Goal: Book appointment/travel/reservation: Book appointment/travel/reservation

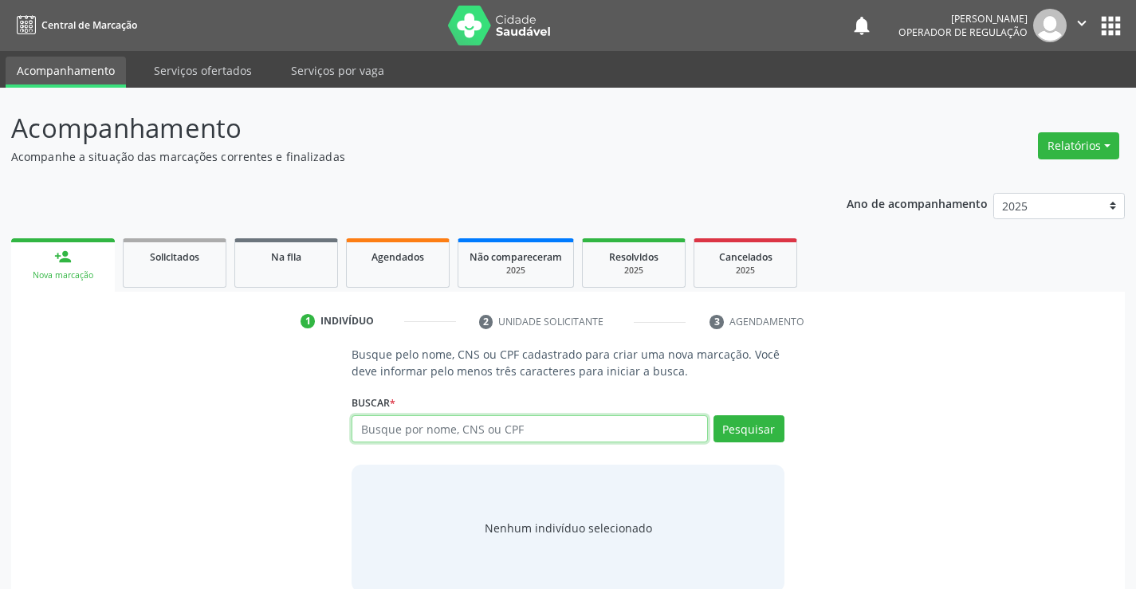
click at [428, 430] on input "text" at bounding box center [530, 428] width 356 height 27
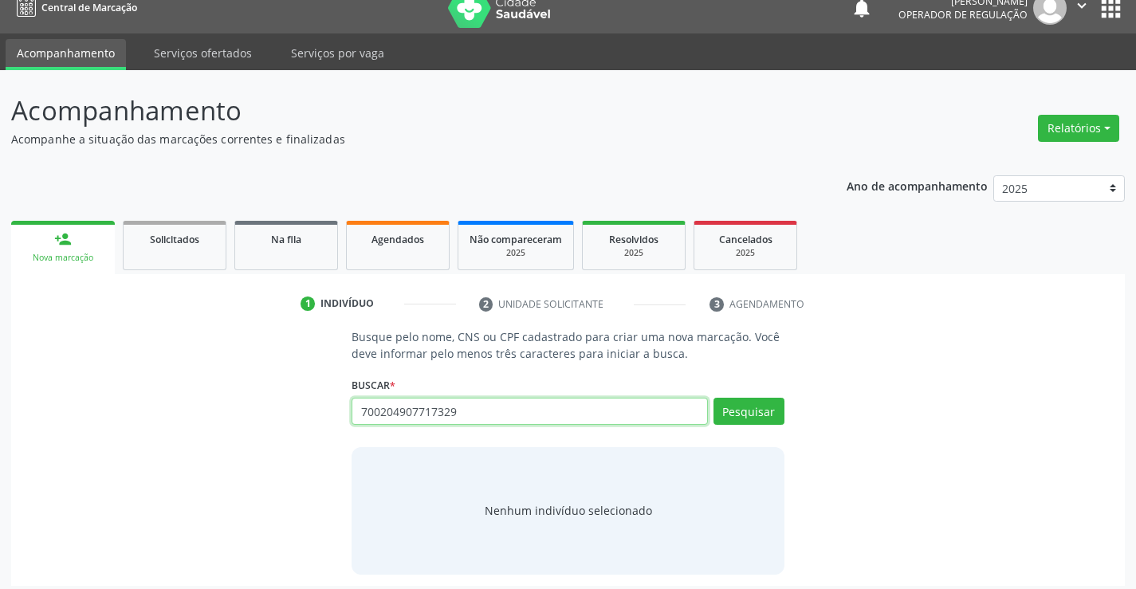
scroll to position [26, 0]
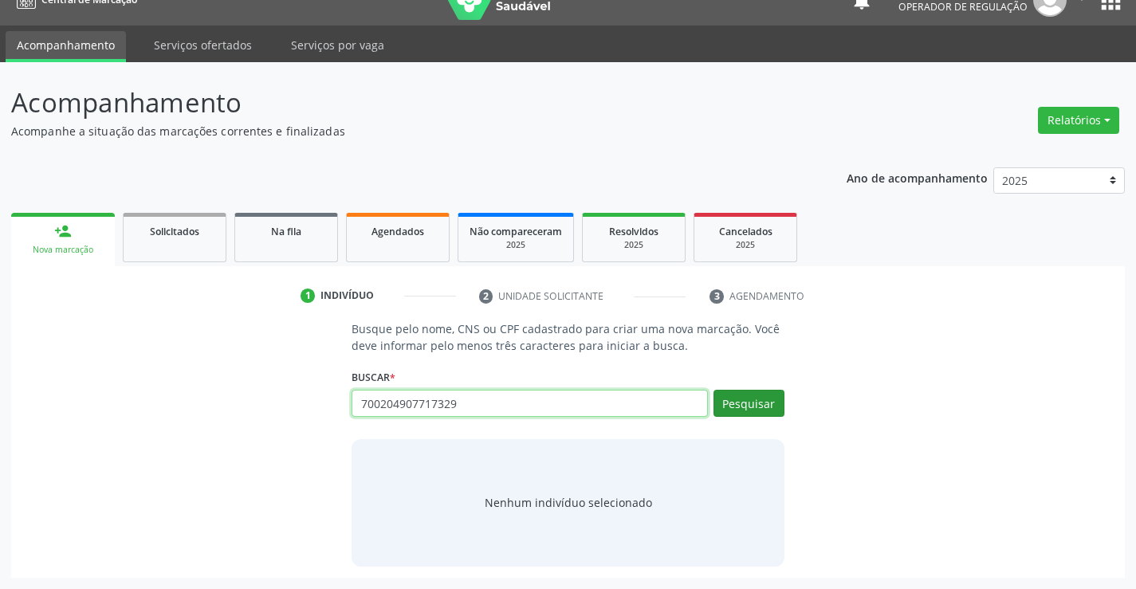
type input "700204907717329"
click at [759, 392] on button "Pesquisar" at bounding box center [748, 403] width 71 height 27
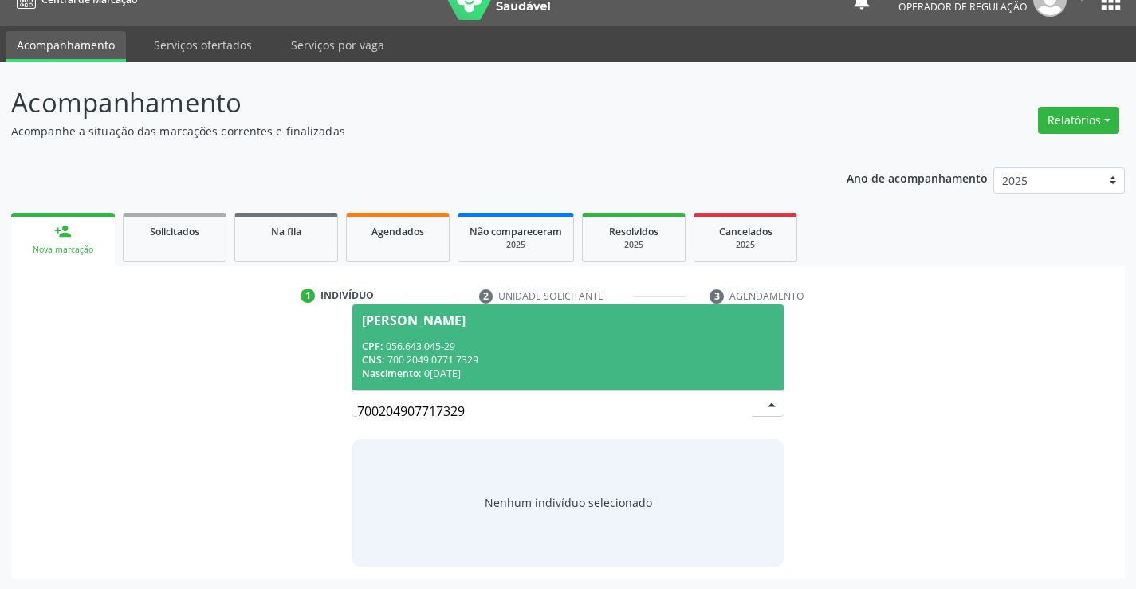
click at [599, 340] on div "CPF: 056.643.045-29" at bounding box center [567, 347] width 411 height 14
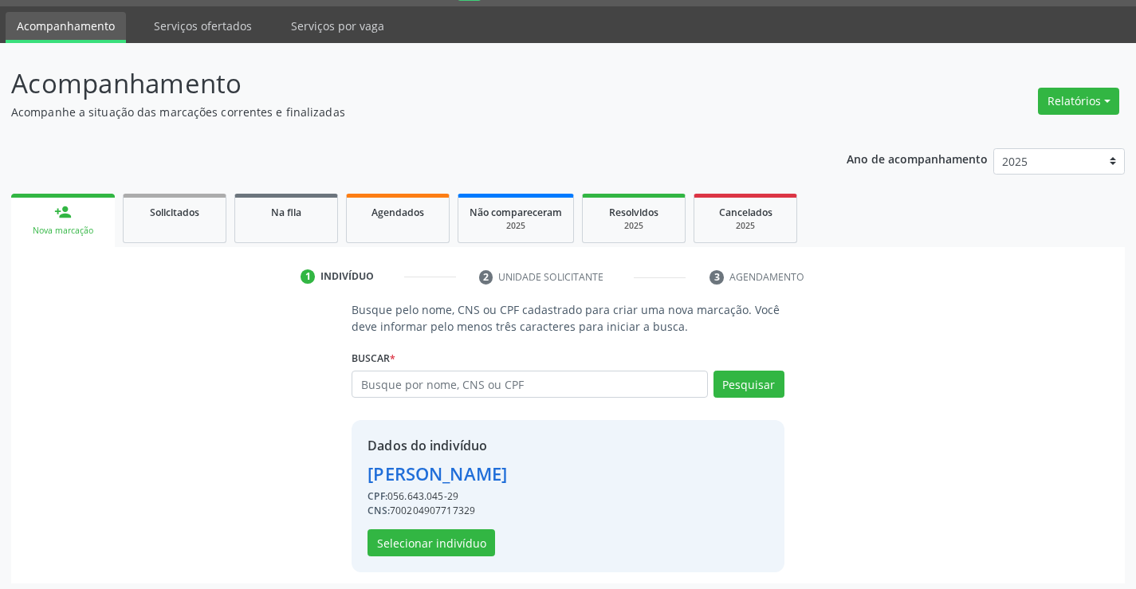
scroll to position [50, 0]
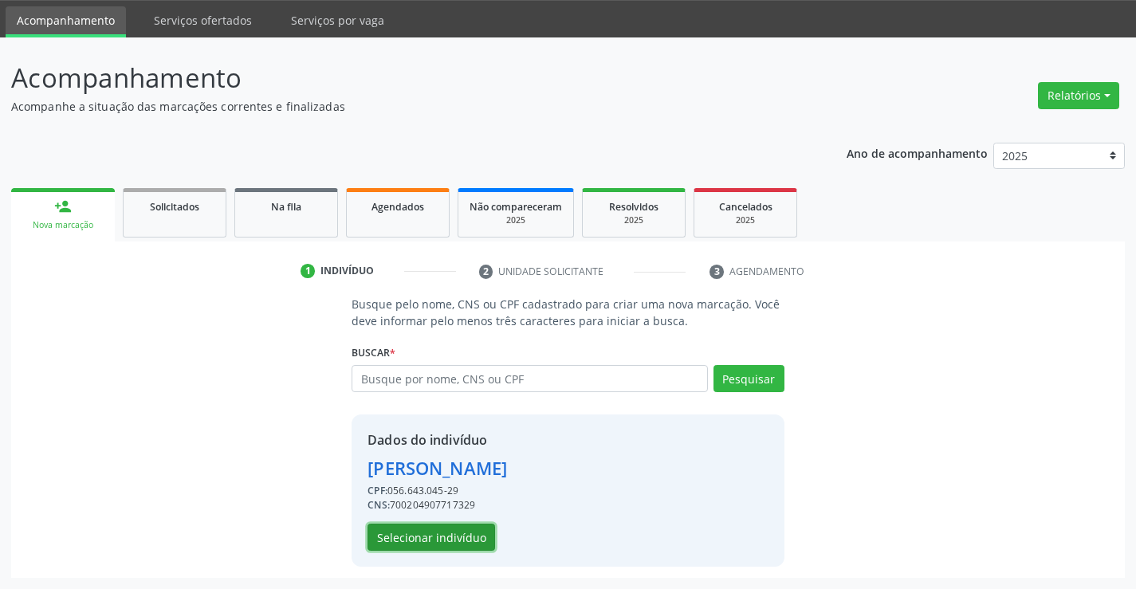
click at [434, 545] on button "Selecionar indivíduo" at bounding box center [431, 537] width 128 height 27
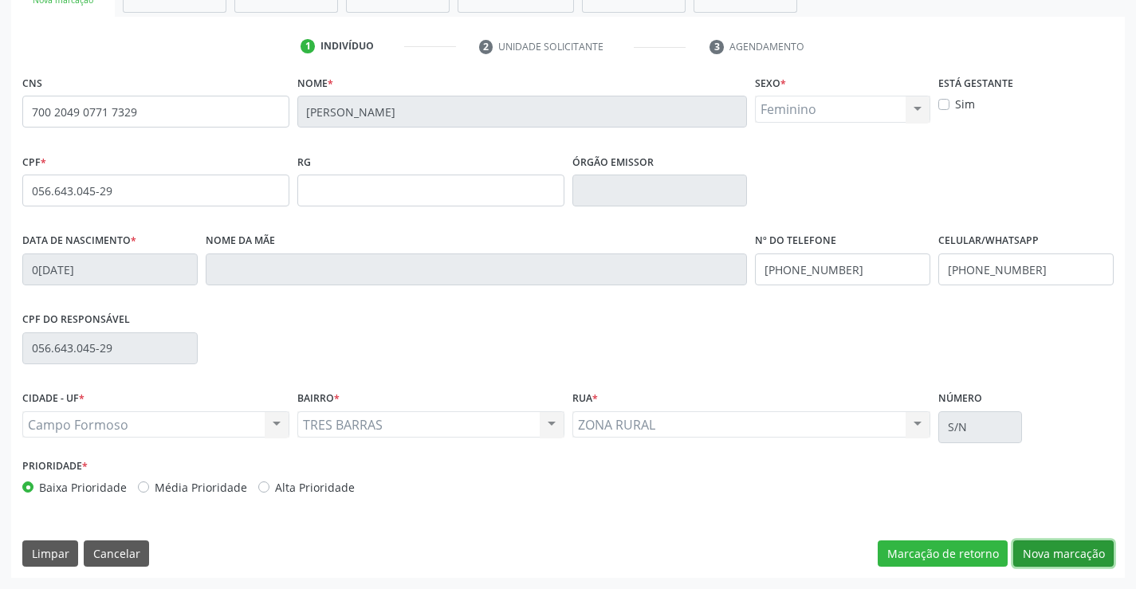
click at [1036, 560] on button "Nova marcação" at bounding box center [1063, 553] width 100 height 27
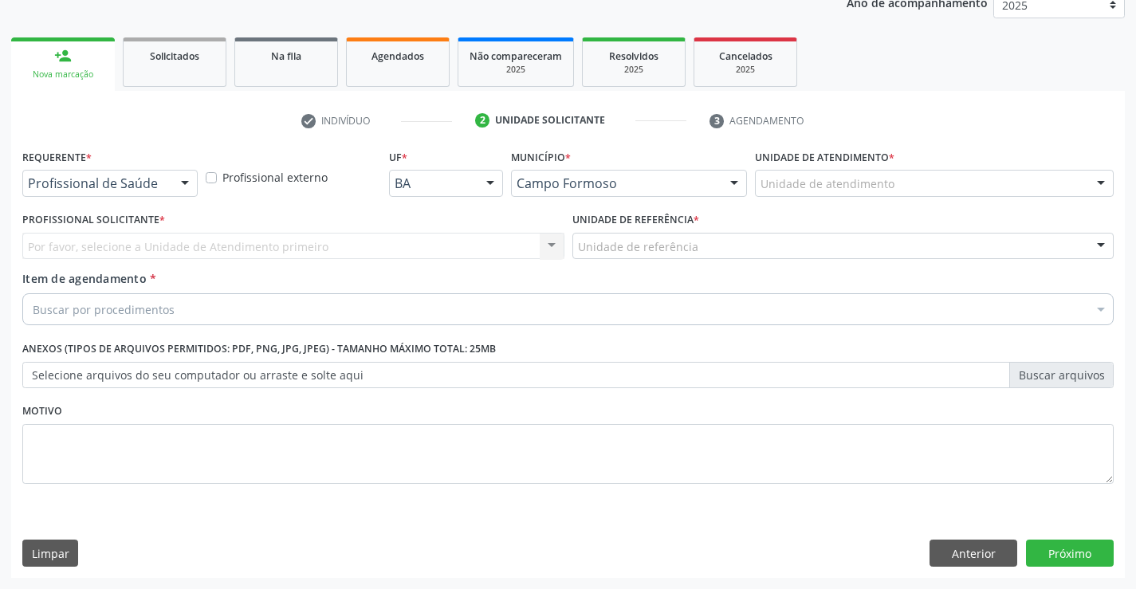
scroll to position [201, 0]
click at [183, 187] on div at bounding box center [185, 184] width 24 height 27
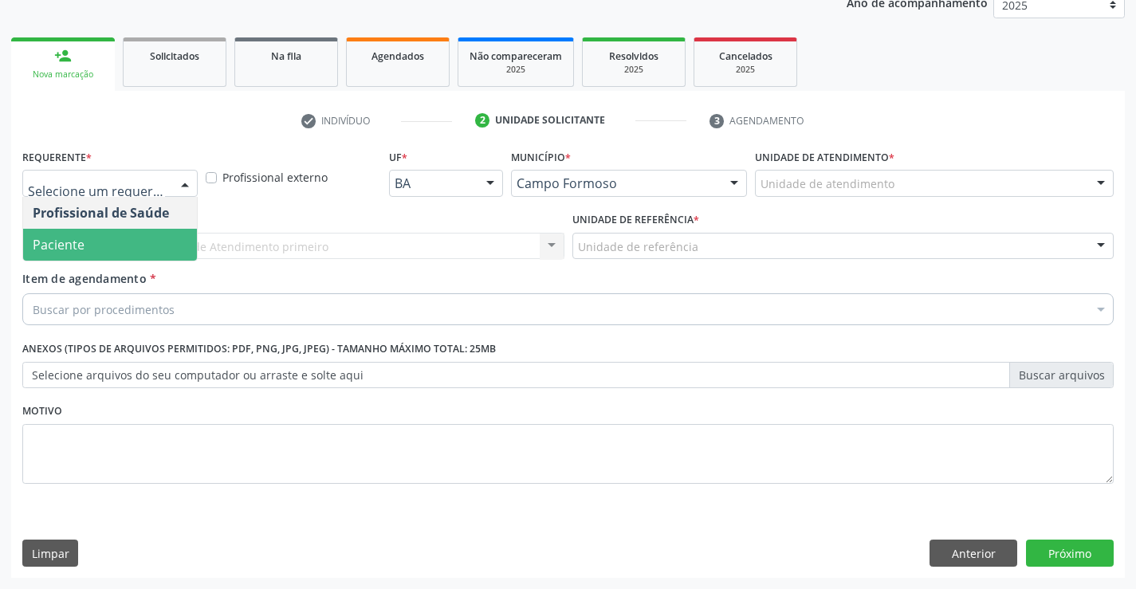
click at [134, 236] on span "Paciente" at bounding box center [110, 245] width 174 height 32
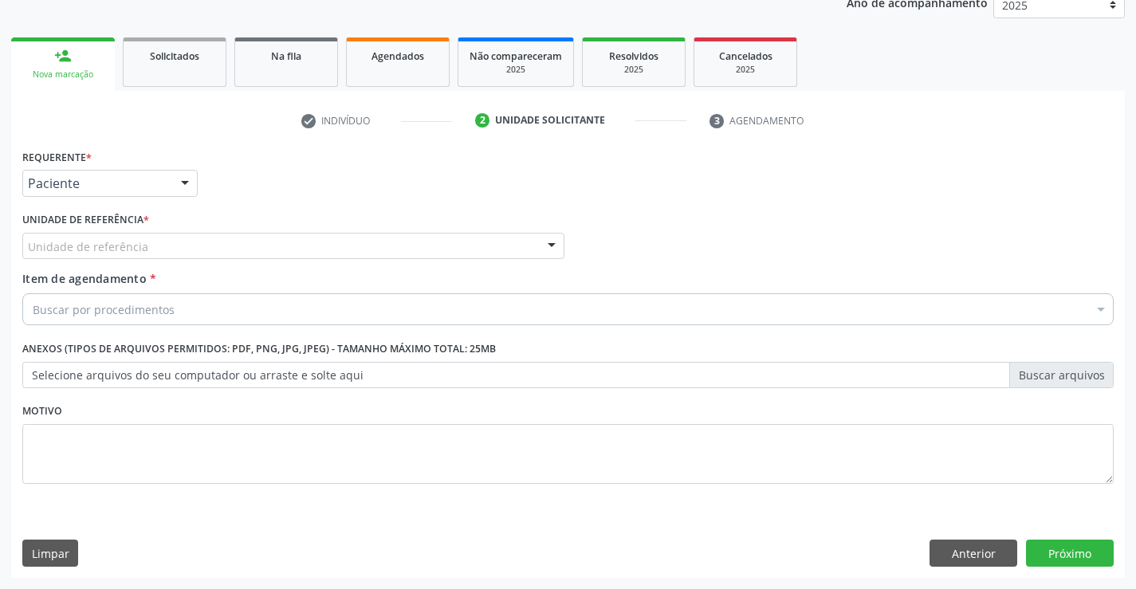
drag, startPoint x: 247, startPoint y: 239, endPoint x: 245, endPoint y: 284, distance: 44.7
click at [247, 240] on div "Unidade de referência" at bounding box center [293, 246] width 542 height 27
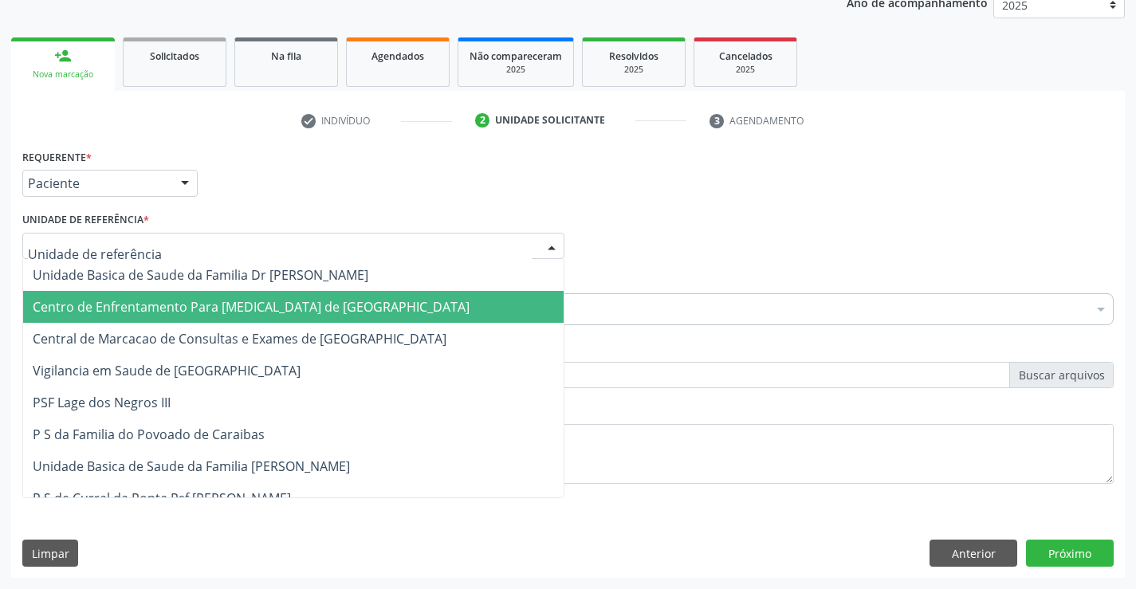
click at [254, 323] on span "Central de Marcacao de Consultas e Exames de [GEOGRAPHIC_DATA]" at bounding box center [293, 339] width 540 height 32
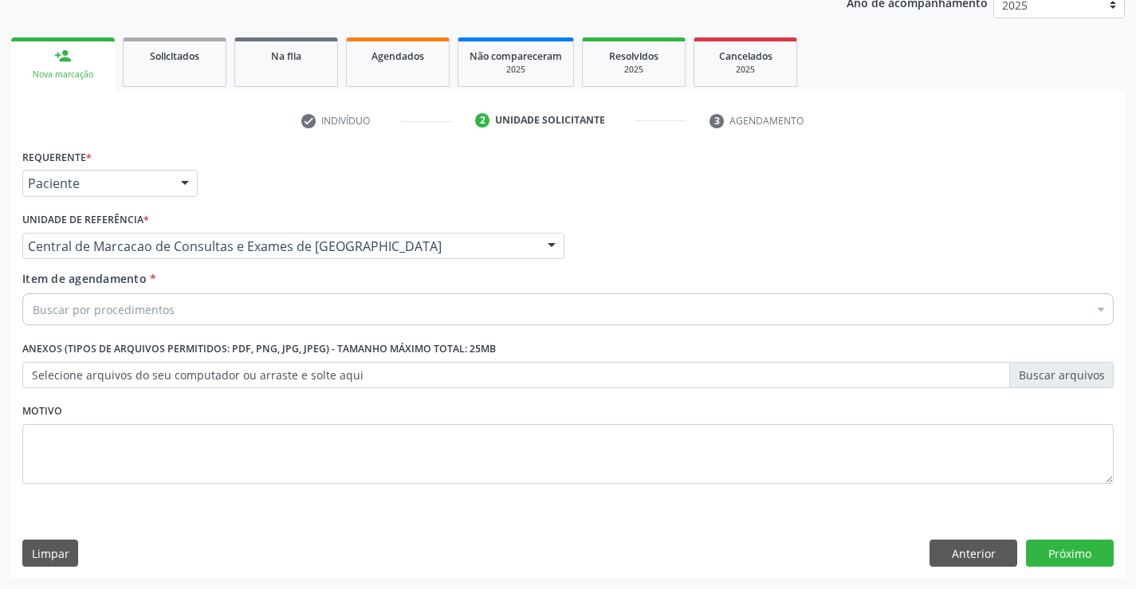
click at [273, 318] on div "Buscar por procedimentos" at bounding box center [567, 309] width 1091 height 32
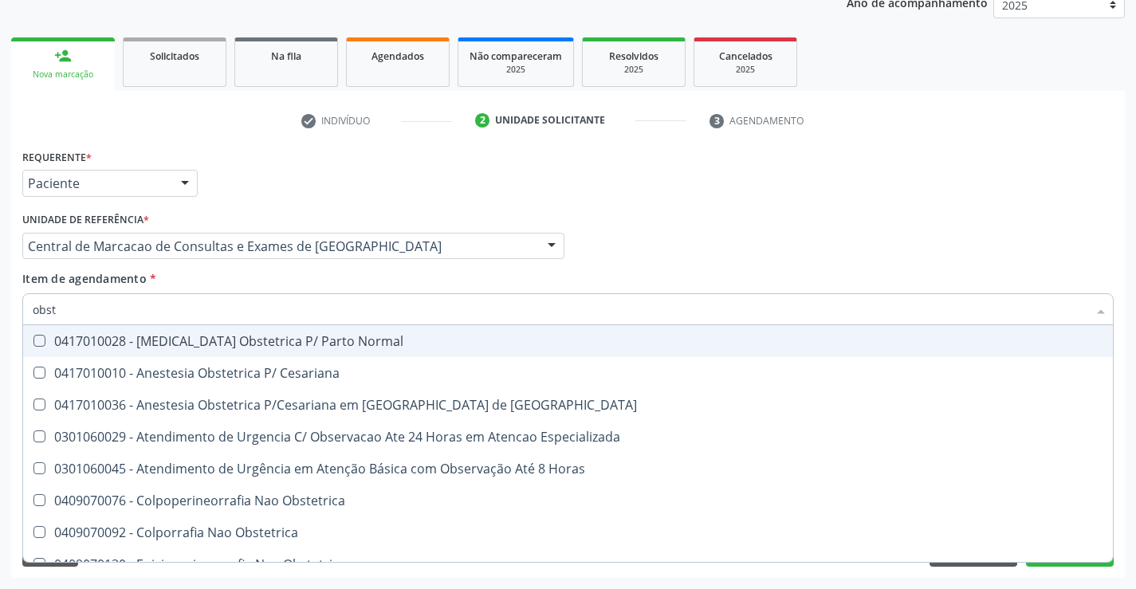
type input "obste"
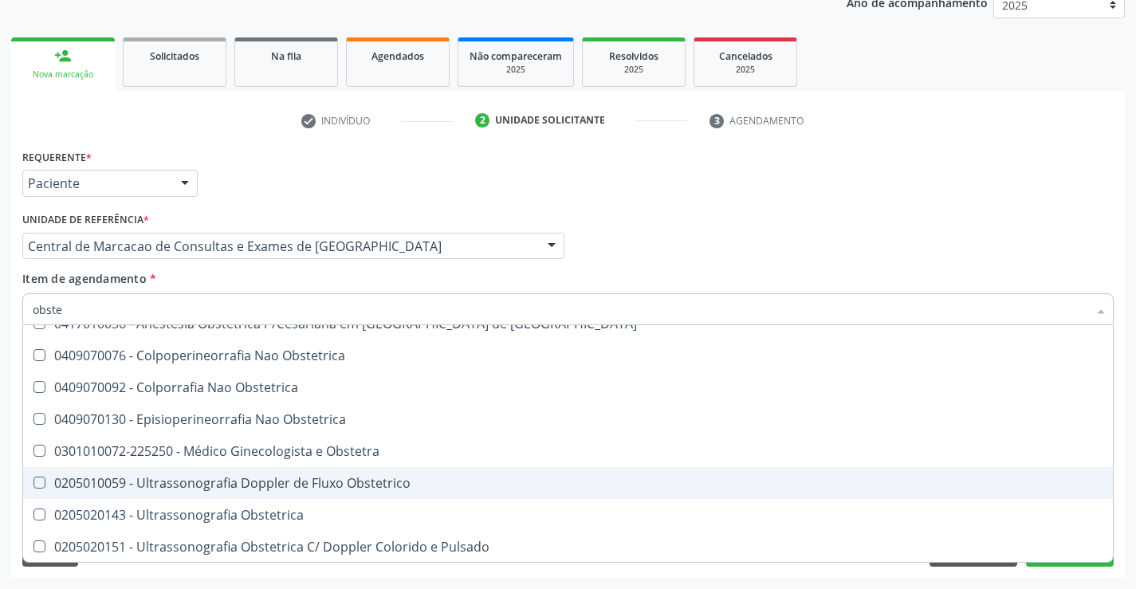
scroll to position [82, 0]
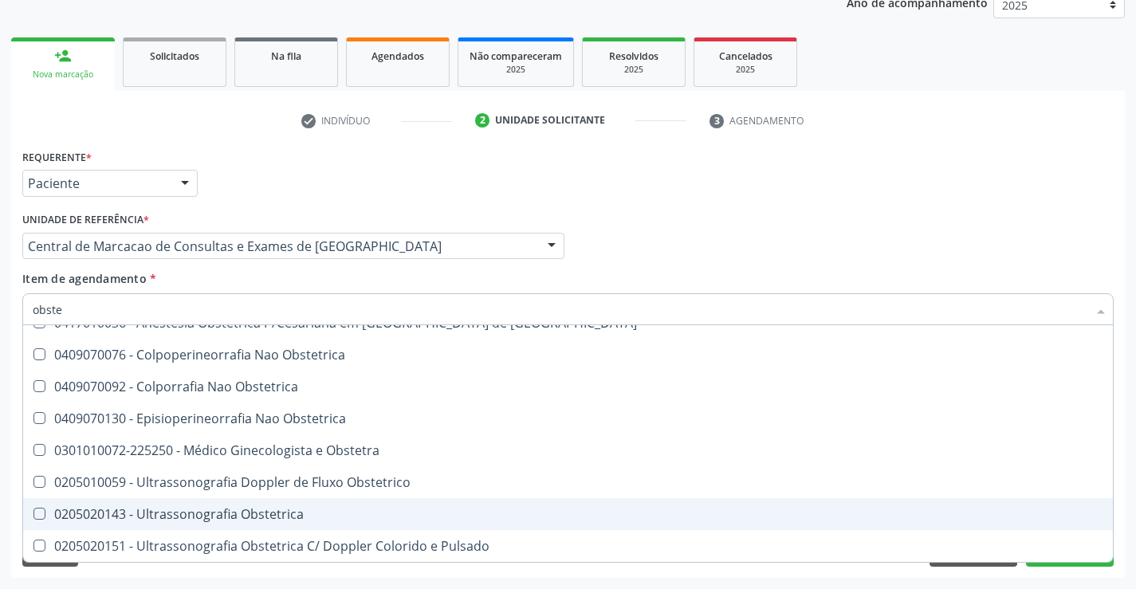
click at [215, 508] on div "0205020143 - Ultrassonografia Obstetrica" at bounding box center [568, 514] width 1071 height 13
checkbox Obstetrica "true"
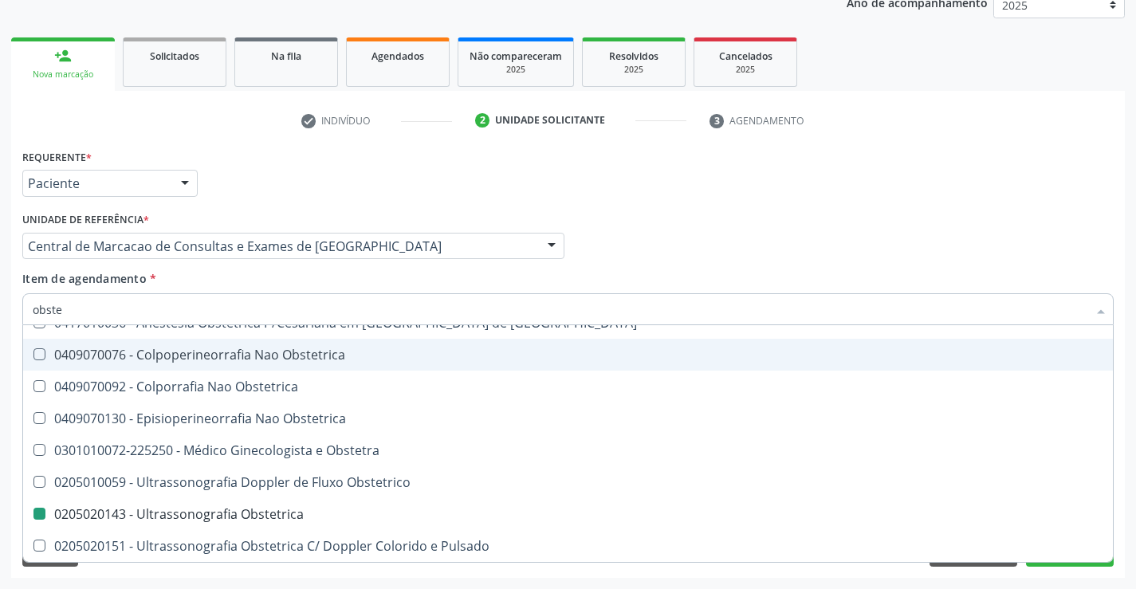
click at [694, 233] on div "Profissional Solicitante Por favor, selecione a Unidade de Atendimento primeiro…" at bounding box center [567, 239] width 1099 height 62
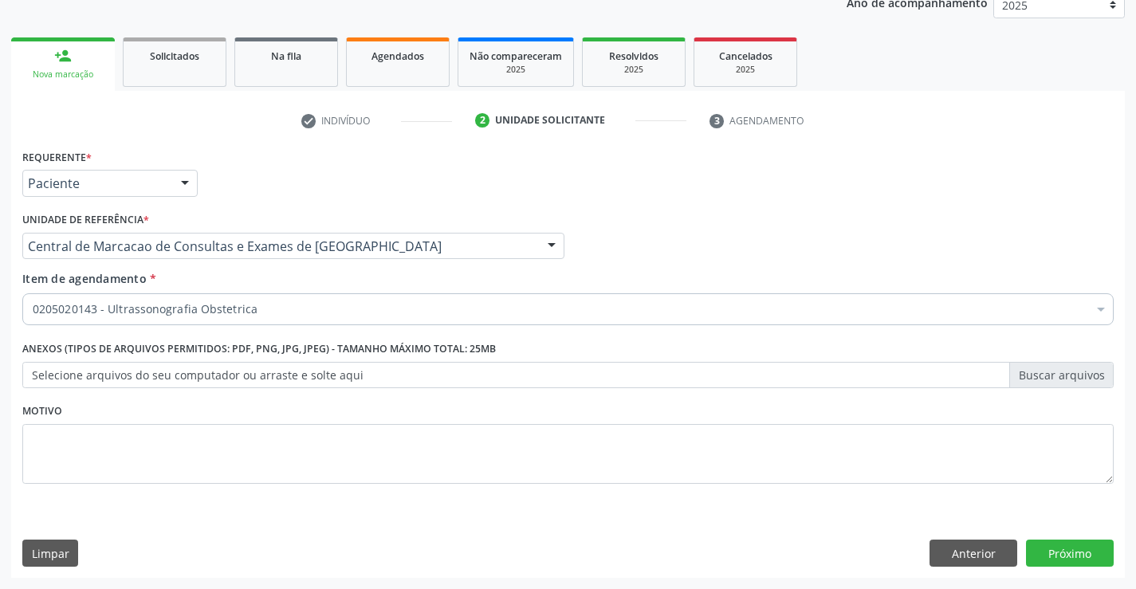
scroll to position [0, 0]
click at [1077, 552] on button "Próximo" at bounding box center [1070, 553] width 88 height 27
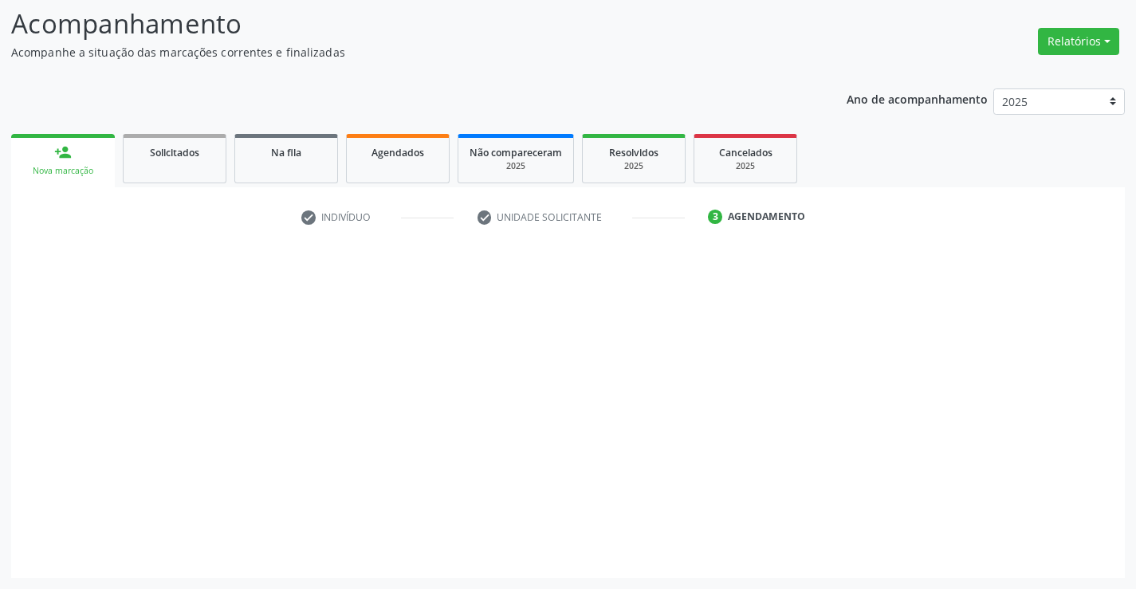
scroll to position [104, 0]
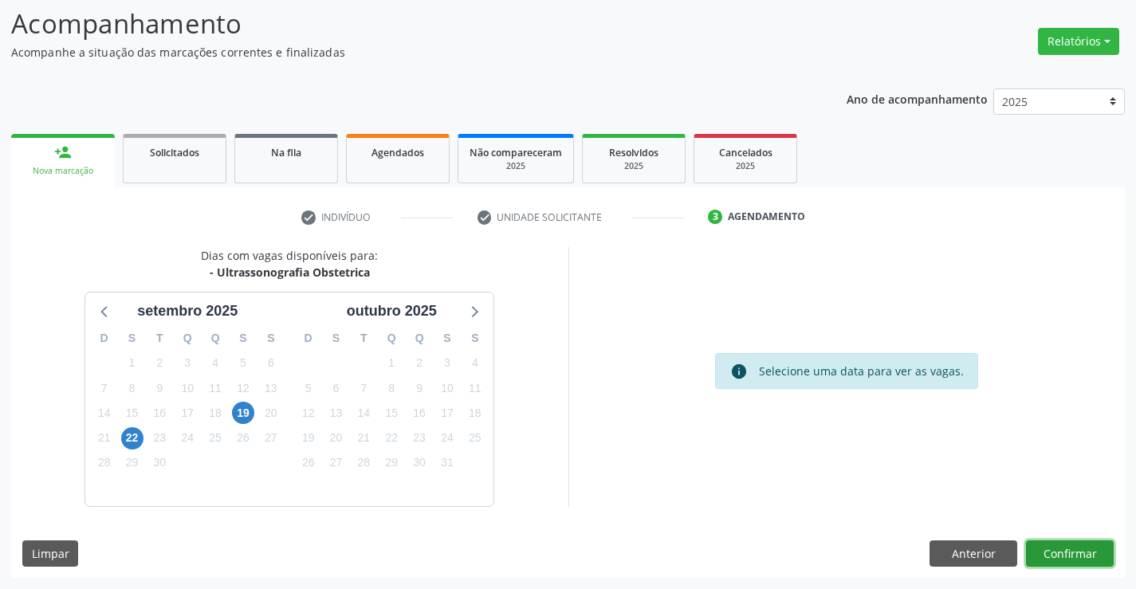
click at [1077, 552] on button "Confirmar" at bounding box center [1070, 553] width 88 height 27
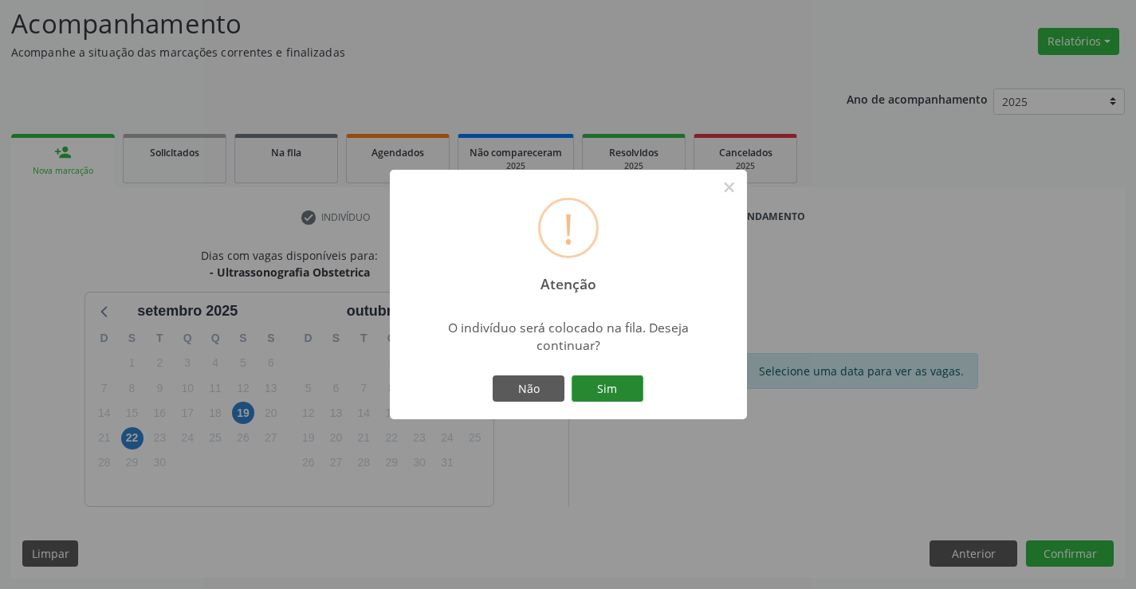
click at [624, 393] on button "Sim" at bounding box center [608, 388] width 72 height 27
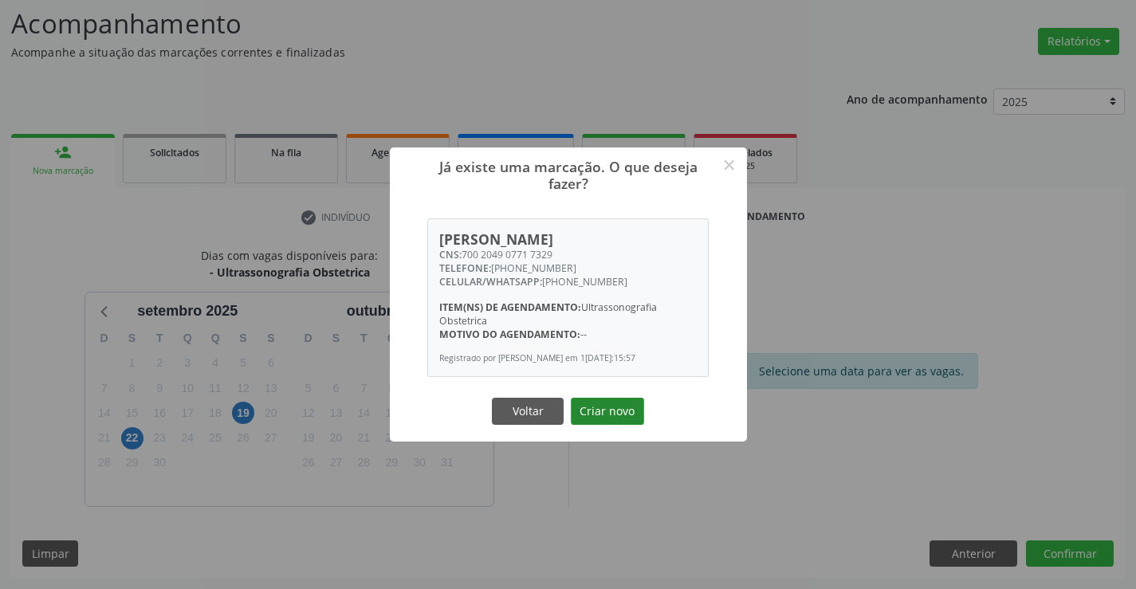
click at [612, 416] on button "Criar novo" at bounding box center [607, 411] width 73 height 27
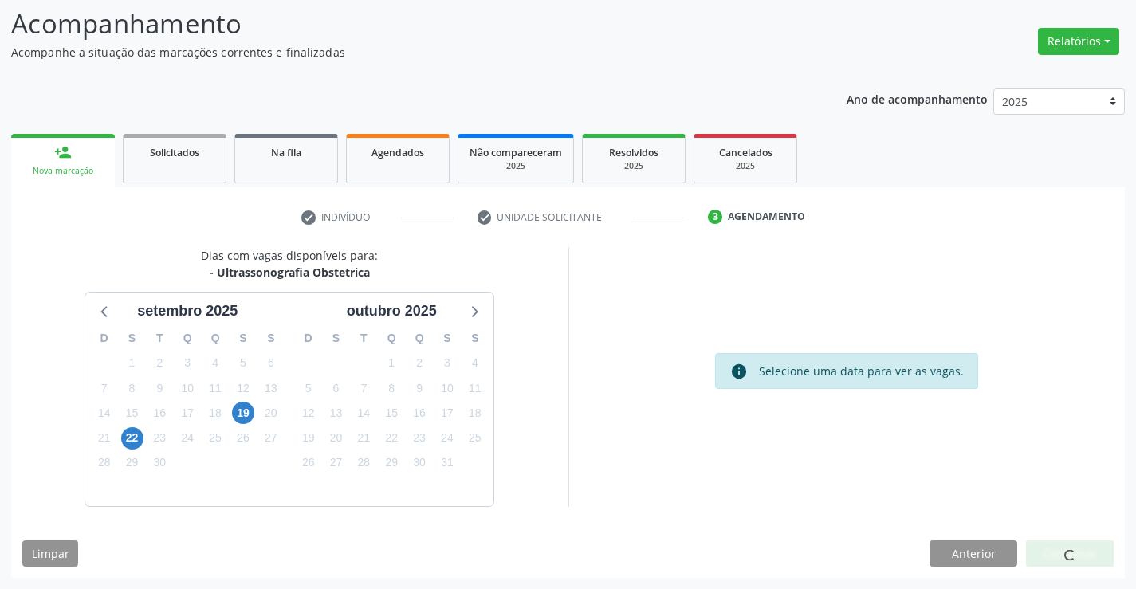
scroll to position [0, 0]
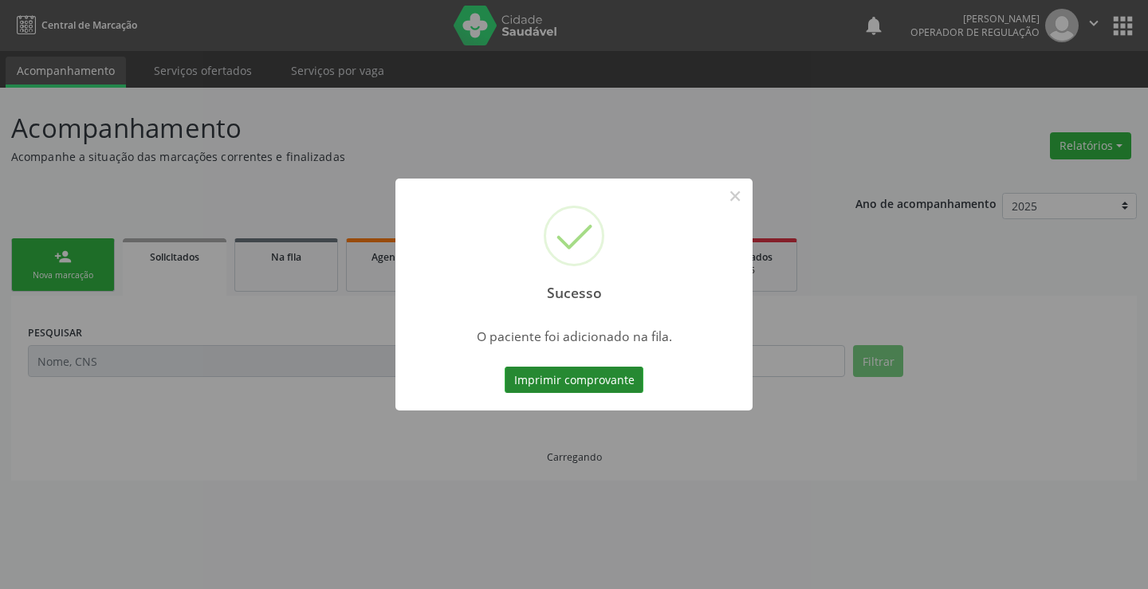
click at [616, 386] on button "Imprimir comprovante" at bounding box center [574, 380] width 139 height 27
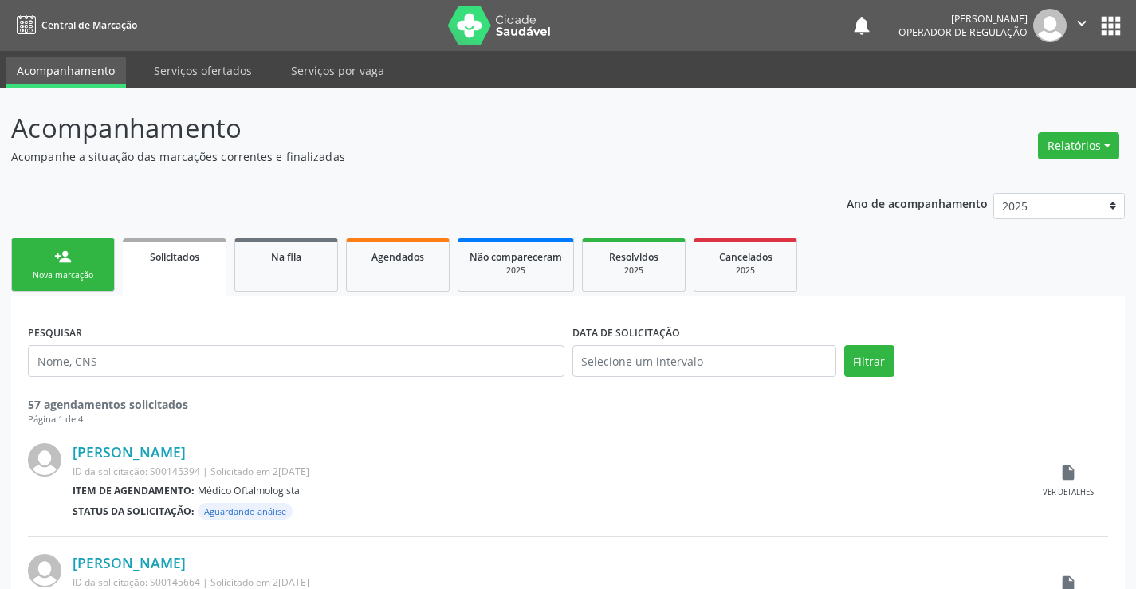
click at [96, 262] on link "person_add Nova marcação" at bounding box center [63, 264] width 104 height 53
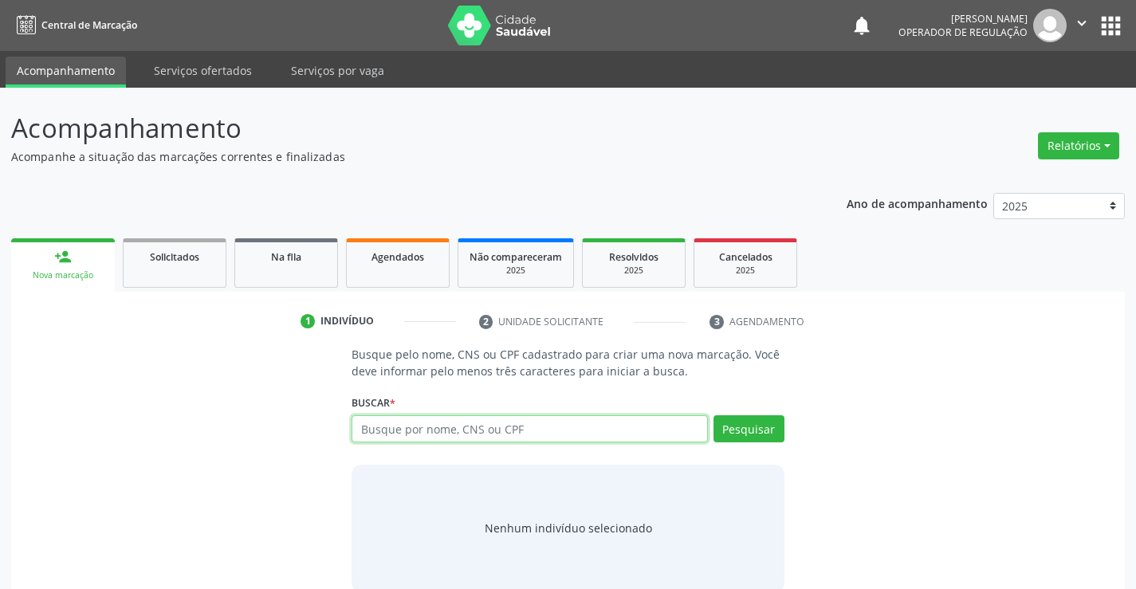
click at [398, 426] on input "text" at bounding box center [530, 428] width 356 height 27
type input "704603195385122"
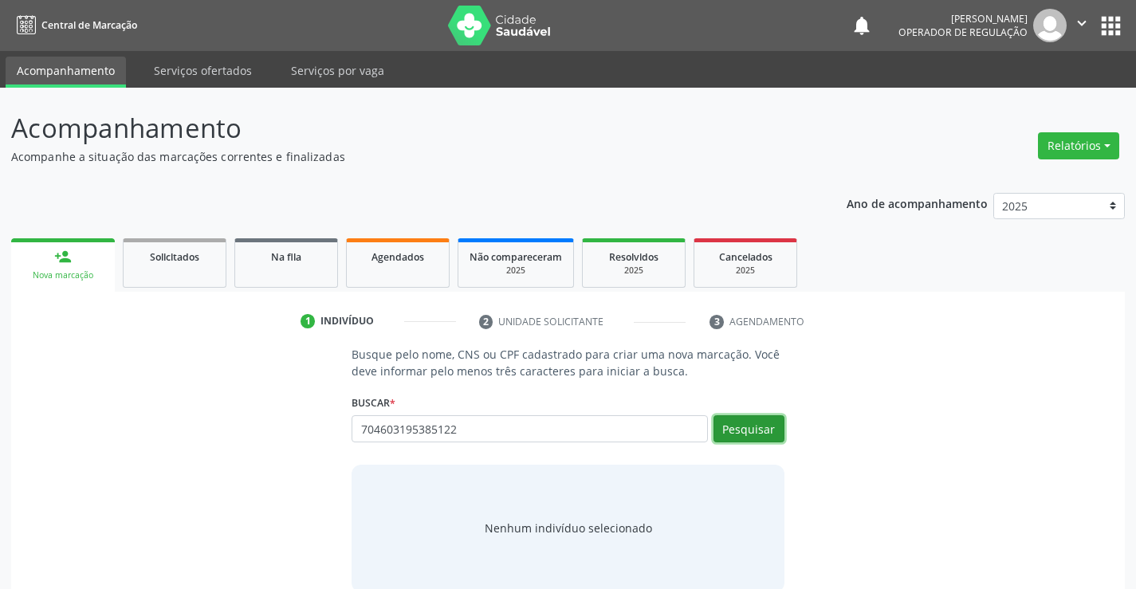
click at [749, 434] on button "Pesquisar" at bounding box center [748, 428] width 71 height 27
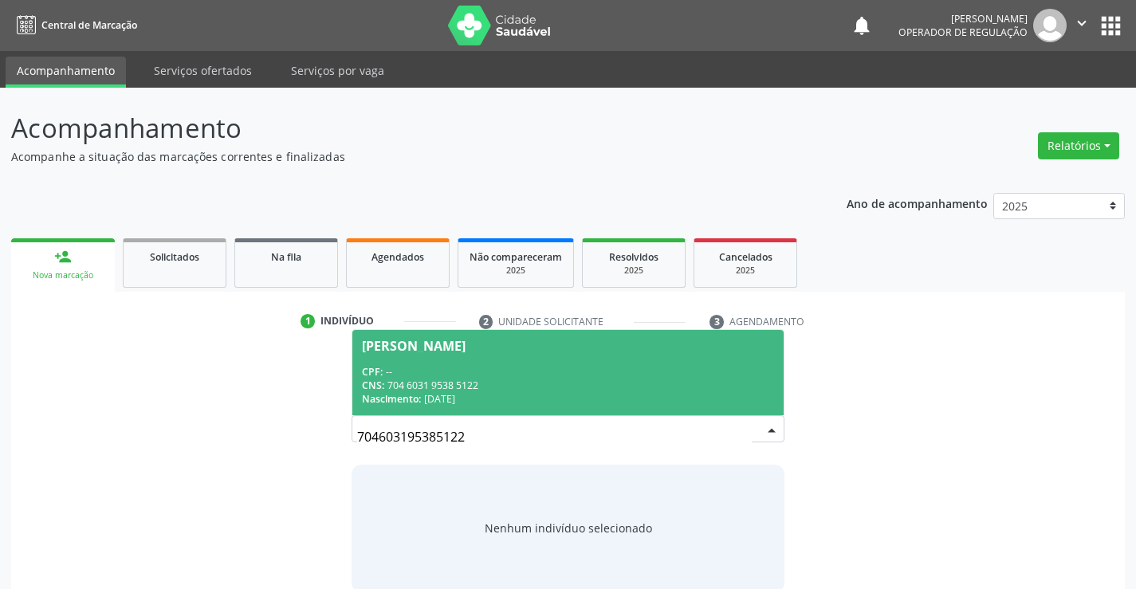
click at [577, 365] on div "CPF: --" at bounding box center [567, 372] width 411 height 14
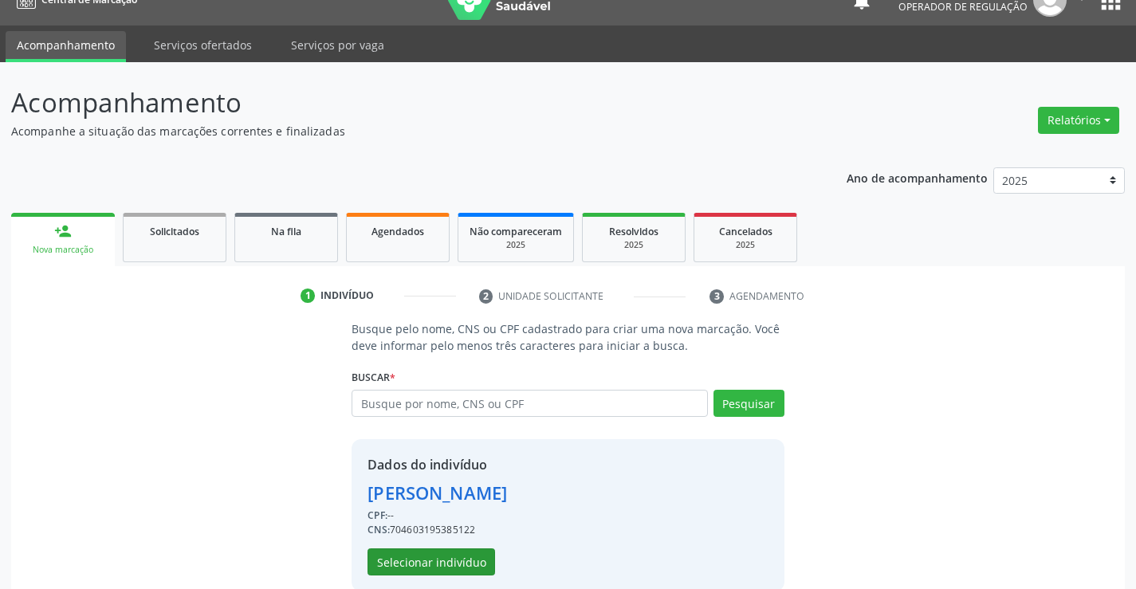
scroll to position [50, 0]
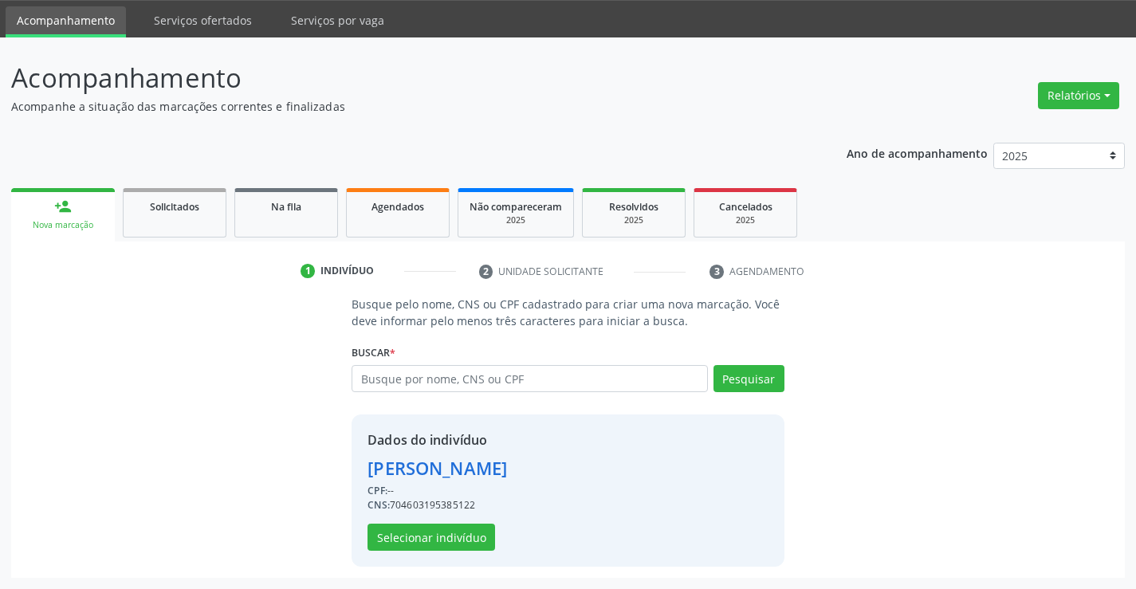
click at [400, 522] on div "Dados do indivíduo [PERSON_NAME] CPF: -- CNS: 704603195385122 Selecionar indiví…" at bounding box center [437, 490] width 140 height 120
click at [400, 529] on button "Selecionar indivíduo" at bounding box center [431, 537] width 128 height 27
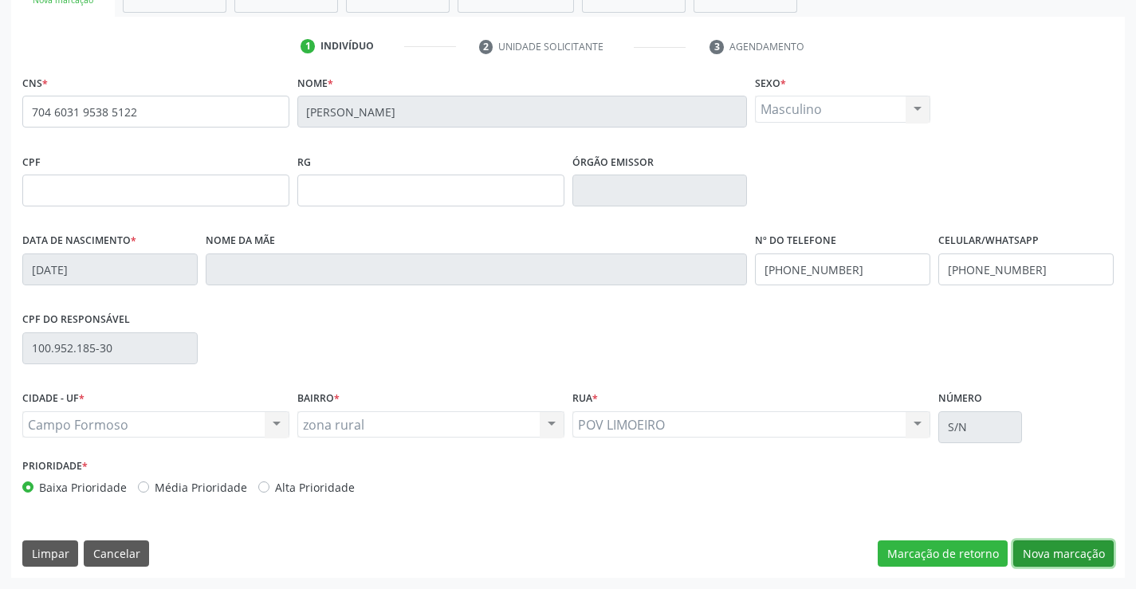
click at [1047, 545] on button "Nova marcação" at bounding box center [1063, 553] width 100 height 27
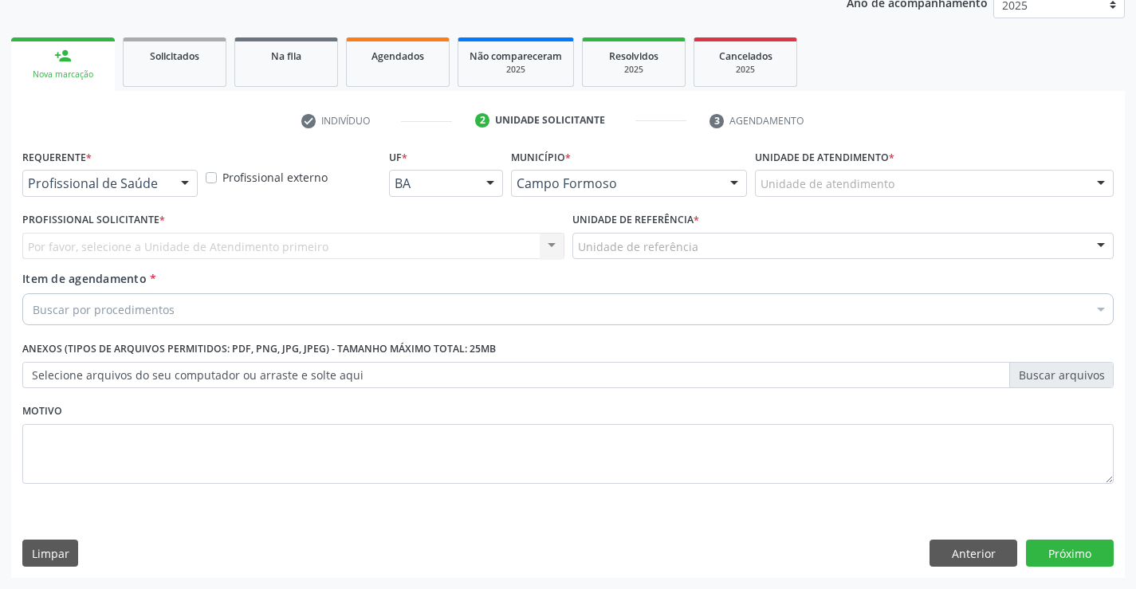
scroll to position [201, 0]
click at [189, 181] on div at bounding box center [185, 184] width 24 height 27
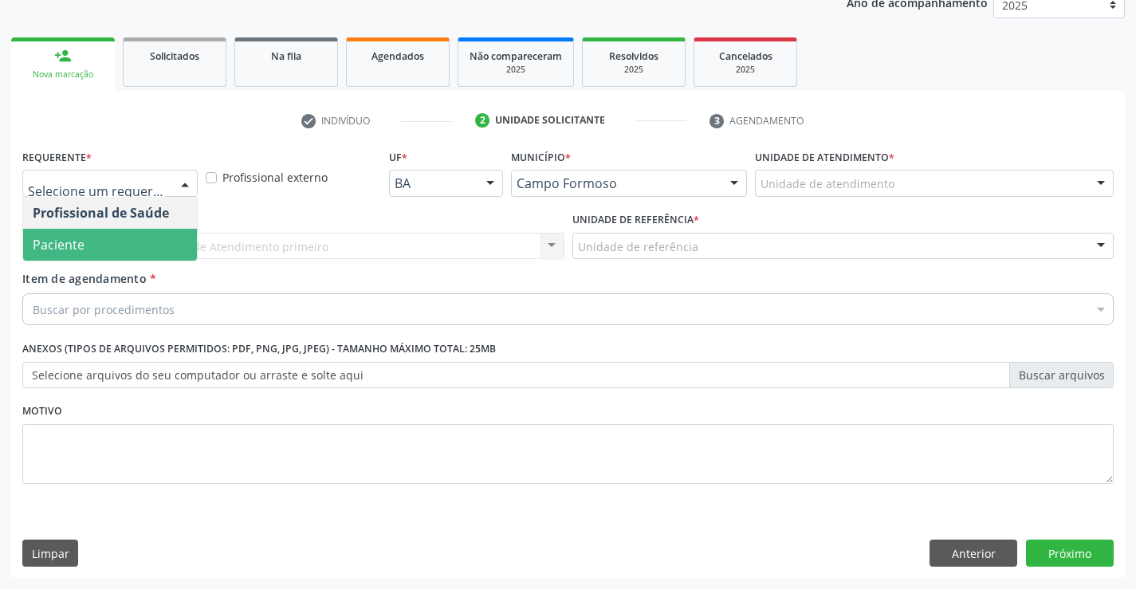
click at [105, 253] on span "Paciente" at bounding box center [110, 245] width 174 height 32
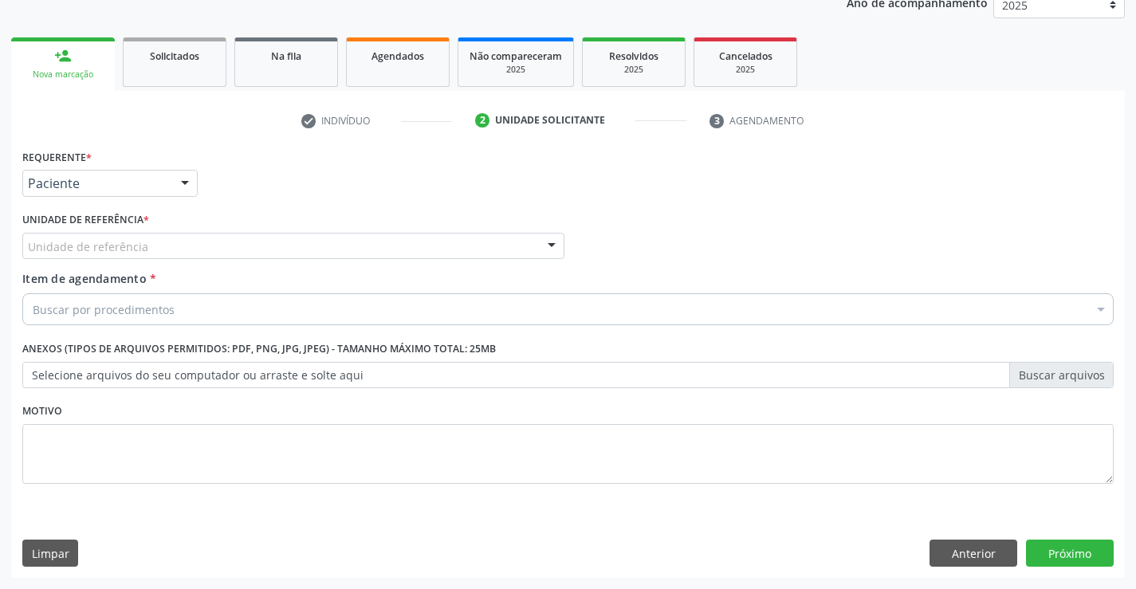
click at [258, 247] on div "Unidade de referência" at bounding box center [293, 246] width 542 height 27
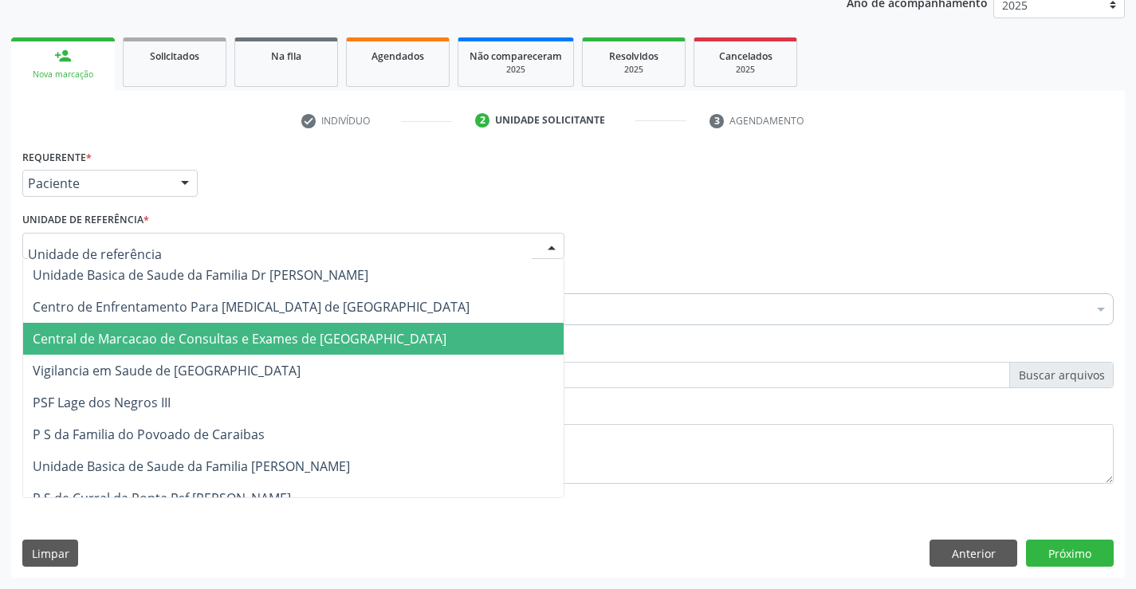
click at [269, 334] on span "Central de Marcacao de Consultas e Exames de [GEOGRAPHIC_DATA]" at bounding box center [240, 339] width 414 height 18
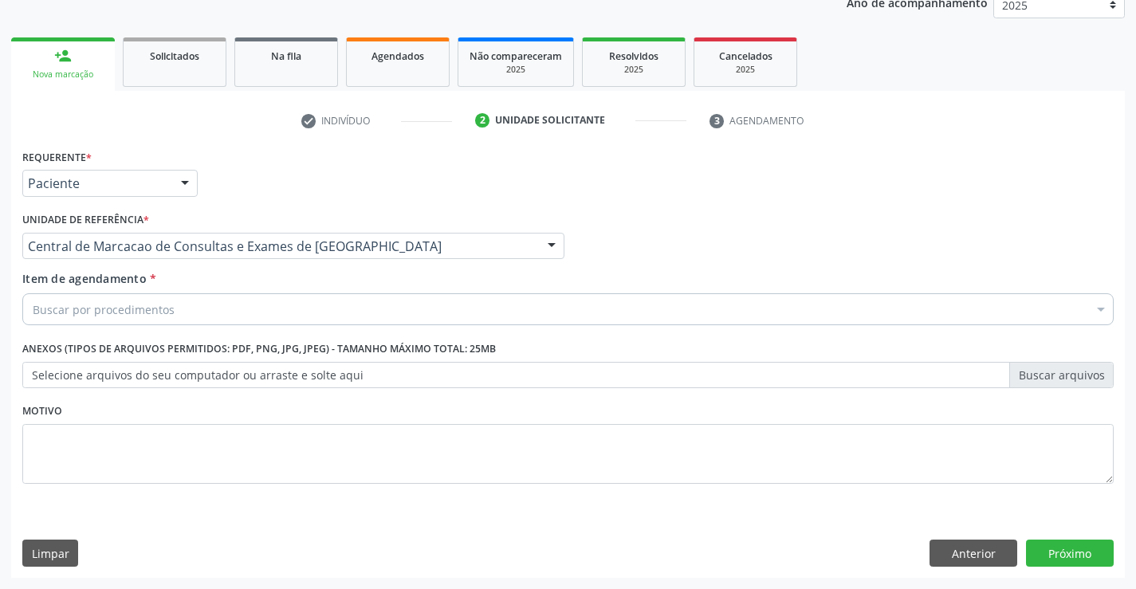
click at [308, 300] on div "Buscar por procedimentos" at bounding box center [567, 309] width 1091 height 32
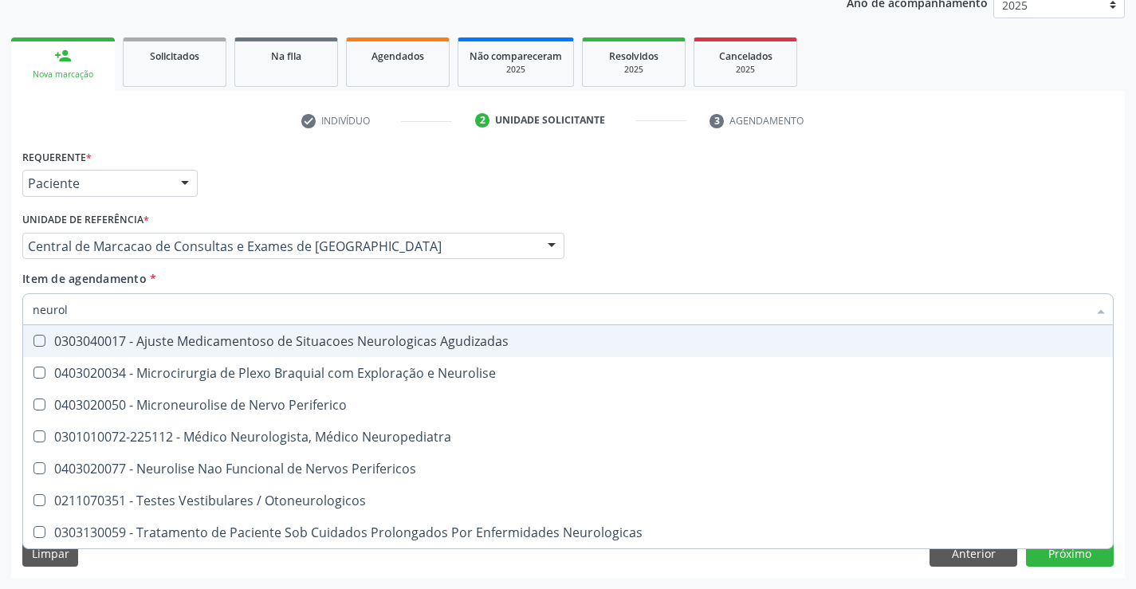
type input "neurolo"
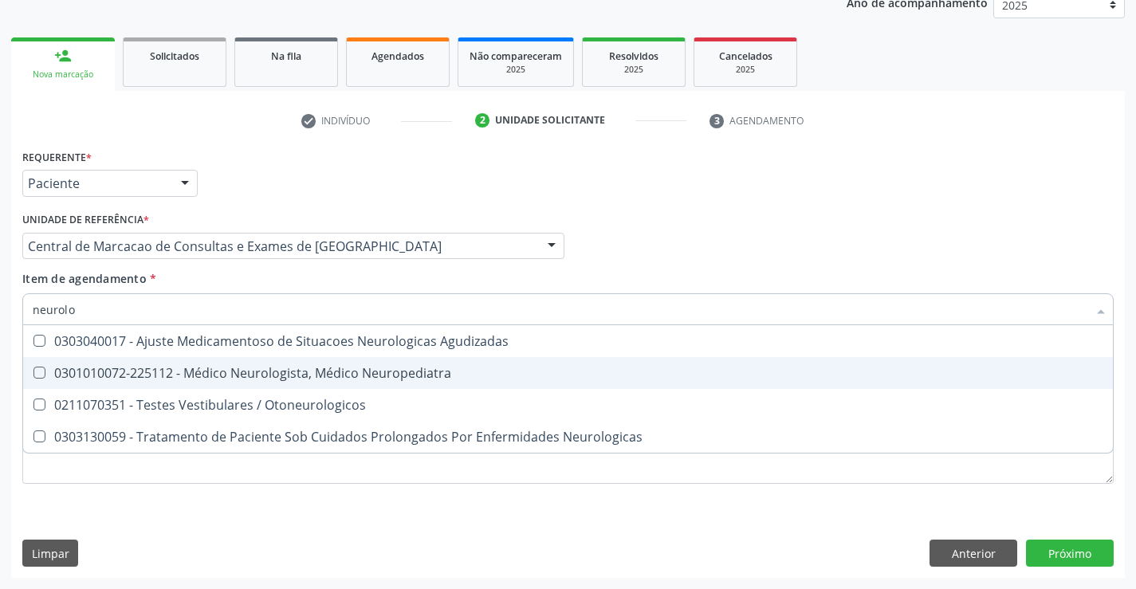
click at [336, 374] on div "0301010072-225112 - Médico Neurologista, Médico Neuropediatra" at bounding box center [568, 373] width 1071 height 13
checkbox Neuropediatra "true"
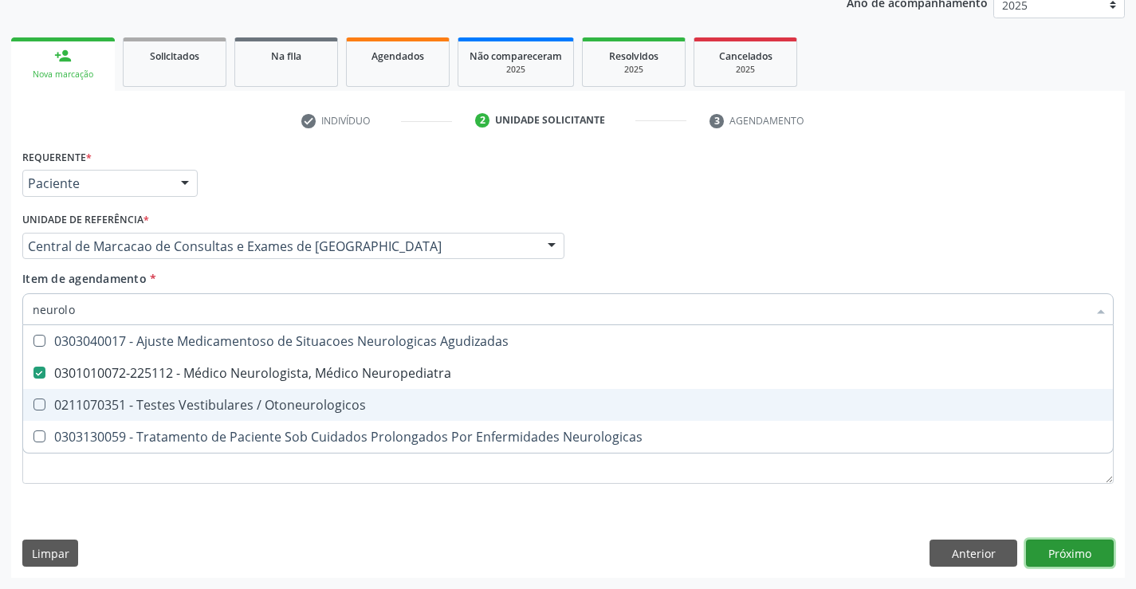
click at [1055, 545] on div "Requerente * Paciente Profissional de Saúde Paciente Nenhum resultado encontrad…" at bounding box center [568, 361] width 1114 height 433
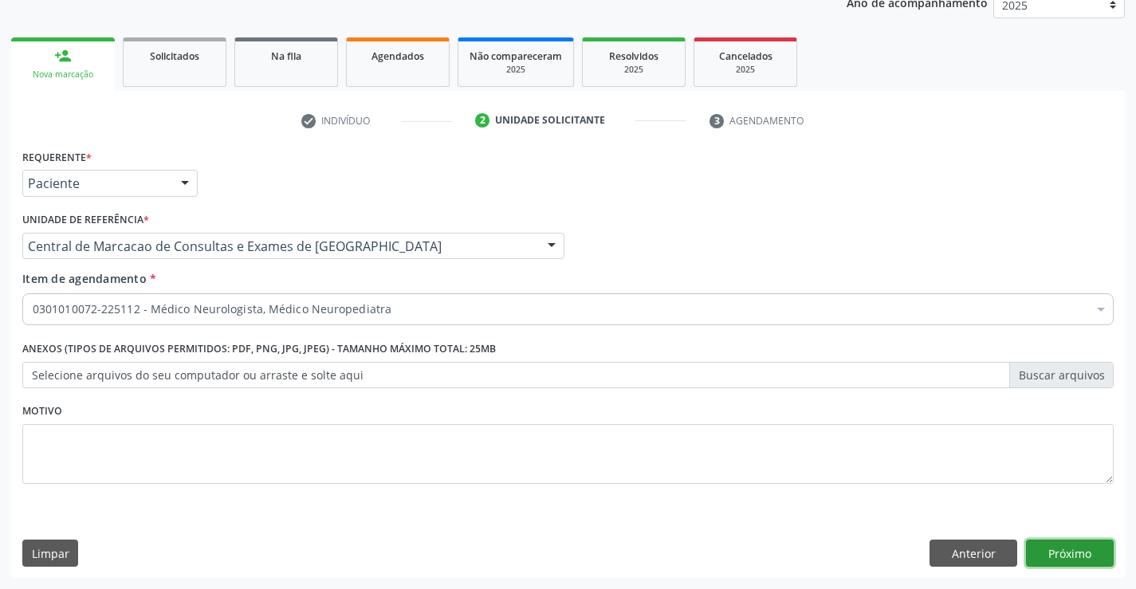
click at [1070, 548] on button "Próximo" at bounding box center [1070, 553] width 88 height 27
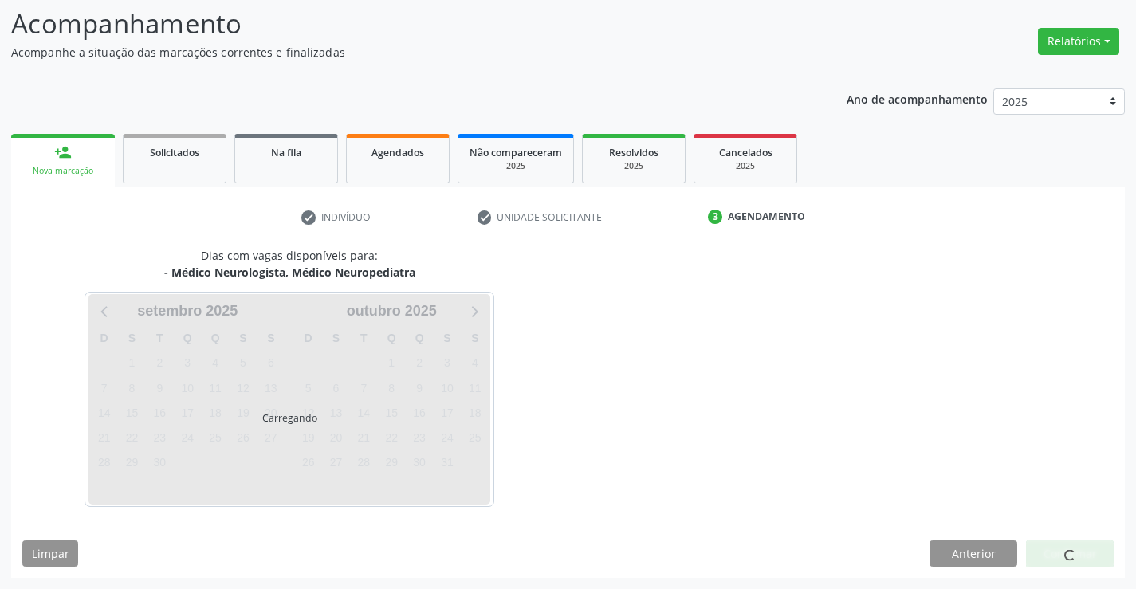
scroll to position [104, 0]
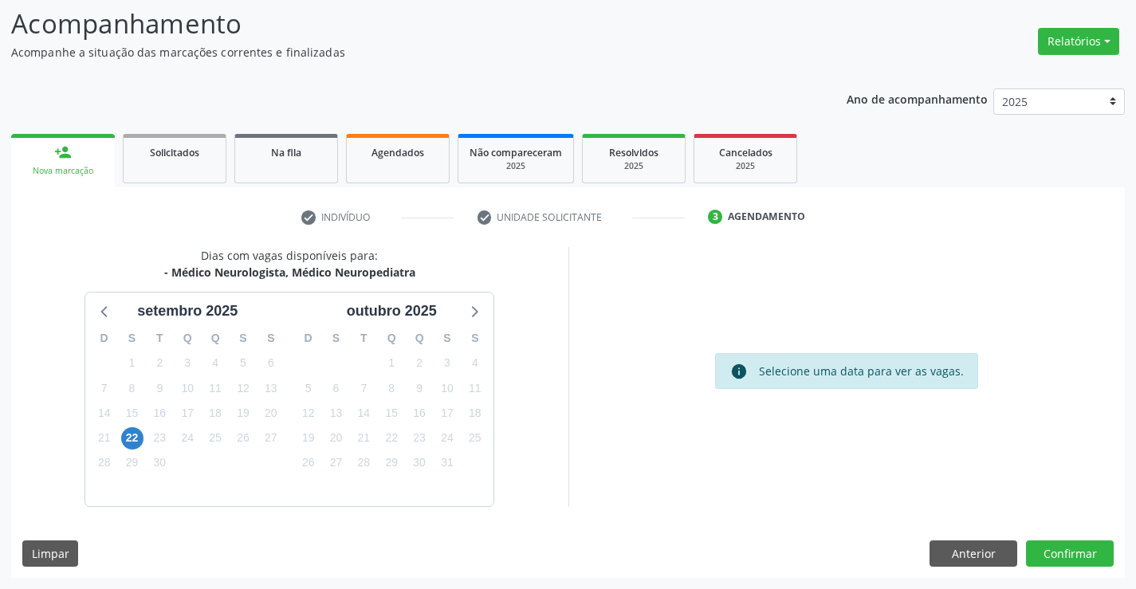
click at [143, 432] on div "22" at bounding box center [132, 438] width 22 height 25
click at [132, 440] on span "22" at bounding box center [132, 438] width 22 height 22
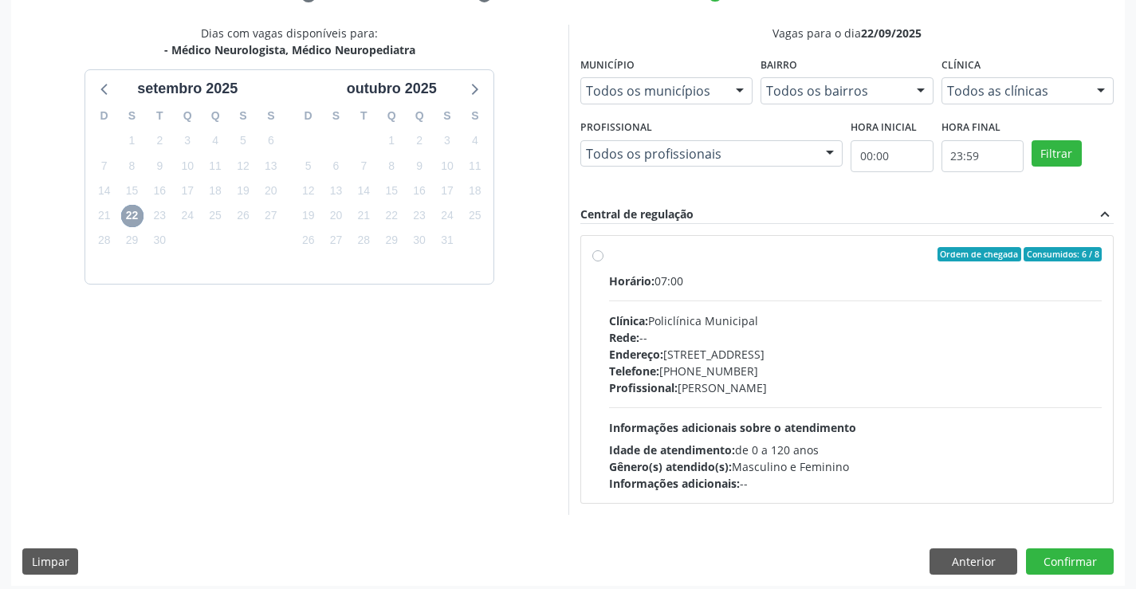
scroll to position [335, 0]
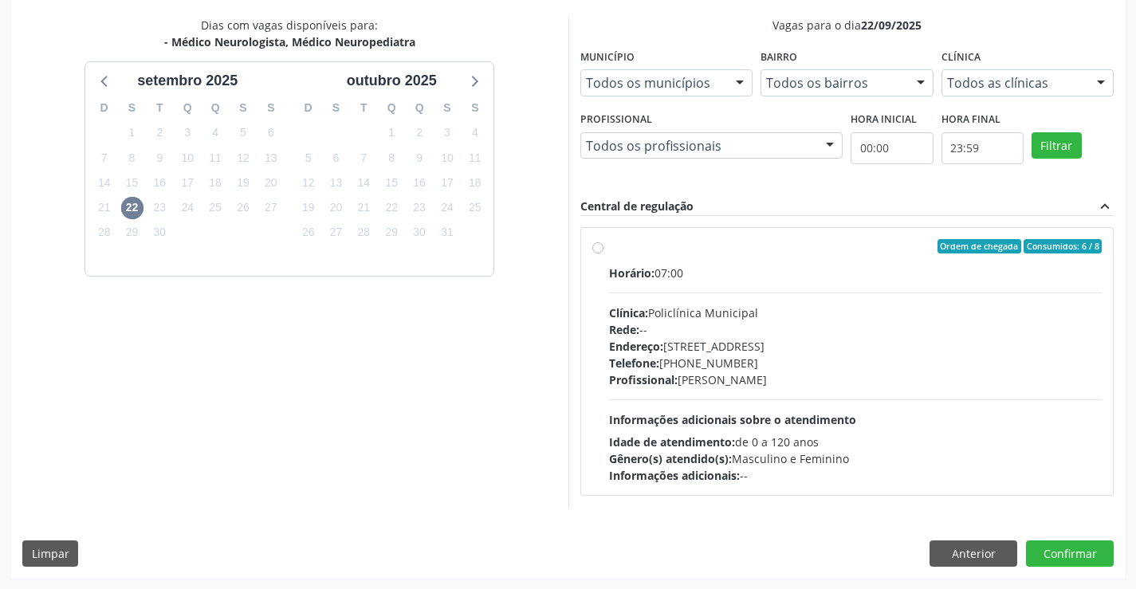
click at [775, 374] on div "Profissional: [PERSON_NAME]" at bounding box center [855, 379] width 493 height 17
click at [603, 254] on input "Ordem de chegada Consumidos: 6 / 8 Horário: 07:00 Clínica: Policlínica Municipa…" at bounding box center [597, 246] width 11 height 14
radio input "true"
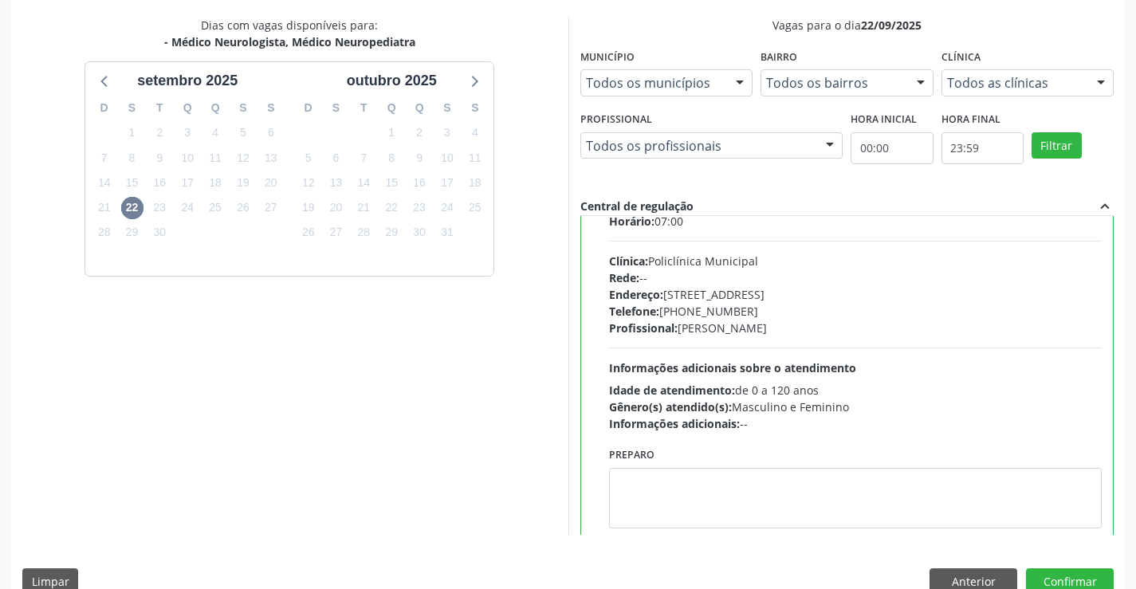
scroll to position [79, 0]
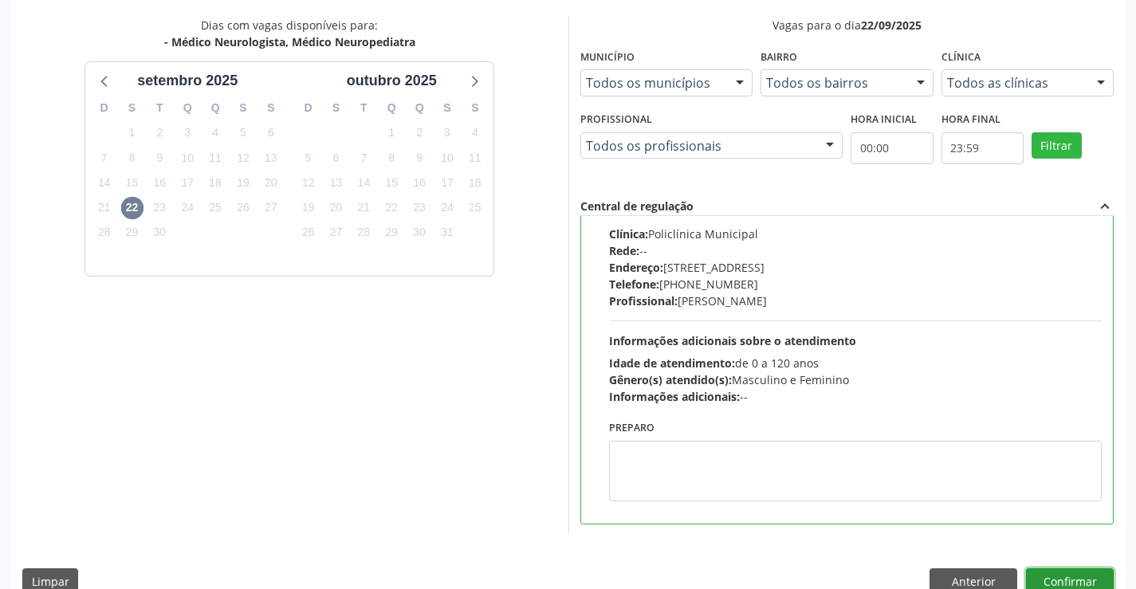
click at [1071, 575] on button "Confirmar" at bounding box center [1070, 581] width 88 height 27
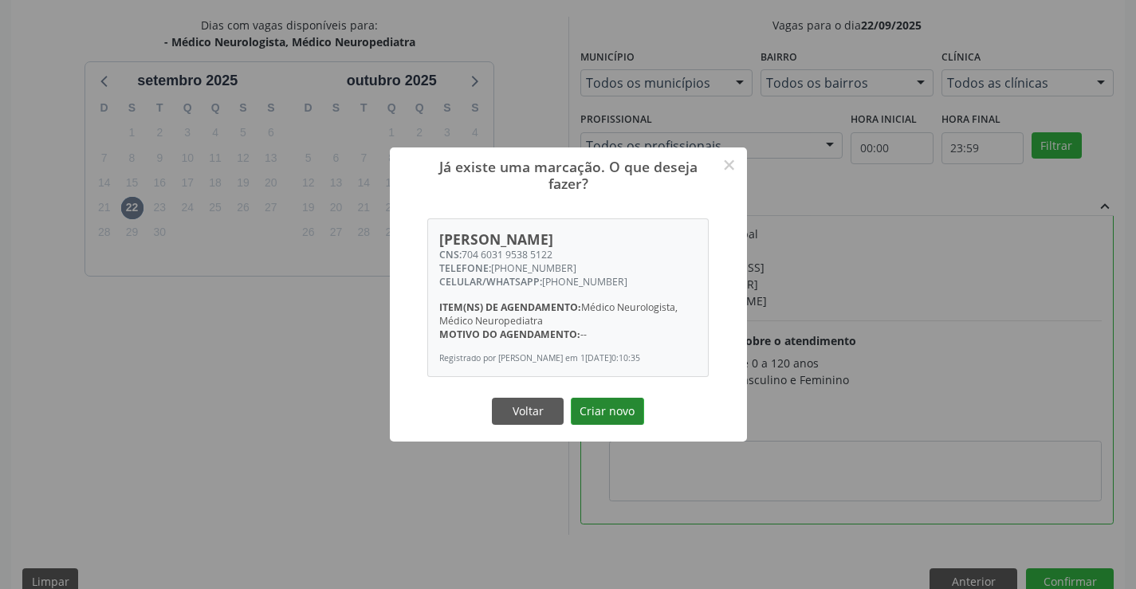
click at [634, 413] on button "Criar novo" at bounding box center [607, 411] width 73 height 27
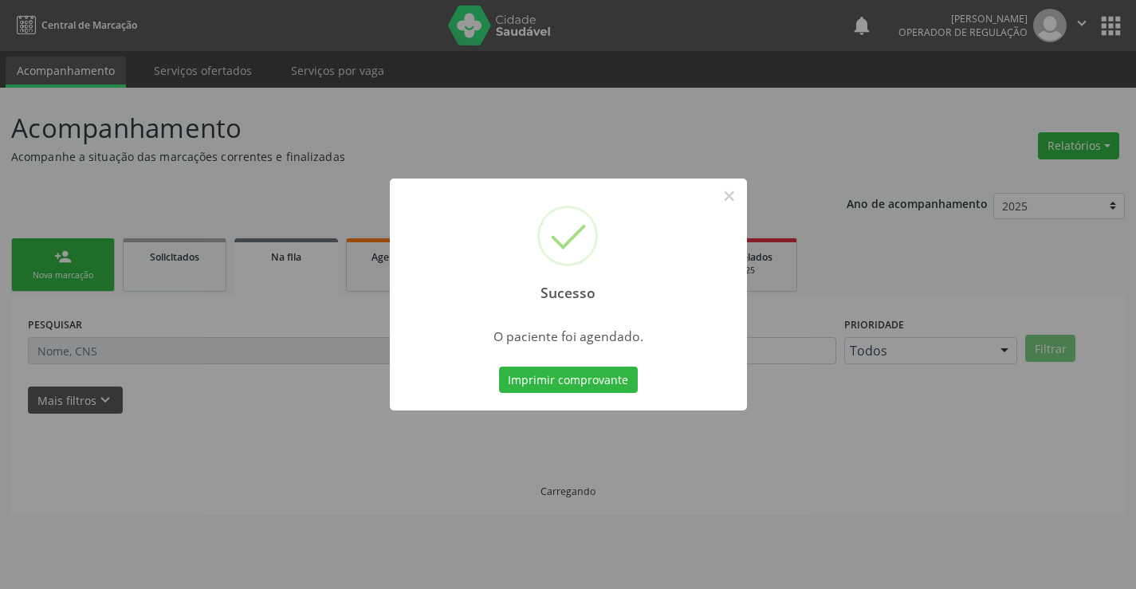
scroll to position [0, 0]
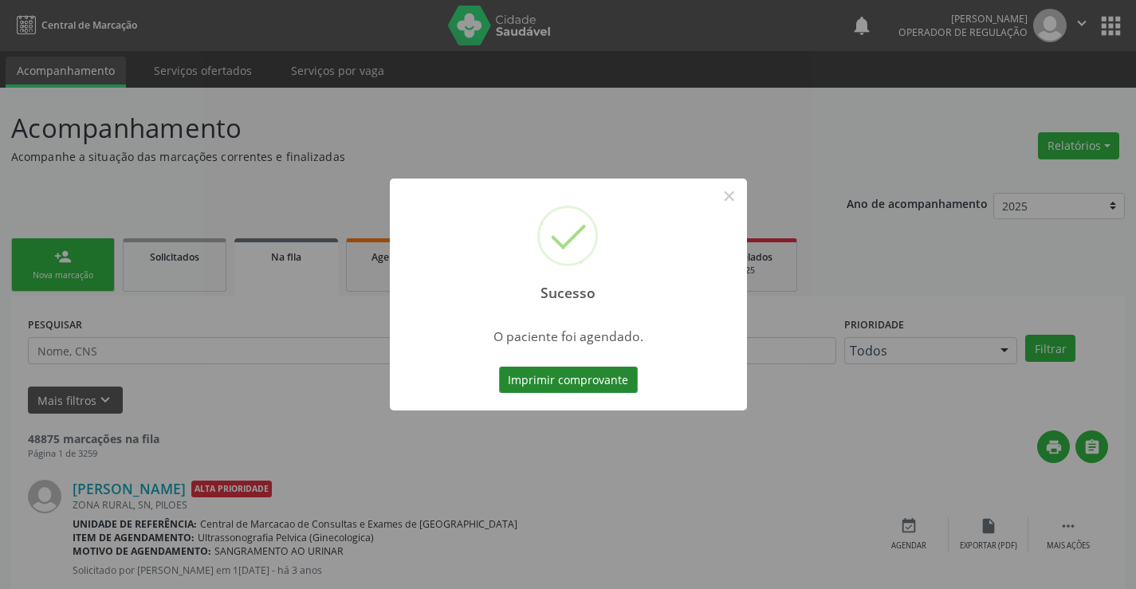
click at [542, 371] on button "Imprimir comprovante" at bounding box center [568, 380] width 139 height 27
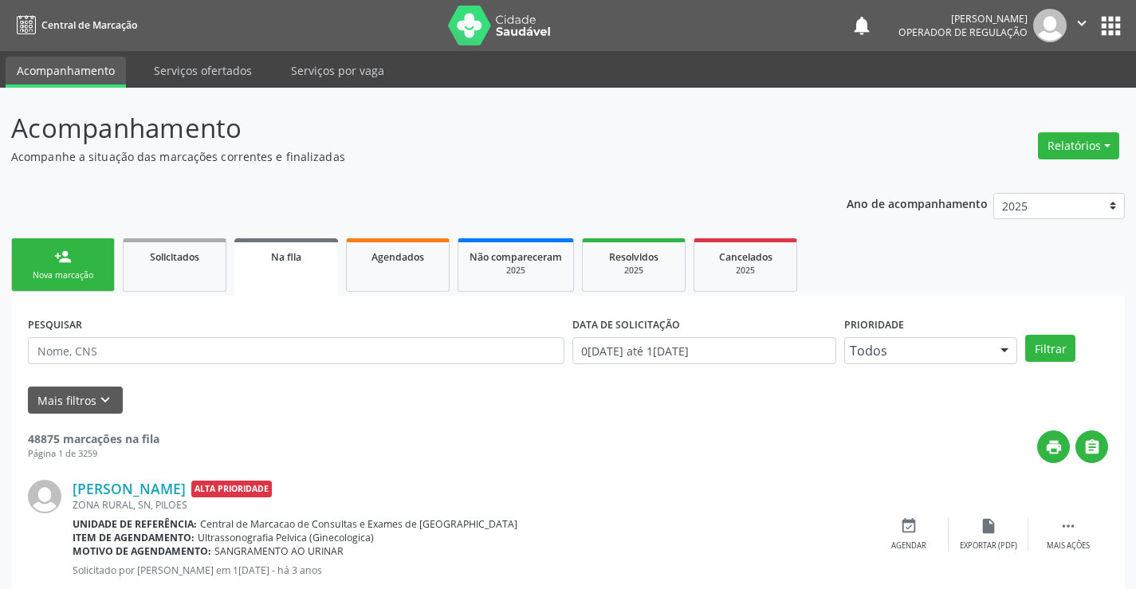
click at [73, 261] on link "person_add Nova marcação" at bounding box center [63, 264] width 104 height 53
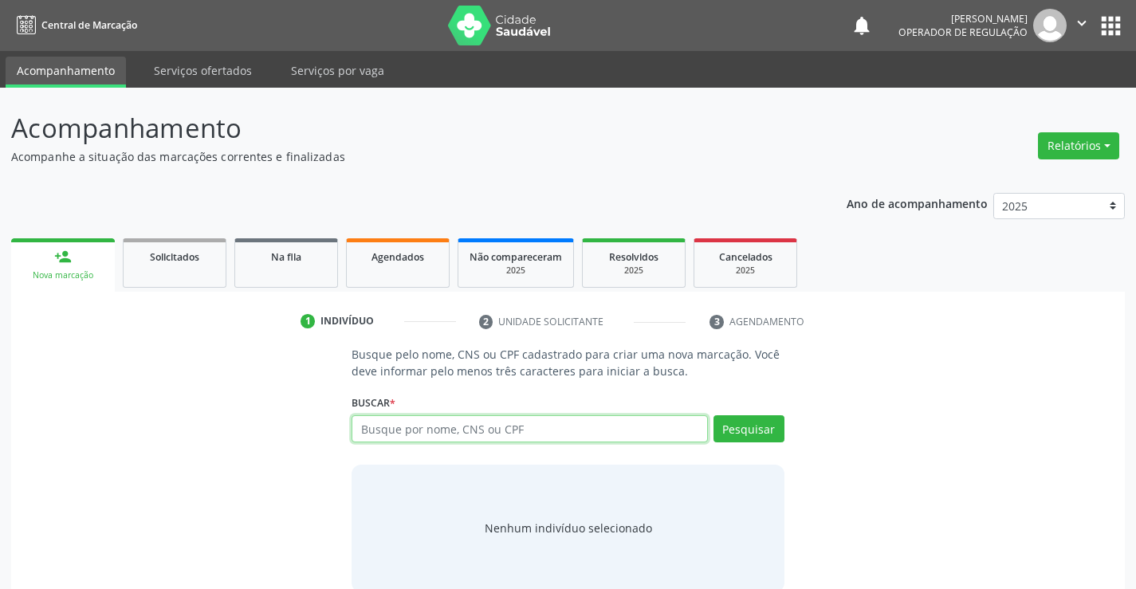
click at [397, 432] on input "text" at bounding box center [530, 428] width 356 height 27
type input "702900507172976"
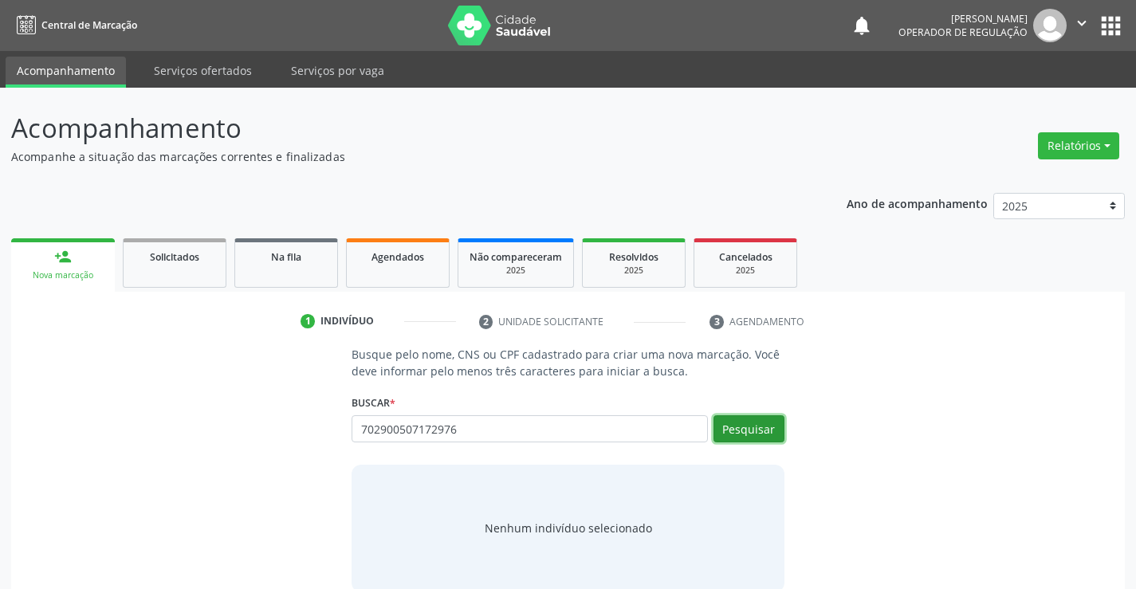
click at [772, 431] on button "Pesquisar" at bounding box center [748, 428] width 71 height 27
type input "702900507172976"
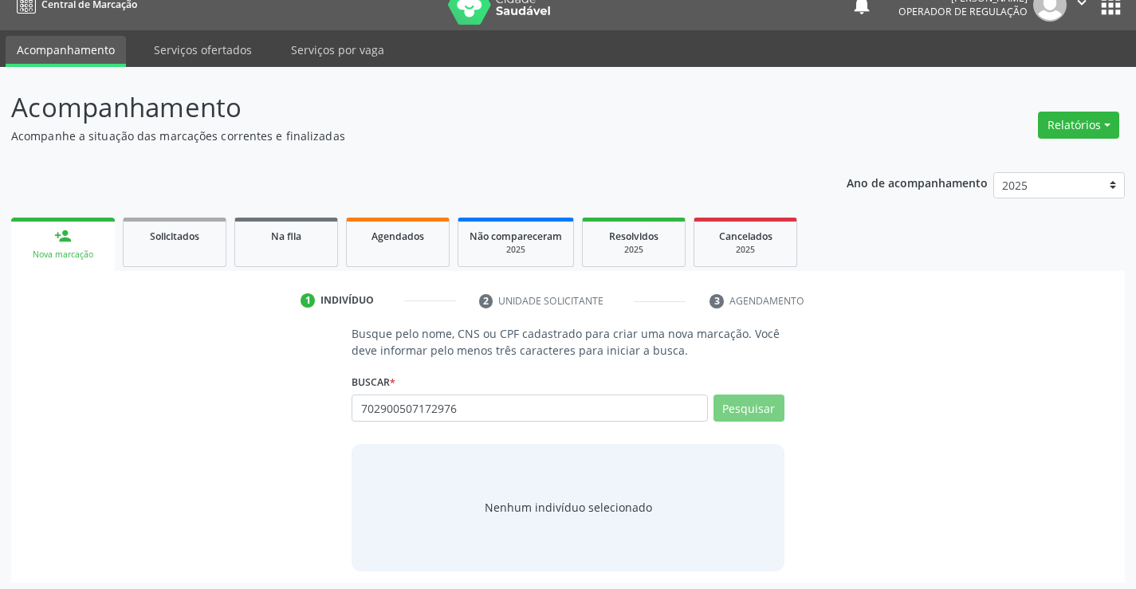
scroll to position [26, 0]
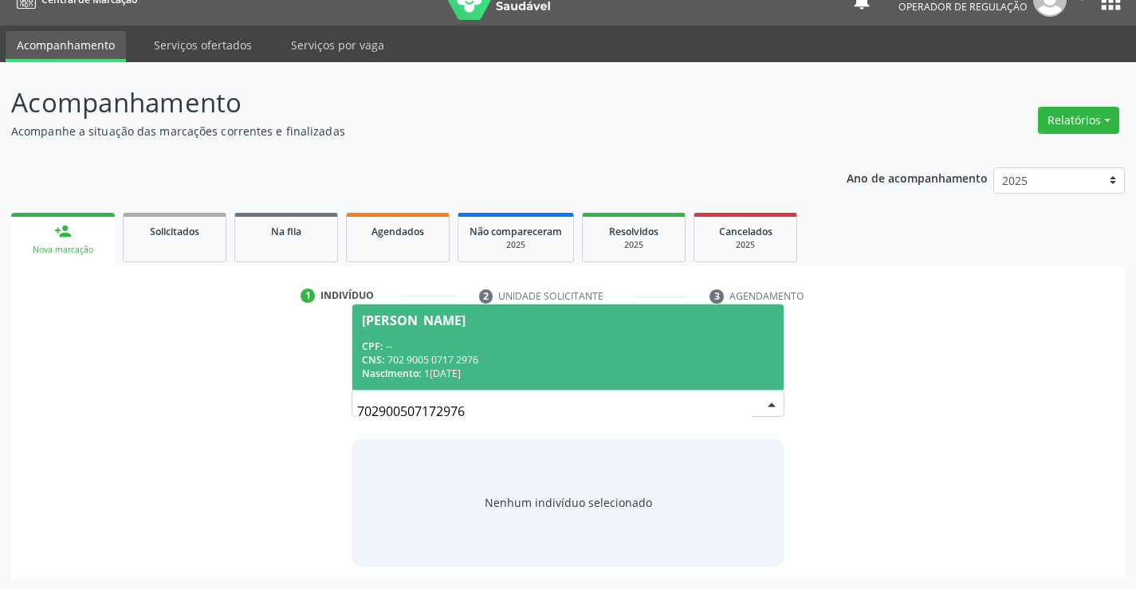
click at [548, 360] on div "CNS: 702 9005 0717 2976" at bounding box center [567, 360] width 411 height 14
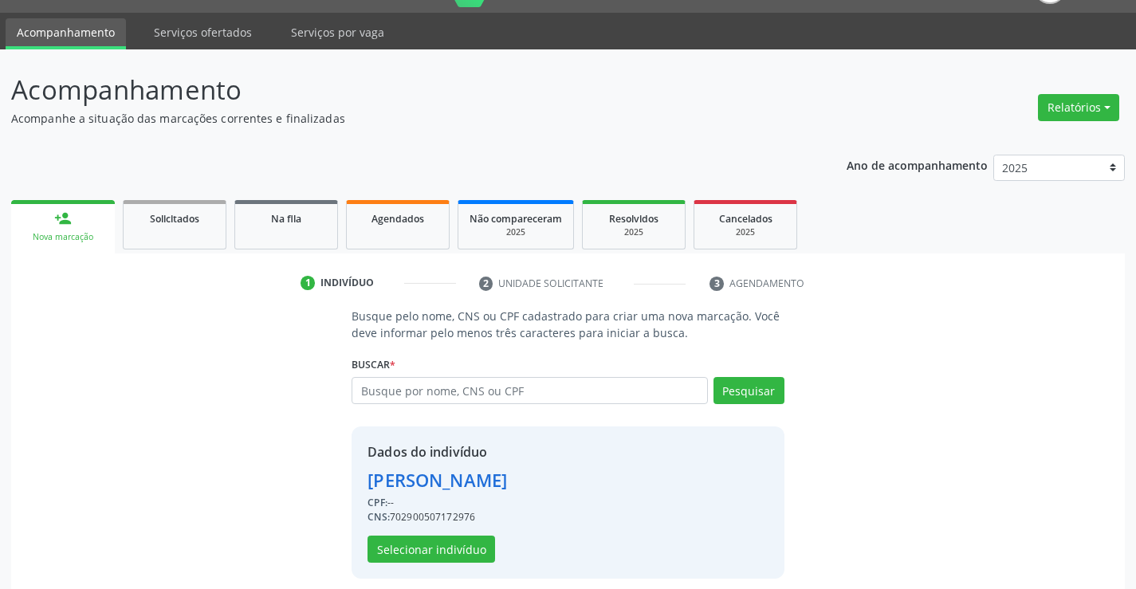
scroll to position [50, 0]
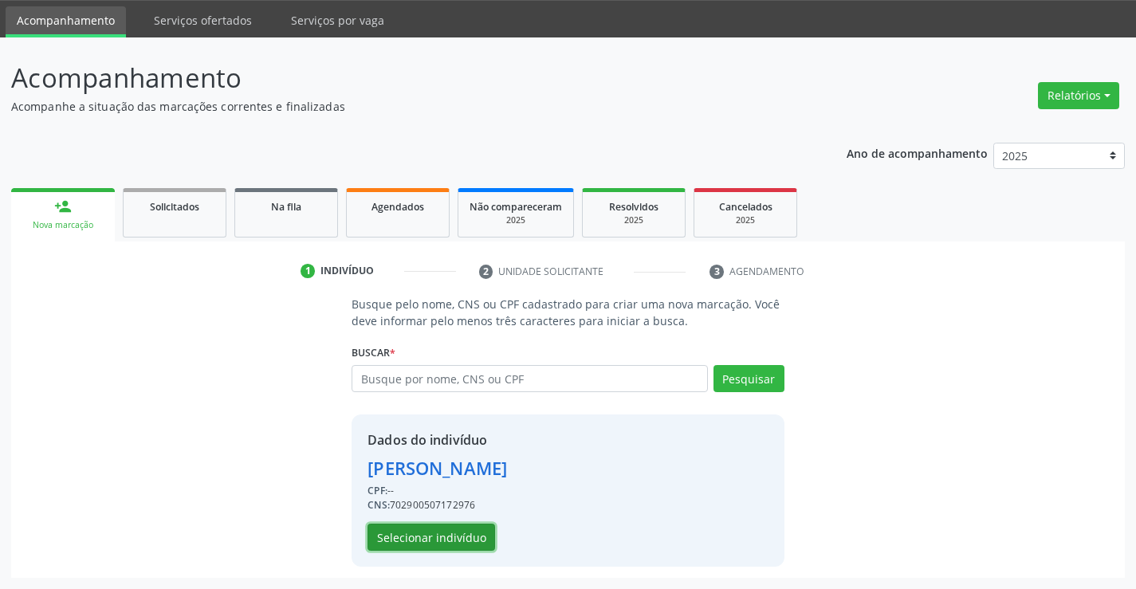
click at [434, 540] on button "Selecionar indivíduo" at bounding box center [431, 537] width 128 height 27
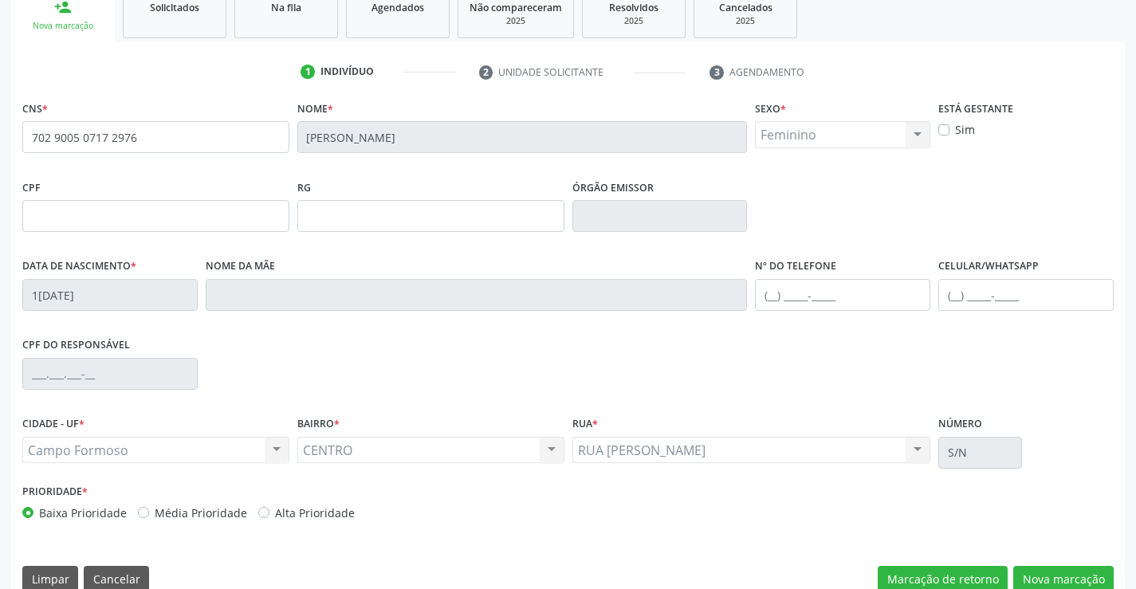
scroll to position [275, 0]
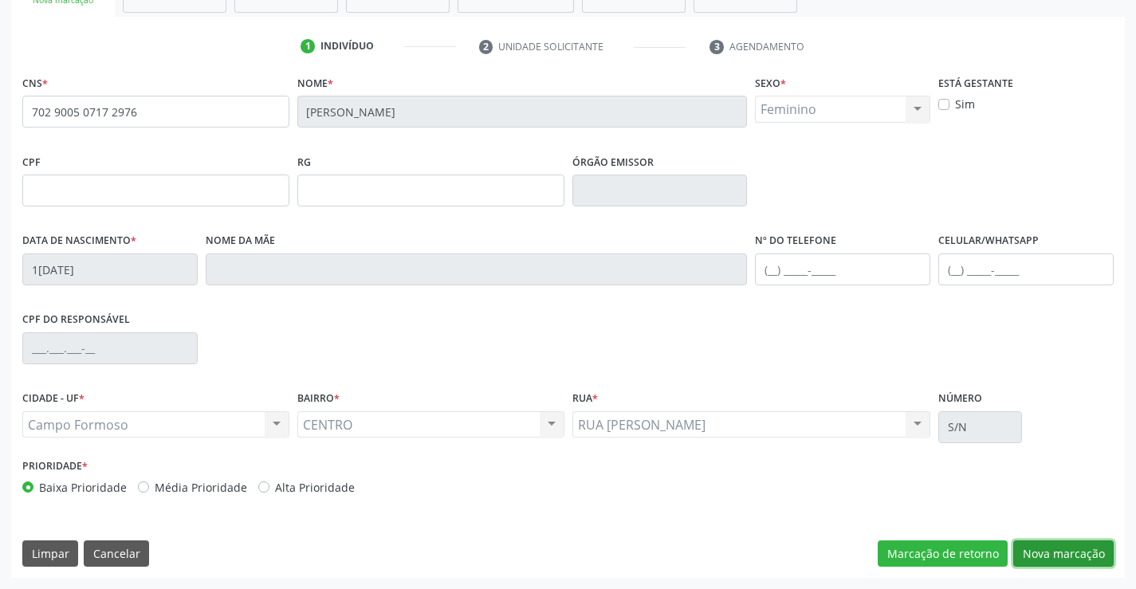
drag, startPoint x: 1047, startPoint y: 557, endPoint x: 773, endPoint y: 435, distance: 299.4
click at [1045, 556] on button "Nova marcação" at bounding box center [1063, 553] width 100 height 27
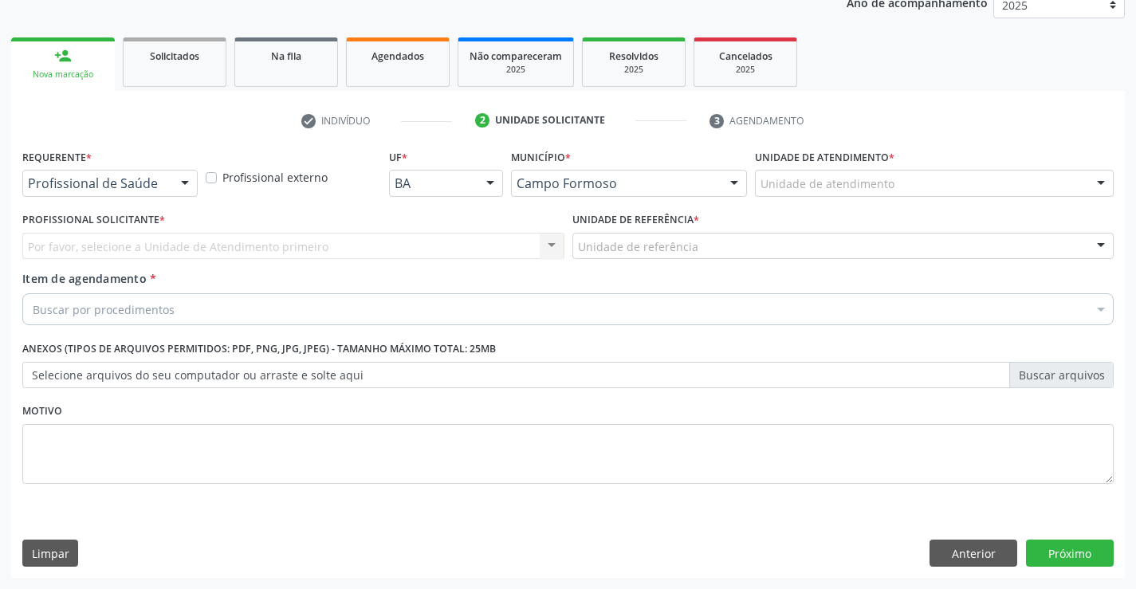
drag, startPoint x: 162, startPoint y: 183, endPoint x: 149, endPoint y: 211, distance: 31.4
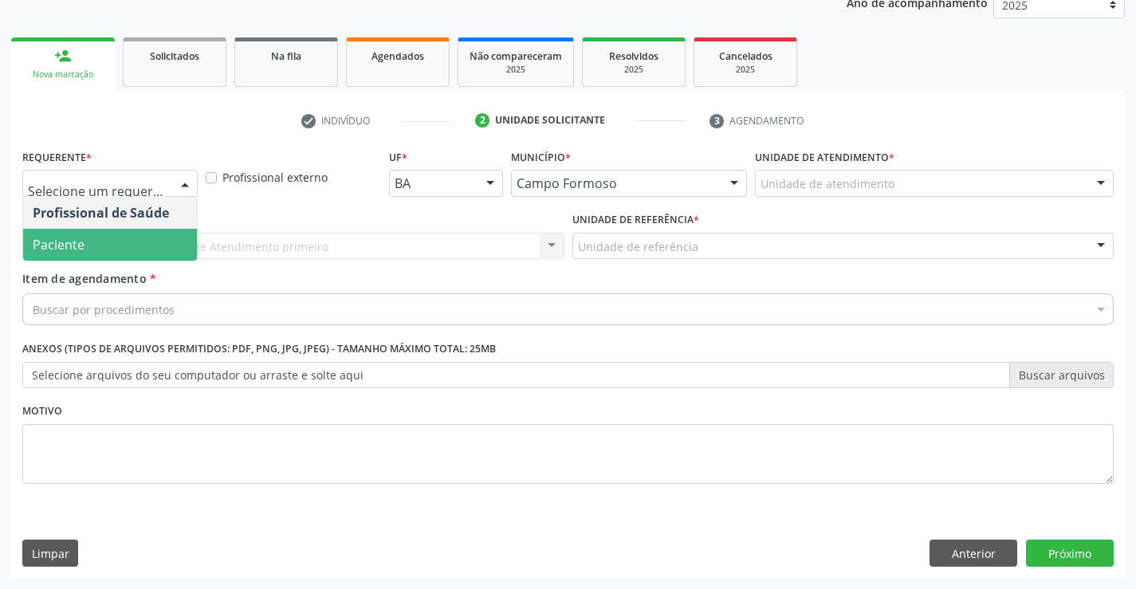
click at [96, 253] on span "Paciente" at bounding box center [110, 245] width 174 height 32
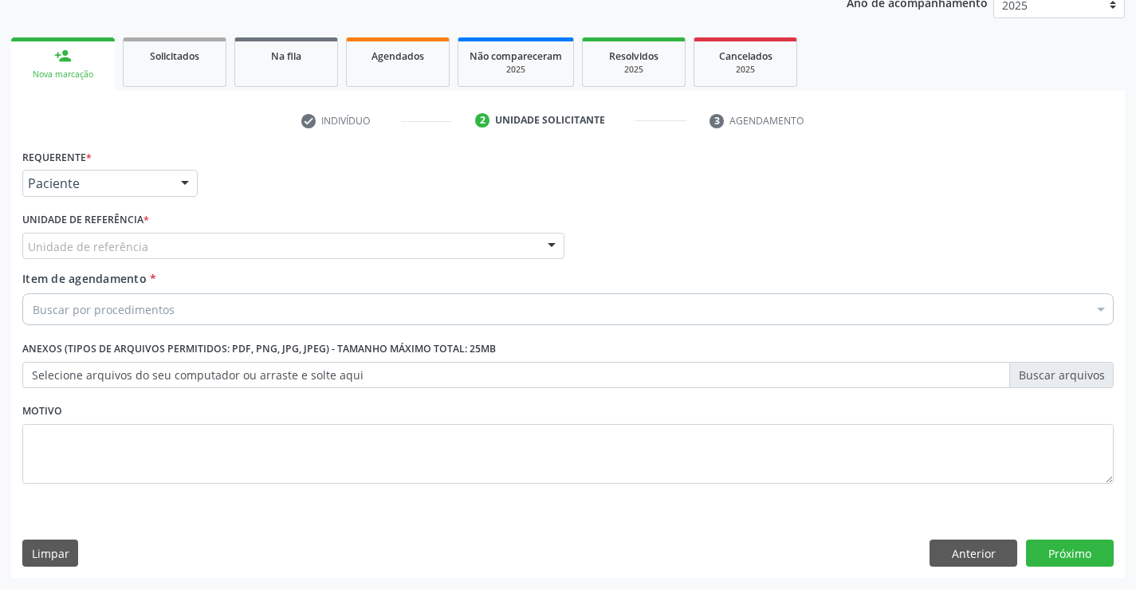
click at [243, 241] on div "Unidade de referência" at bounding box center [293, 246] width 542 height 27
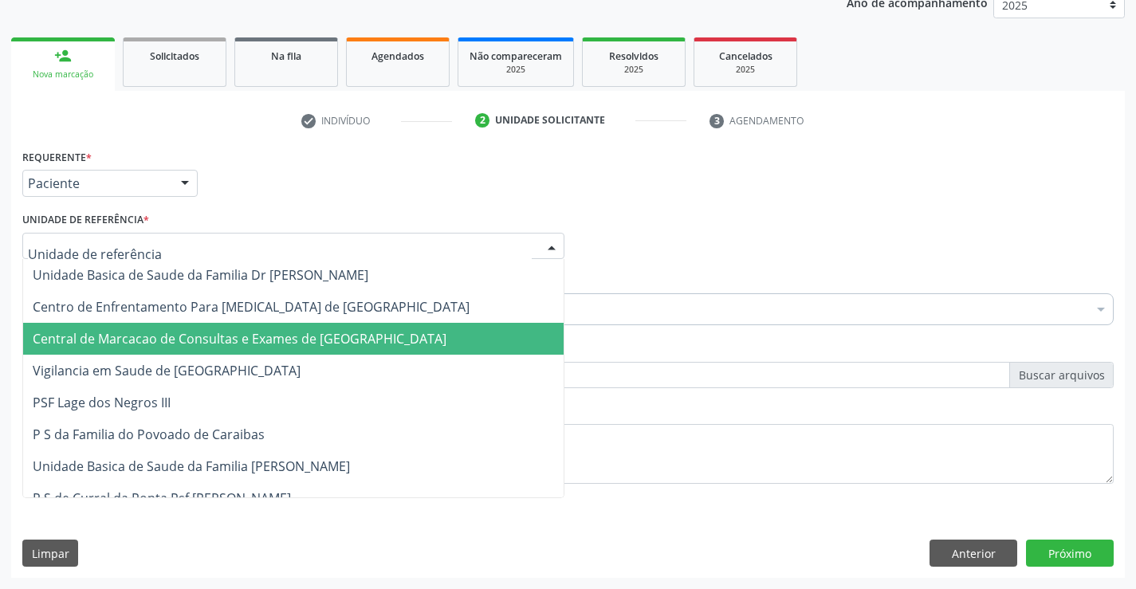
click at [231, 345] on span "Central de Marcacao de Consultas e Exames de [GEOGRAPHIC_DATA]" at bounding box center [240, 339] width 414 height 18
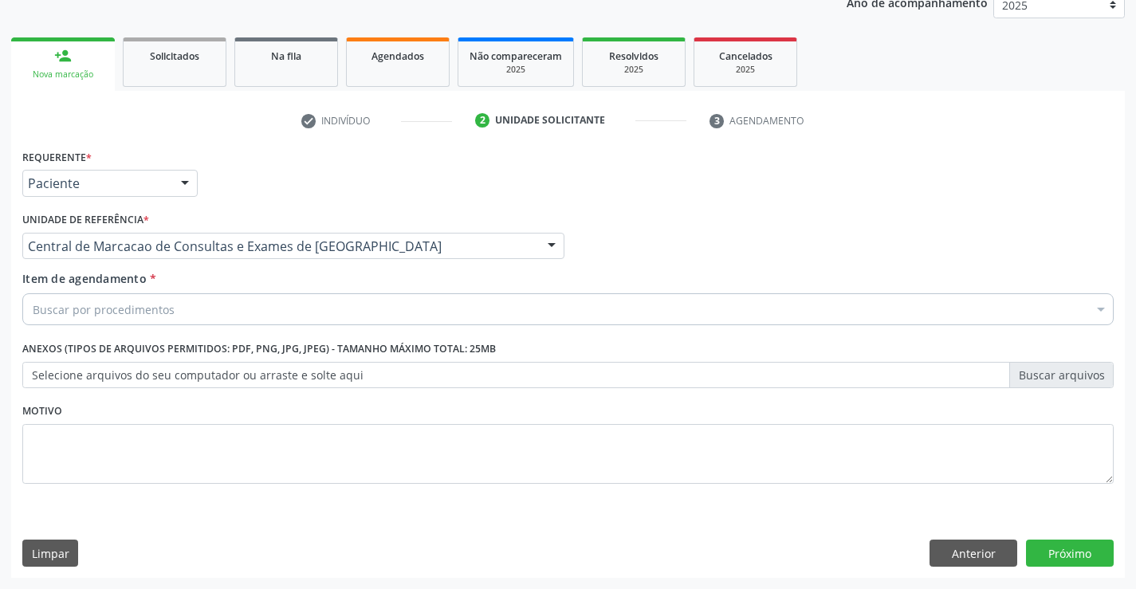
click at [280, 311] on div "Buscar por procedimentos" at bounding box center [567, 309] width 1091 height 32
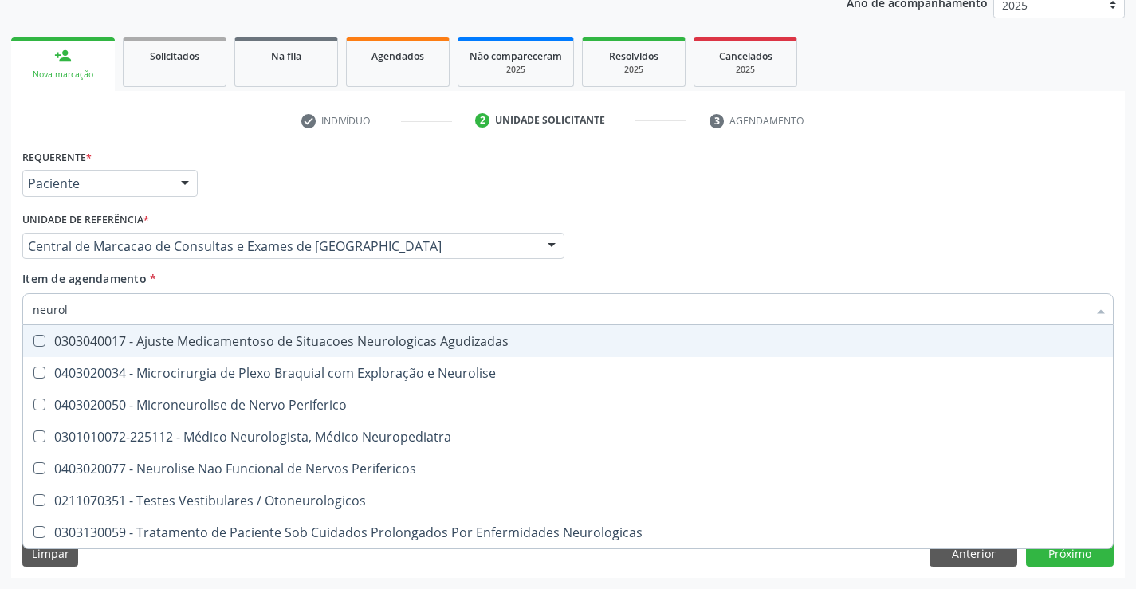
type input "neurolo"
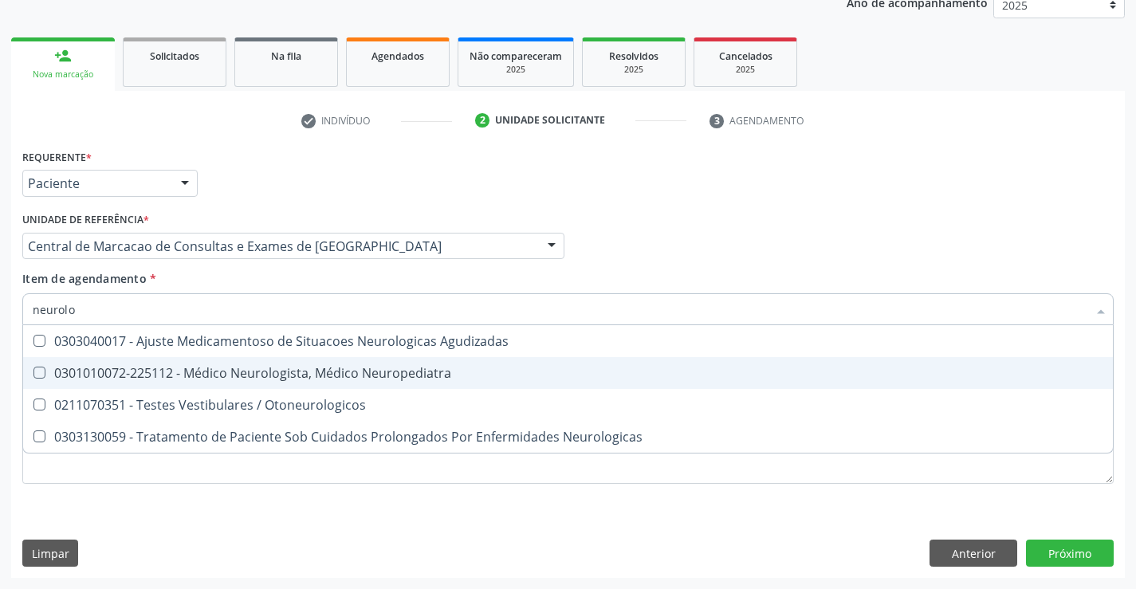
click at [268, 367] on div "0301010072-225112 - Médico Neurologista, Médico Neuropediatra" at bounding box center [568, 373] width 1071 height 13
checkbox Neuropediatra "true"
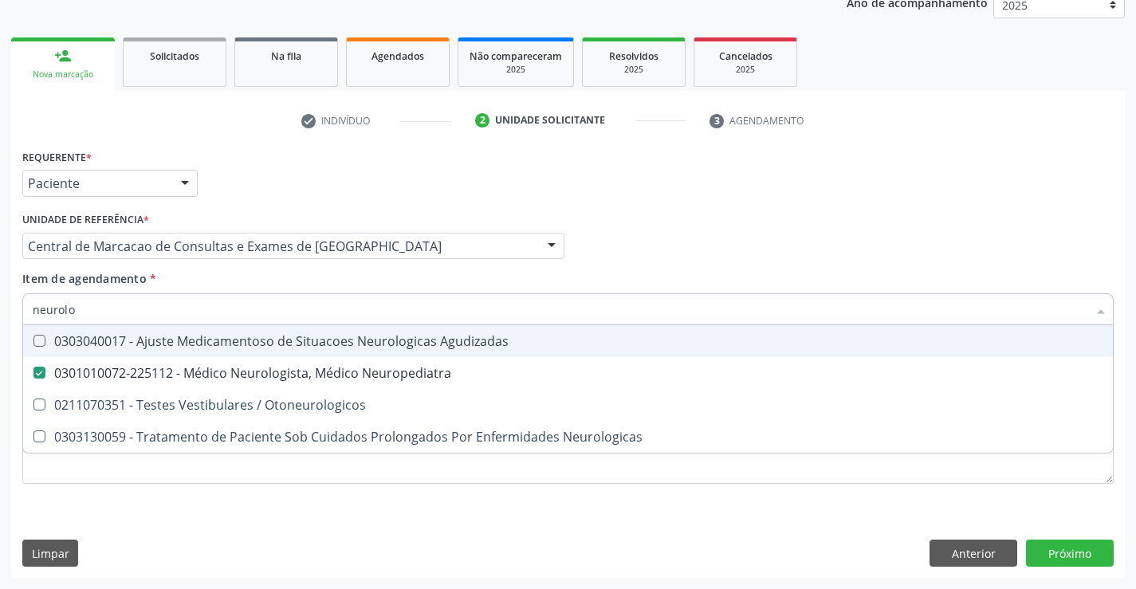
click at [641, 242] on div "Profissional Solicitante Por favor, selecione a Unidade de Atendimento primeiro…" at bounding box center [567, 239] width 1099 height 62
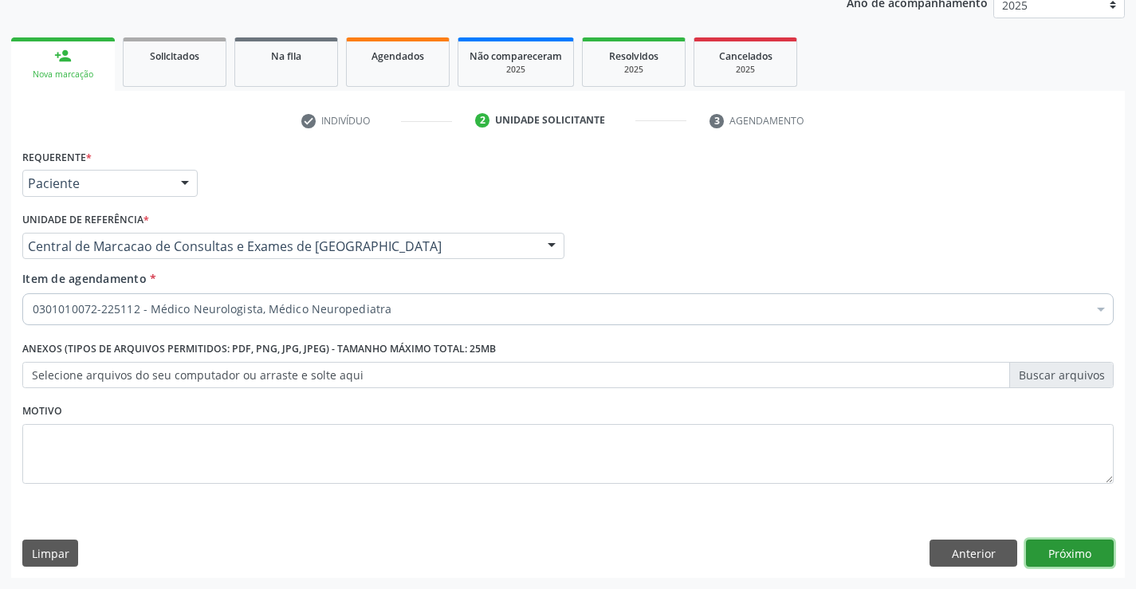
click at [1061, 557] on button "Próximo" at bounding box center [1070, 553] width 88 height 27
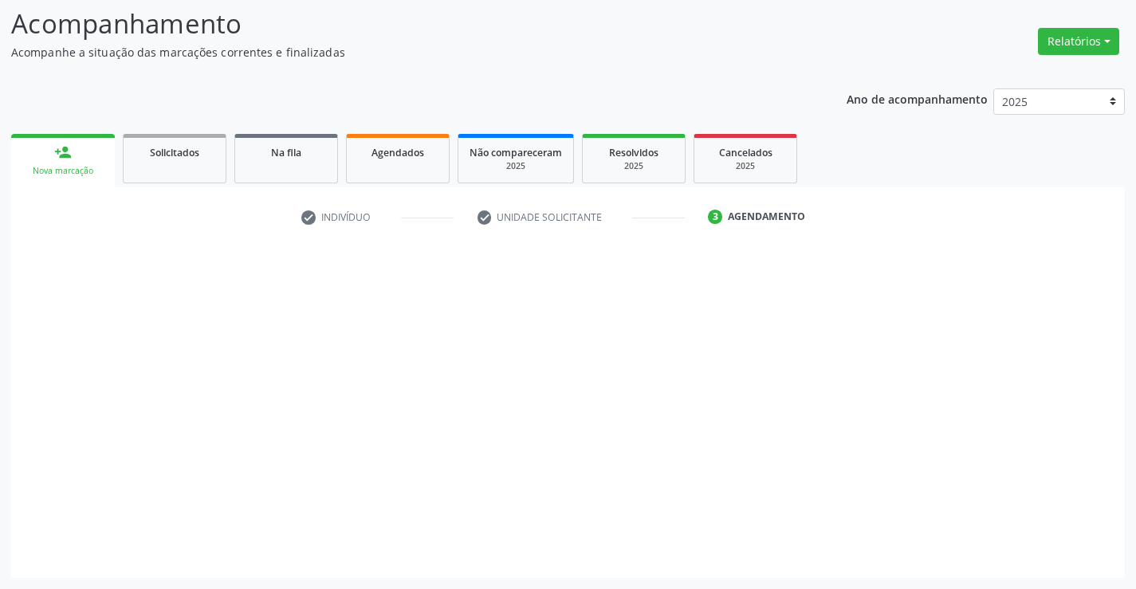
scroll to position [104, 0]
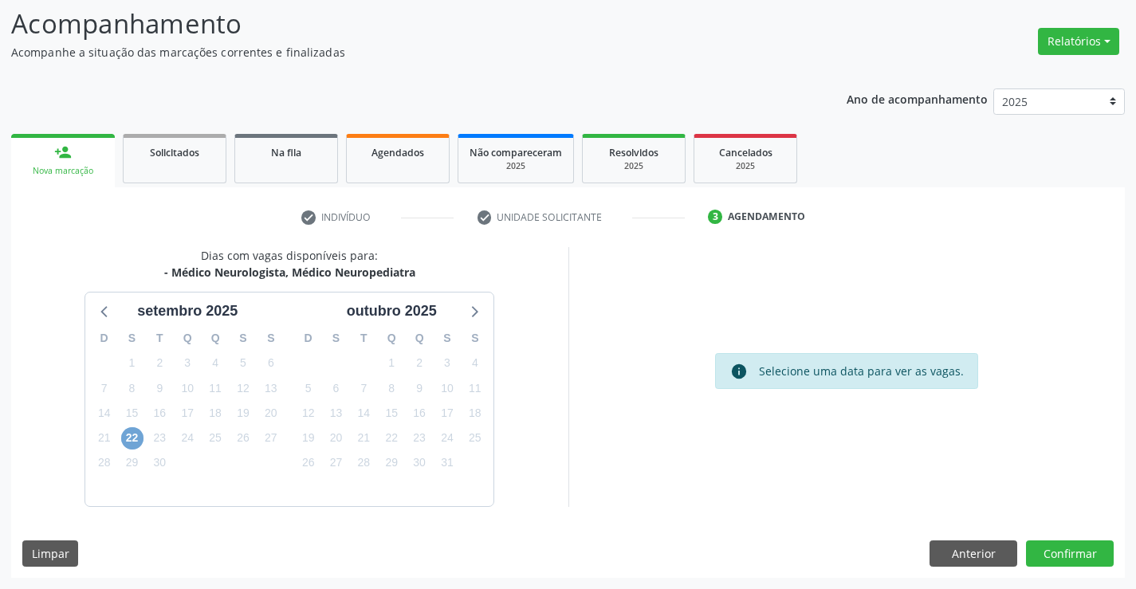
click at [135, 440] on span "22" at bounding box center [132, 438] width 22 height 22
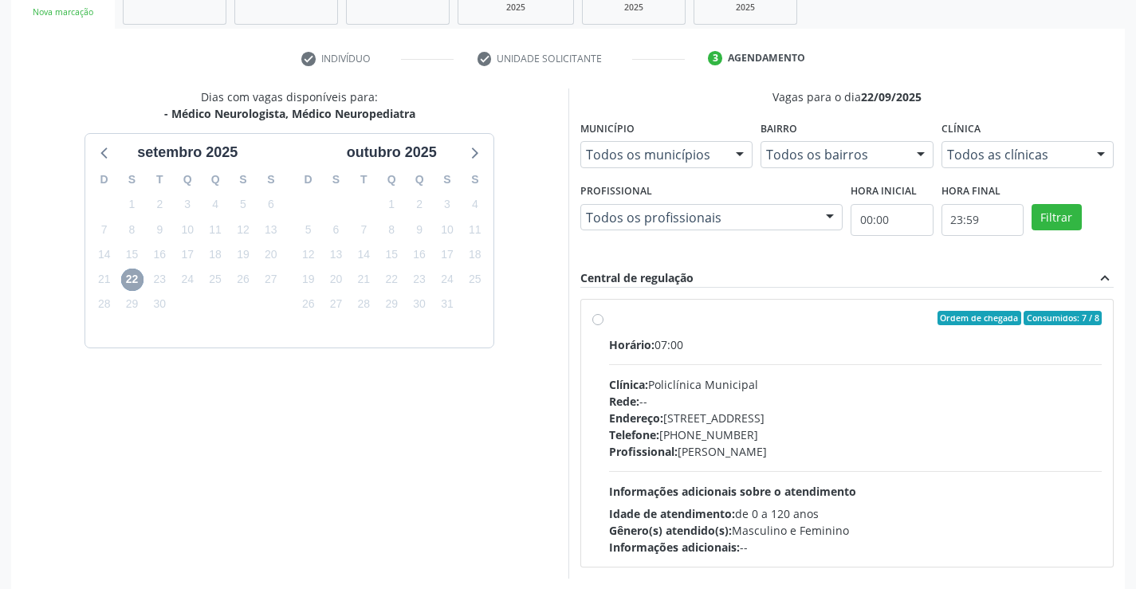
scroll to position [335, 0]
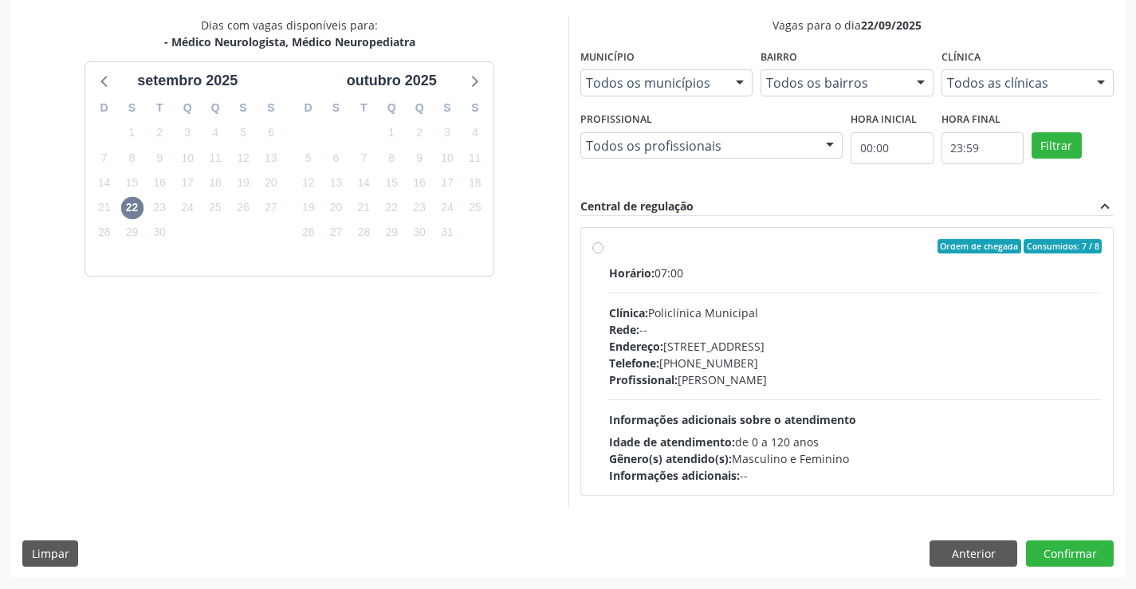
click at [709, 305] on div "Clínica: Policlínica Municipal" at bounding box center [855, 313] width 493 height 17
click at [603, 254] on input "Ordem de chegada Consumidos: 7 / 8 Horário: 07:00 Clínica: Policlínica Municipa…" at bounding box center [597, 246] width 11 height 14
radio input "true"
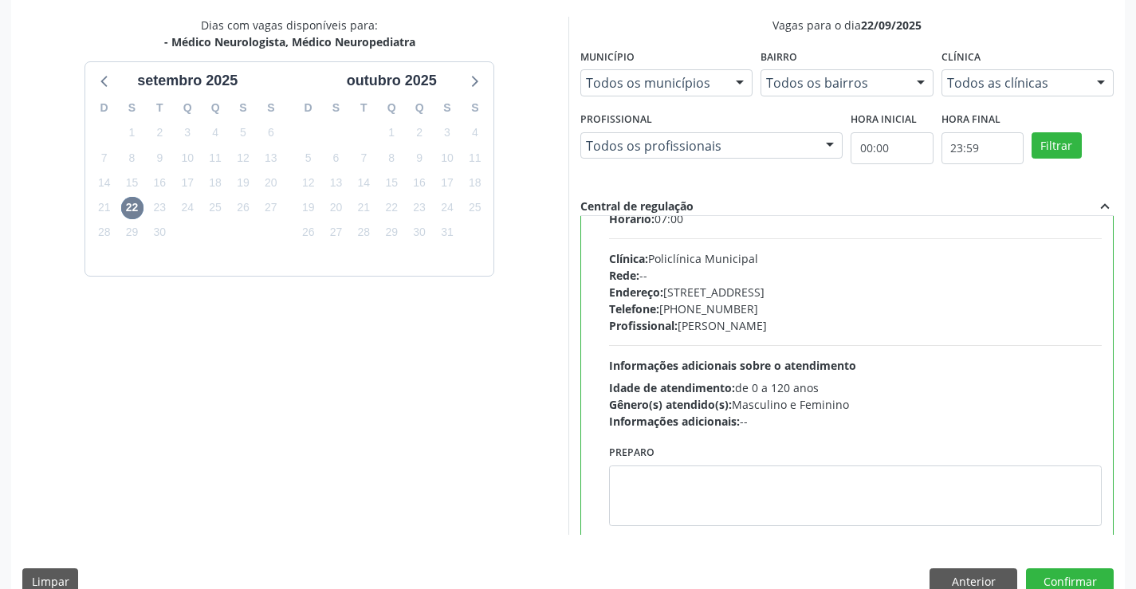
scroll to position [79, 0]
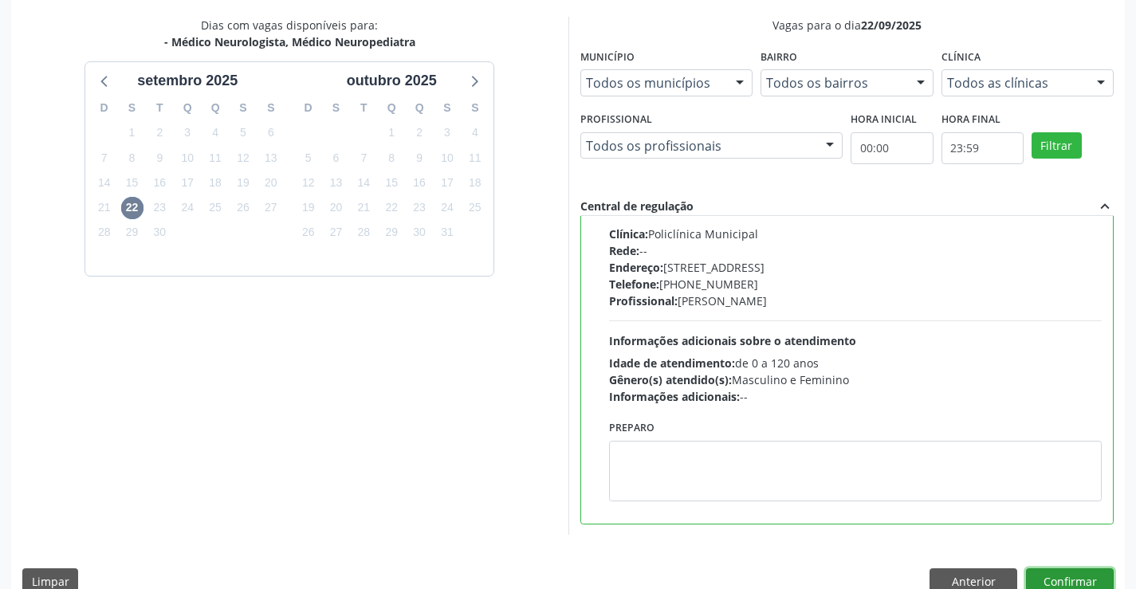
click at [1087, 573] on button "Confirmar" at bounding box center [1070, 581] width 88 height 27
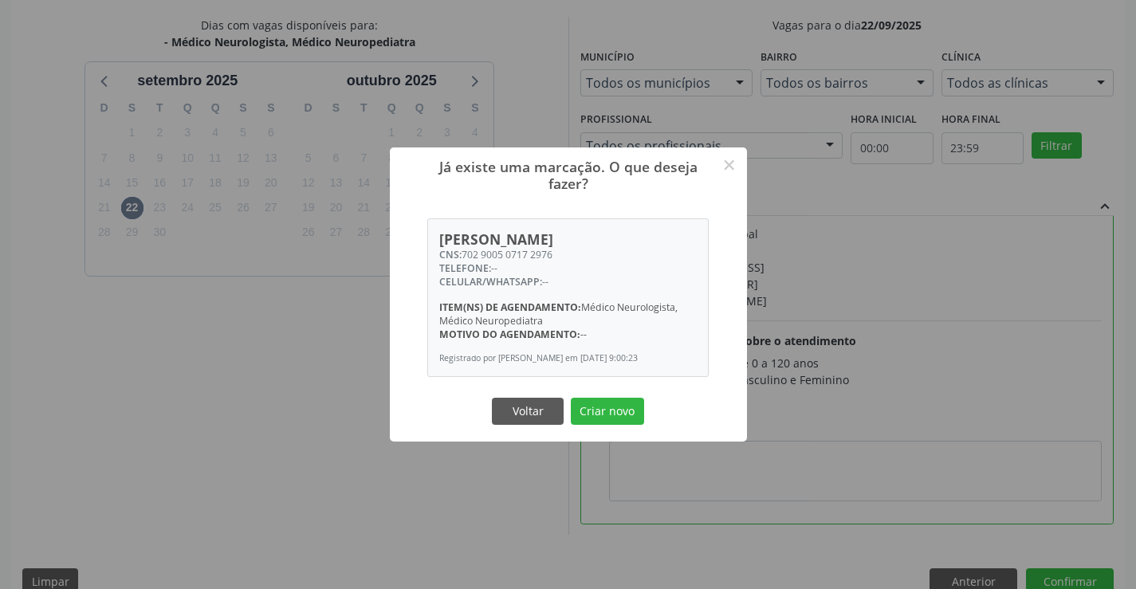
click at [614, 399] on div "Já existe uma marcação. O que deseja fazer? × [PERSON_NAME] CNS: 702 9005 0717 …" at bounding box center [568, 294] width 357 height 295
click at [610, 408] on button "Criar novo" at bounding box center [607, 411] width 73 height 27
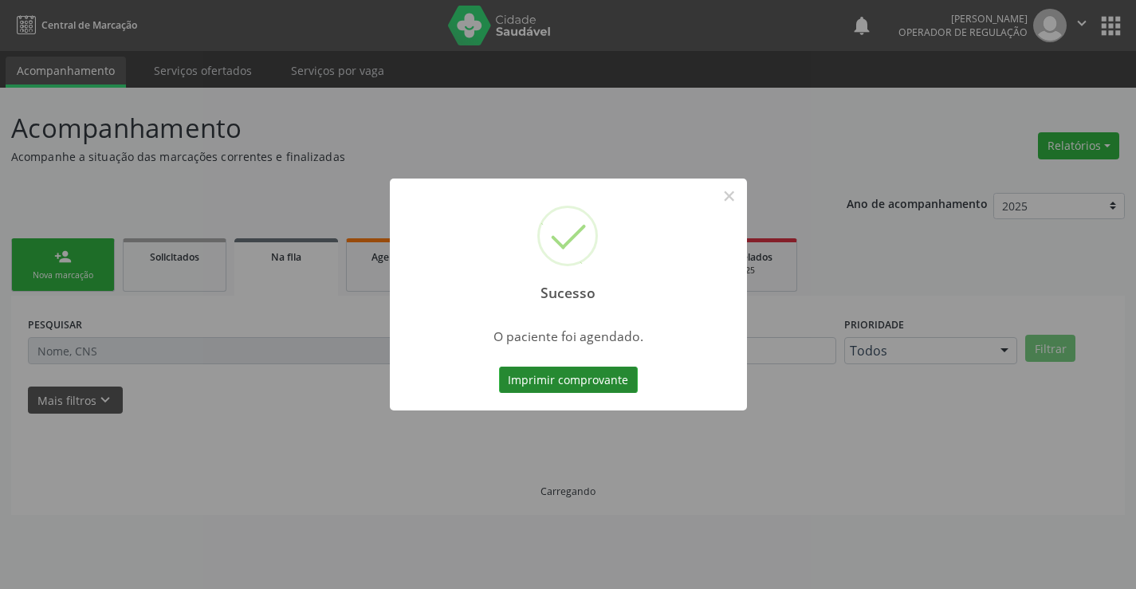
scroll to position [0, 0]
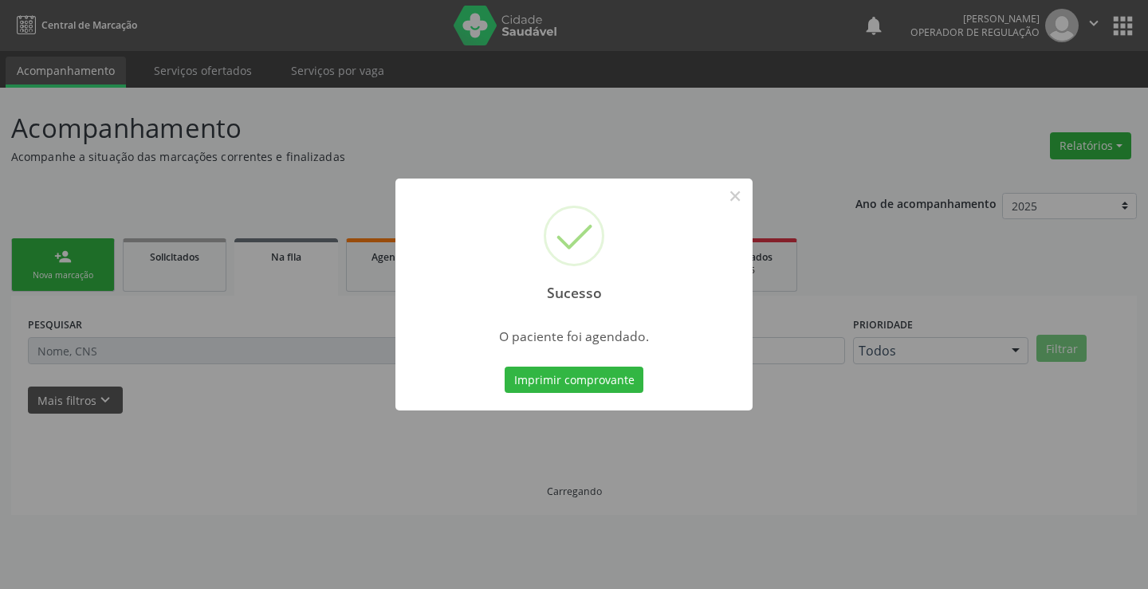
click at [567, 365] on div "Imprimir comprovante Cancel" at bounding box center [574, 380] width 146 height 33
click at [565, 375] on button "Imprimir comprovante" at bounding box center [574, 380] width 139 height 27
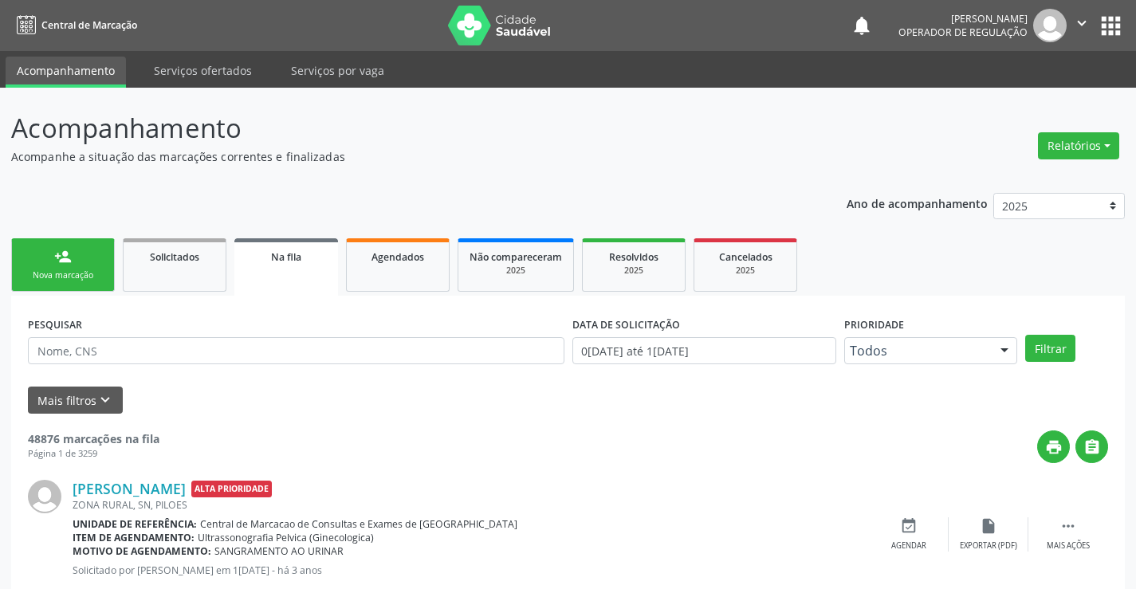
click at [40, 256] on link "person_add Nova marcação" at bounding box center [63, 264] width 104 height 53
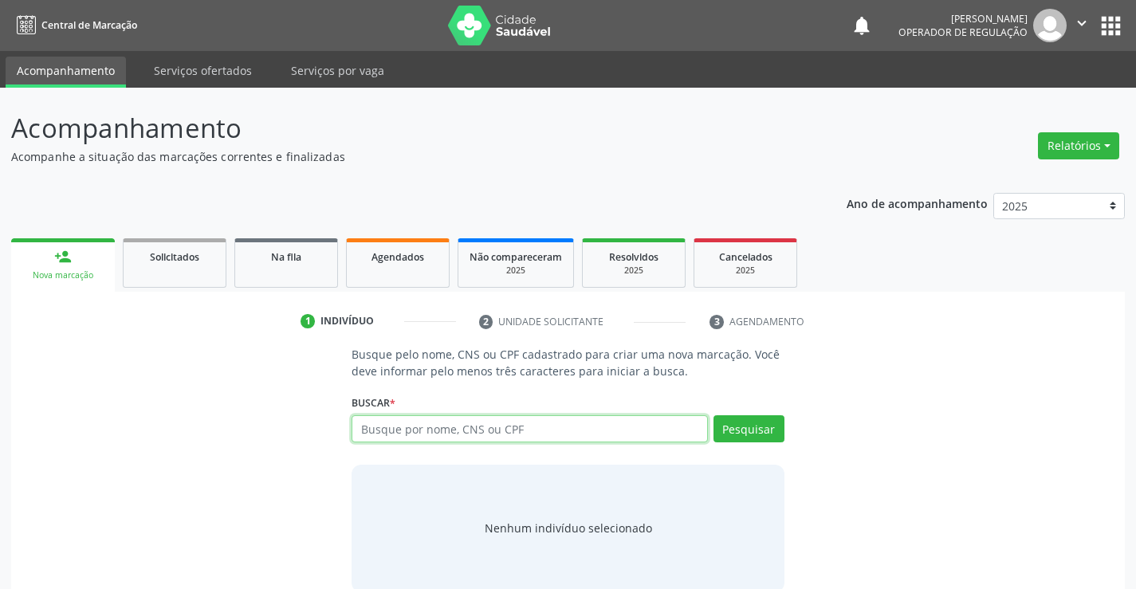
click at [525, 427] on input "text" at bounding box center [530, 428] width 356 height 27
type input "700002369934306"
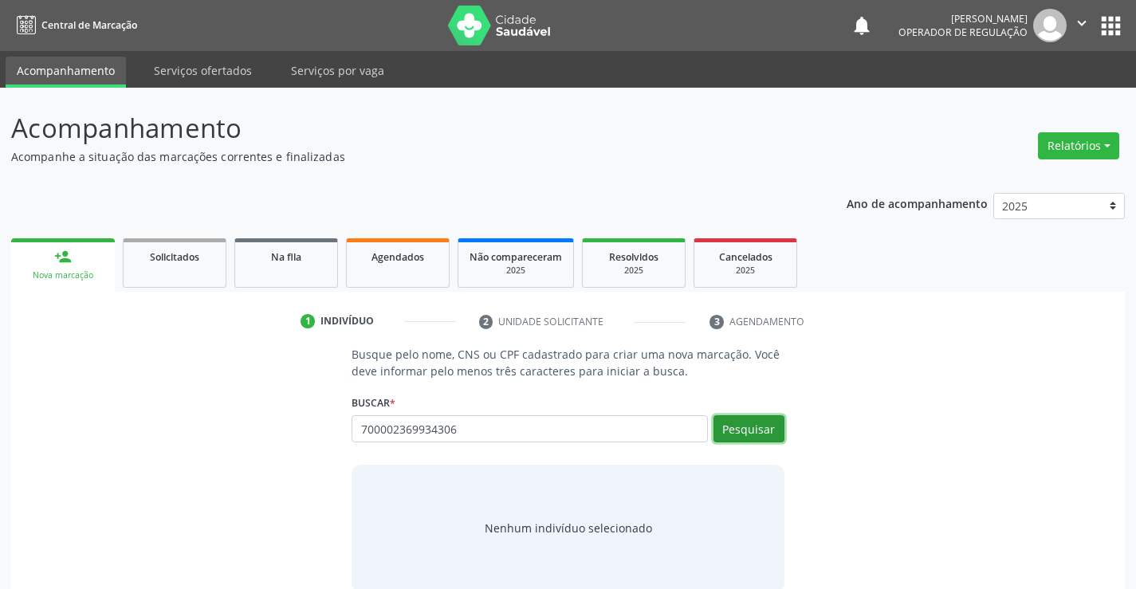
click at [776, 428] on button "Pesquisar" at bounding box center [748, 428] width 71 height 27
type input "700002369934306"
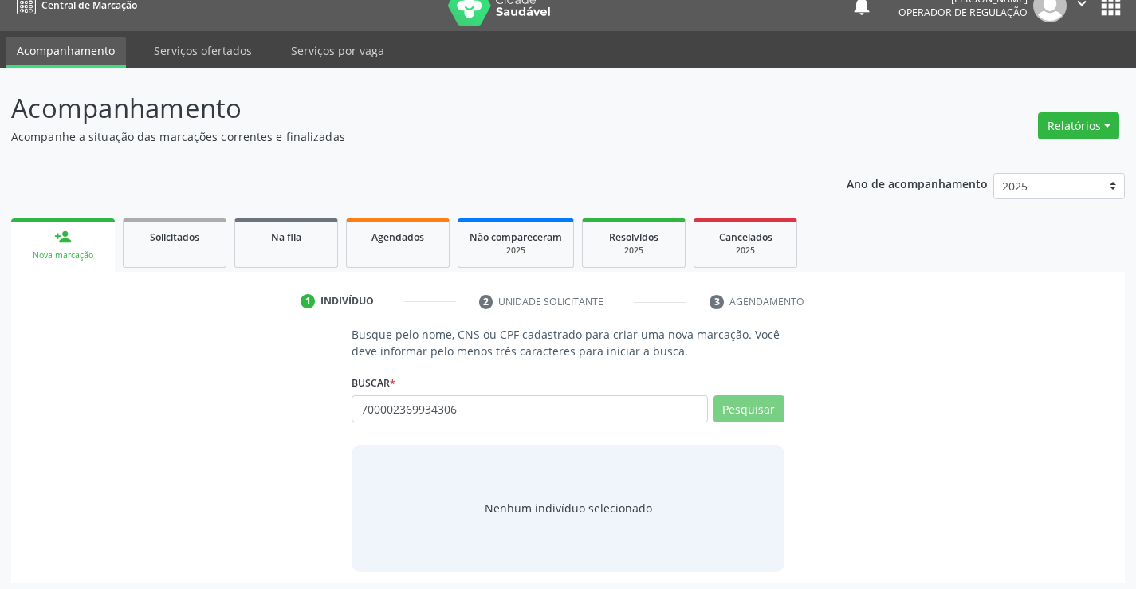
scroll to position [26, 0]
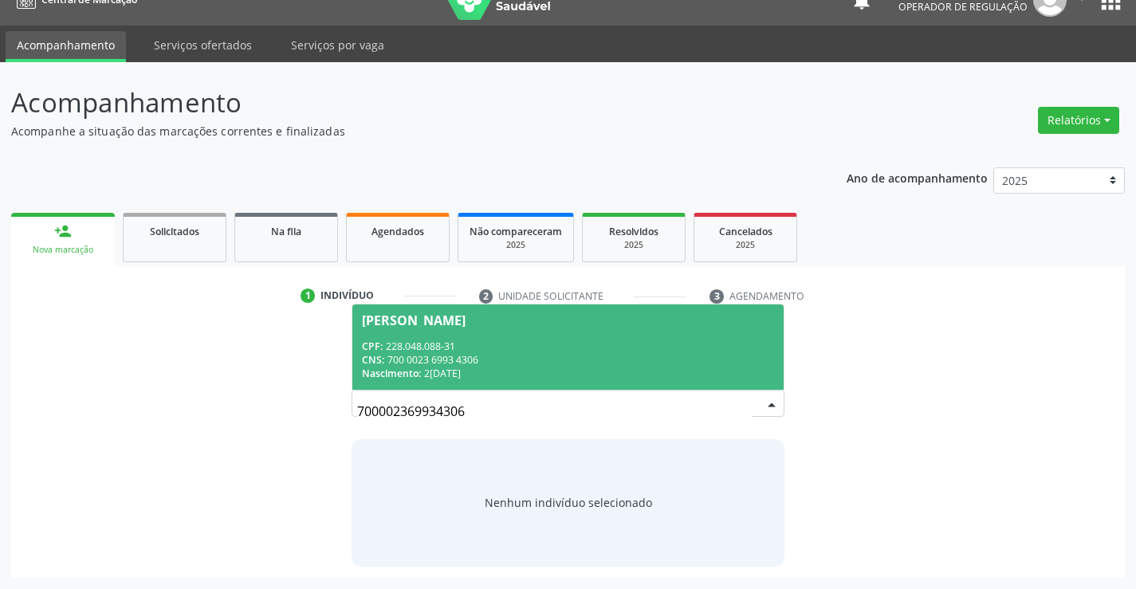
click at [547, 346] on div "CPF: 228.048.088-31" at bounding box center [567, 347] width 411 height 14
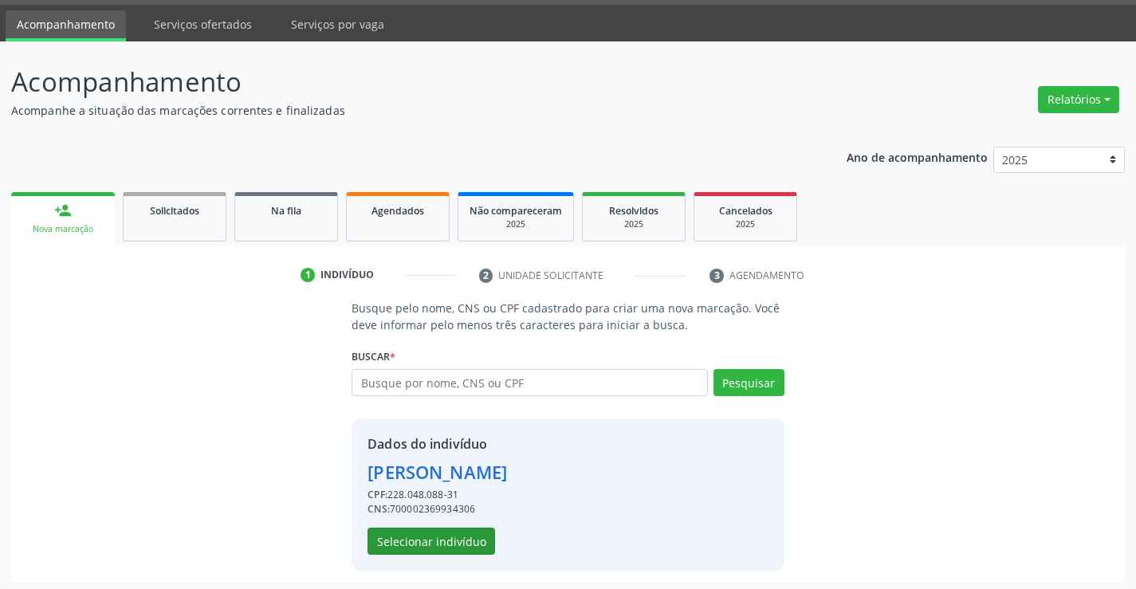
scroll to position [50, 0]
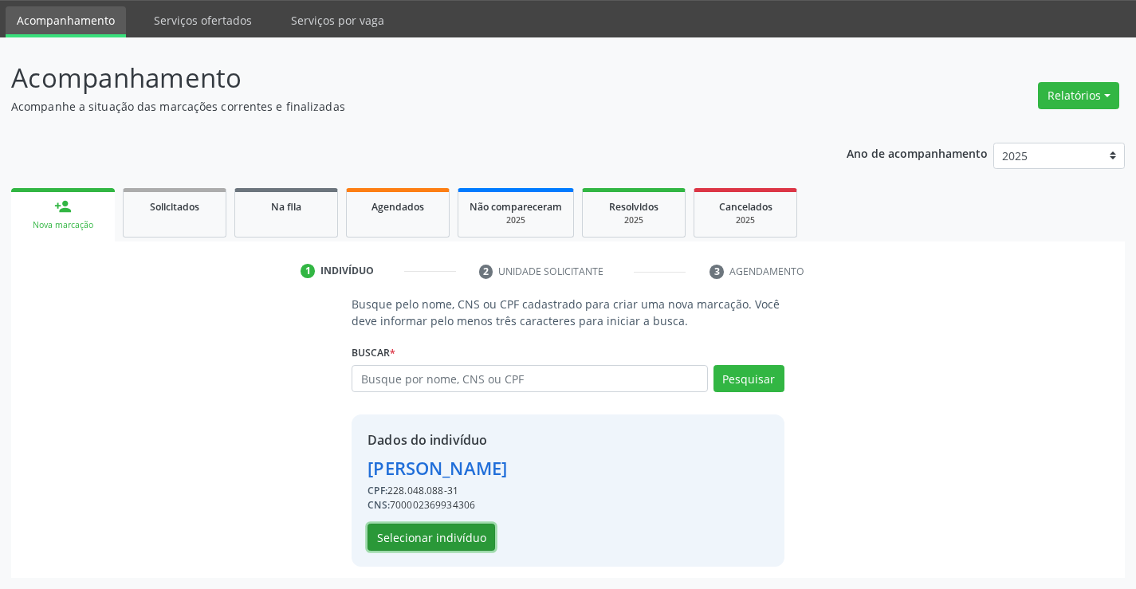
click at [415, 533] on button "Selecionar indivíduo" at bounding box center [431, 537] width 128 height 27
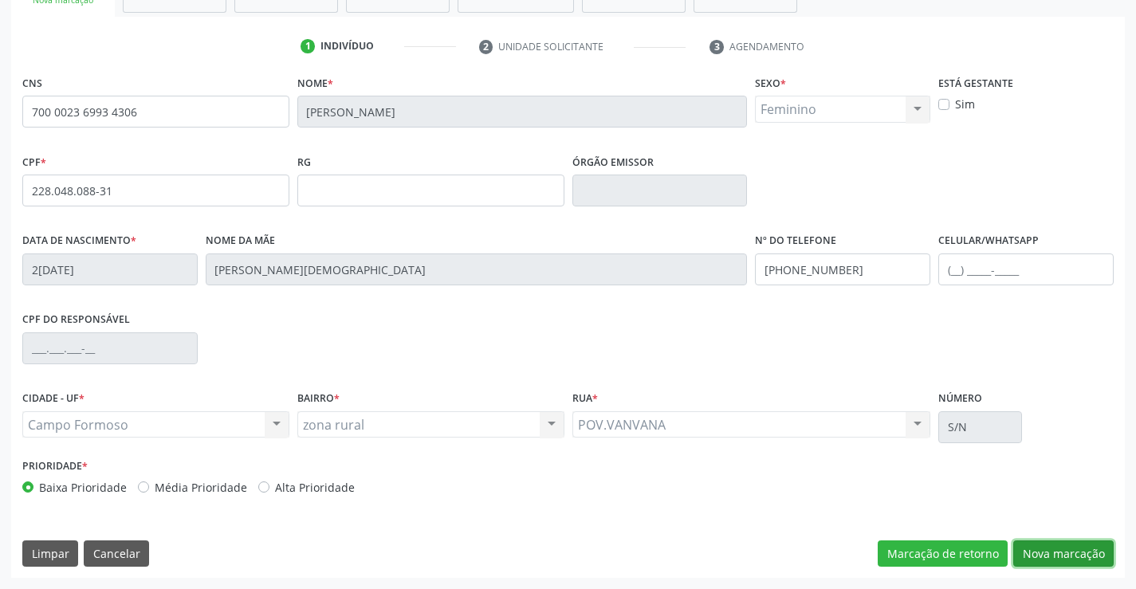
click at [1059, 549] on button "Nova marcação" at bounding box center [1063, 553] width 100 height 27
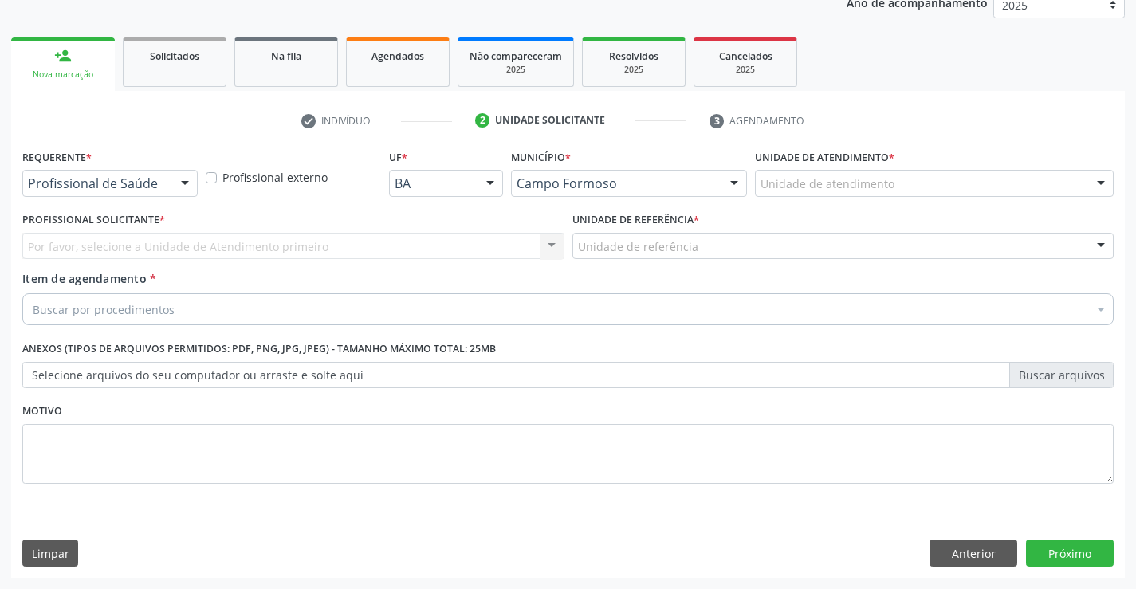
scroll to position [201, 0]
click at [167, 174] on div "Profissional de Saúde" at bounding box center [109, 183] width 175 height 27
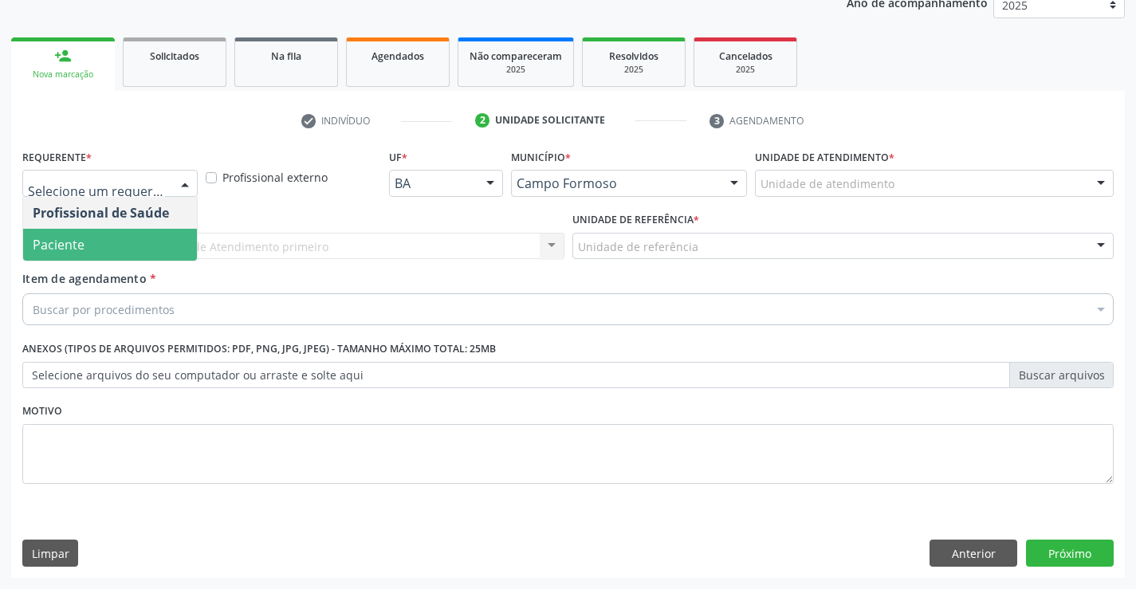
click at [101, 254] on span "Paciente" at bounding box center [110, 245] width 174 height 32
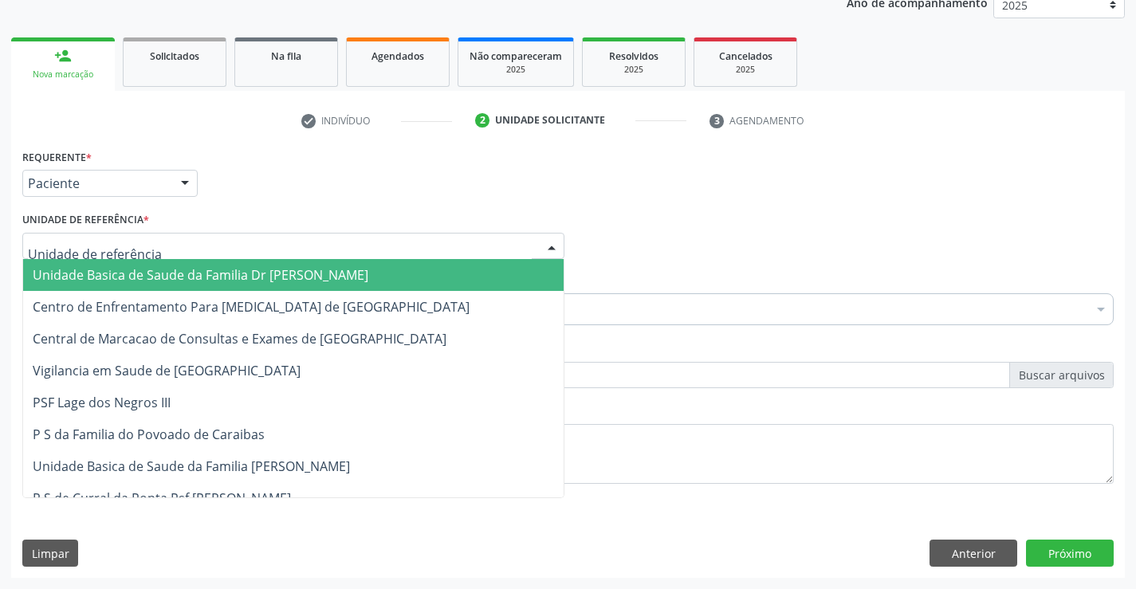
click at [243, 236] on div at bounding box center [293, 246] width 542 height 27
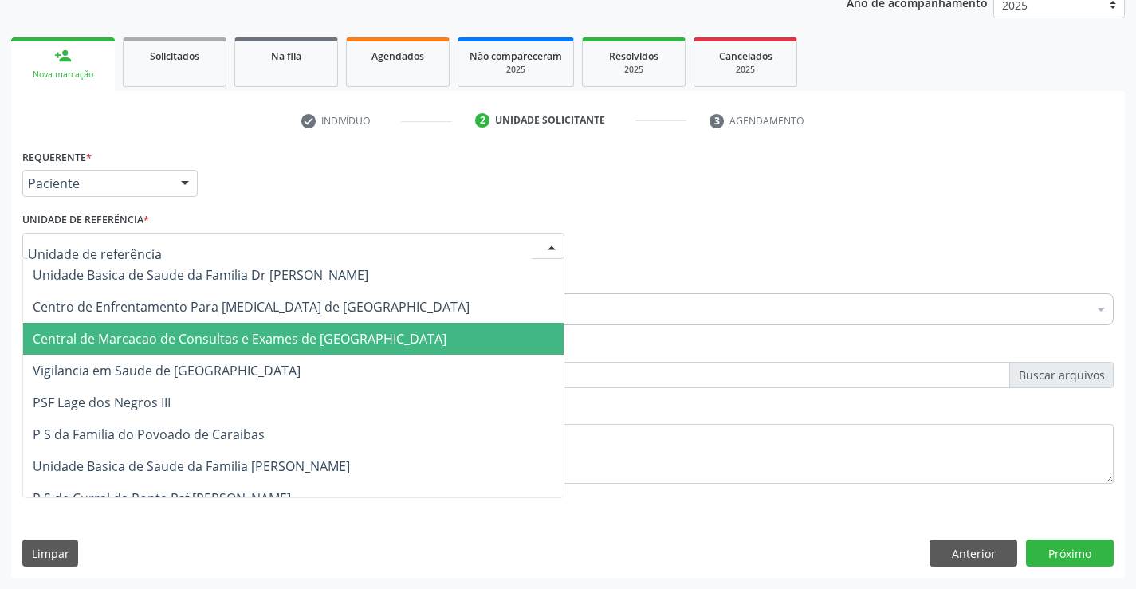
drag, startPoint x: 242, startPoint y: 337, endPoint x: 247, endPoint y: 326, distance: 12.1
click at [236, 340] on span "Central de Marcacao de Consultas e Exames de [GEOGRAPHIC_DATA]" at bounding box center [240, 339] width 414 height 18
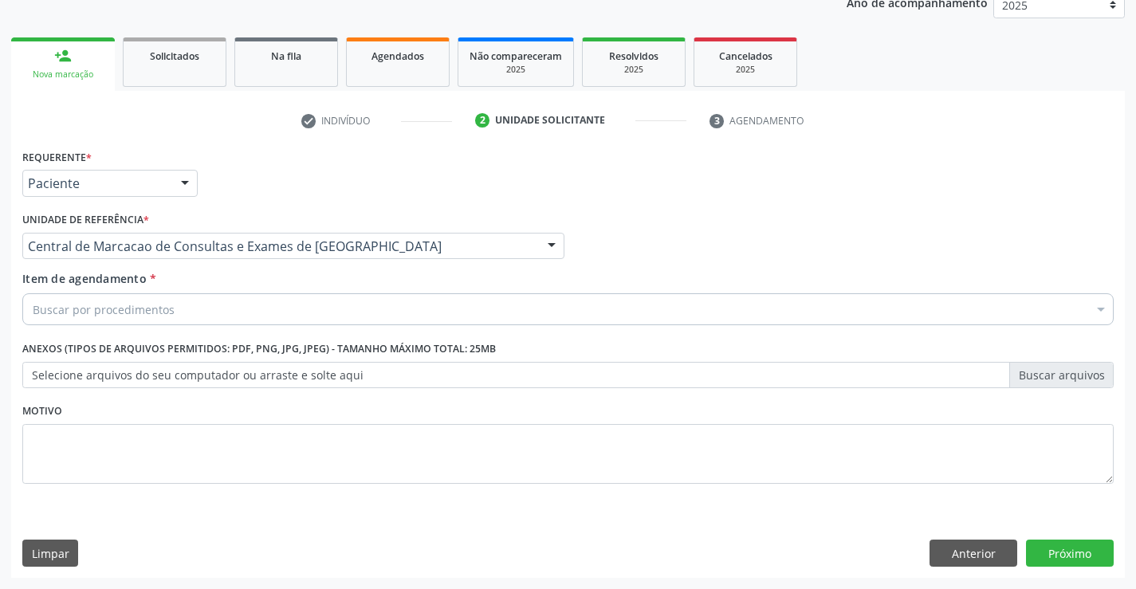
click at [271, 308] on div "Buscar por procedimentos" at bounding box center [567, 309] width 1091 height 32
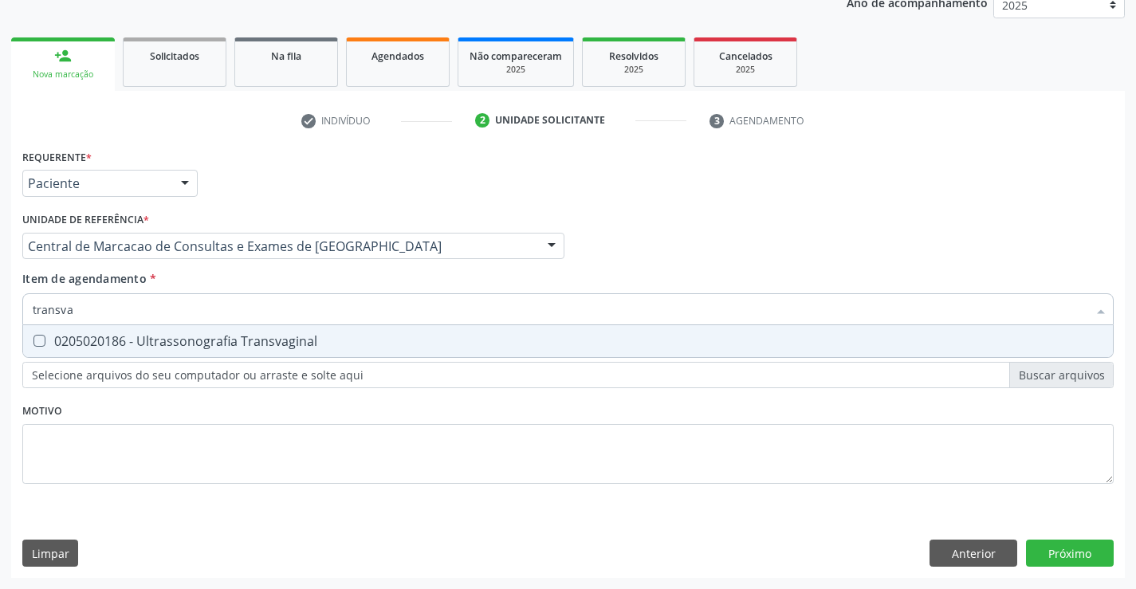
type input "transvag"
click at [256, 343] on div "0205020186 - Ultrassonografia Transvaginal" at bounding box center [568, 341] width 1071 height 13
checkbox Transvaginal "true"
click at [256, 312] on input "transvag" at bounding box center [560, 309] width 1055 height 32
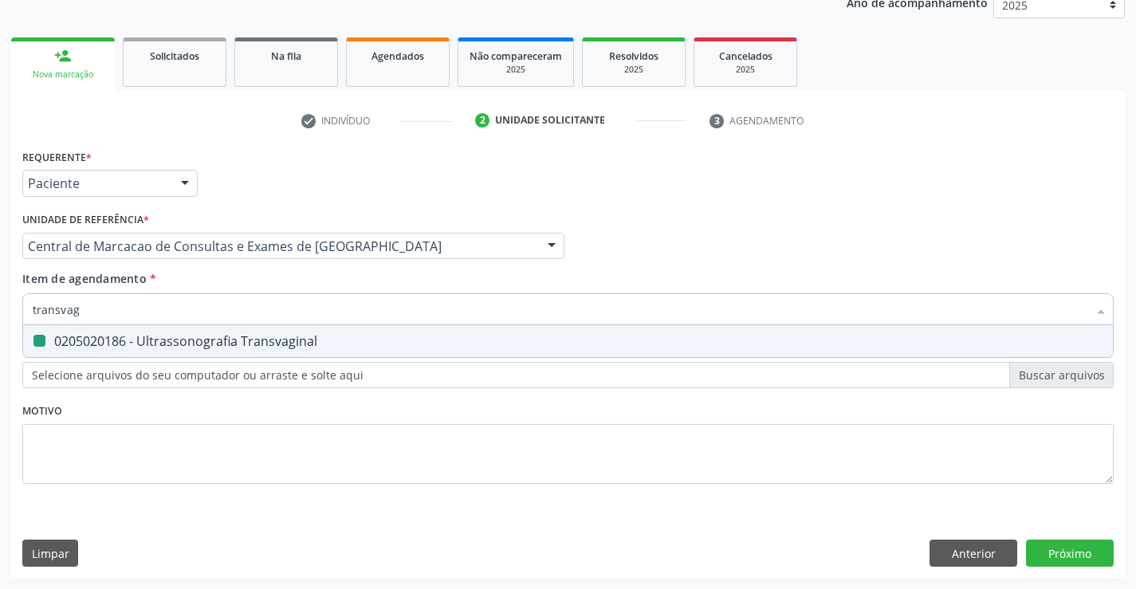
type input "g"
checkbox Transvaginal "false"
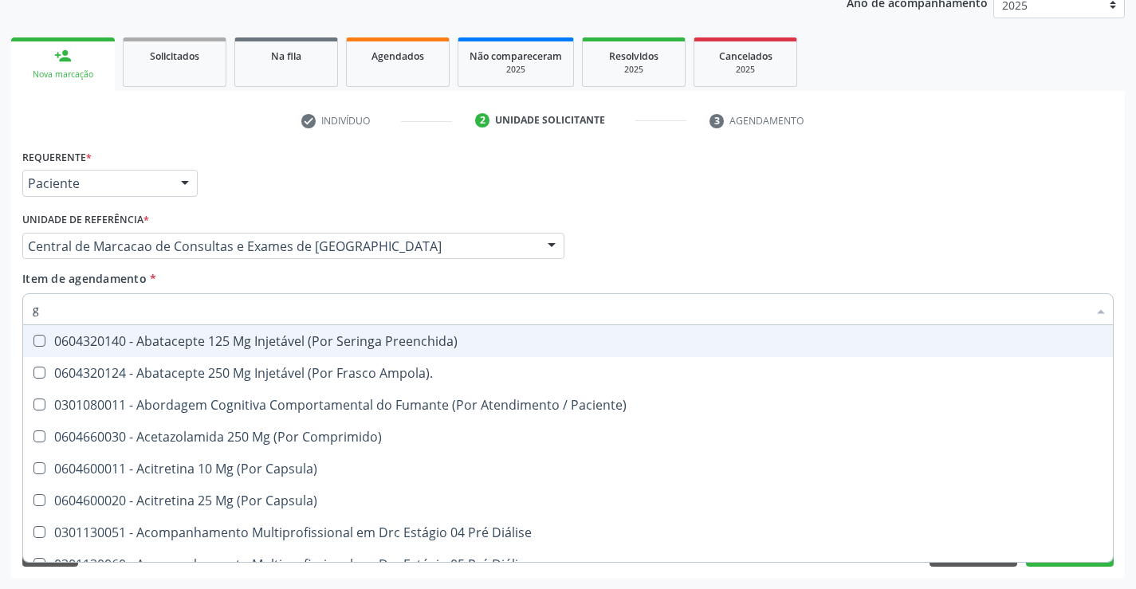
type input "gi"
checkbox Cicatricial\) "true"
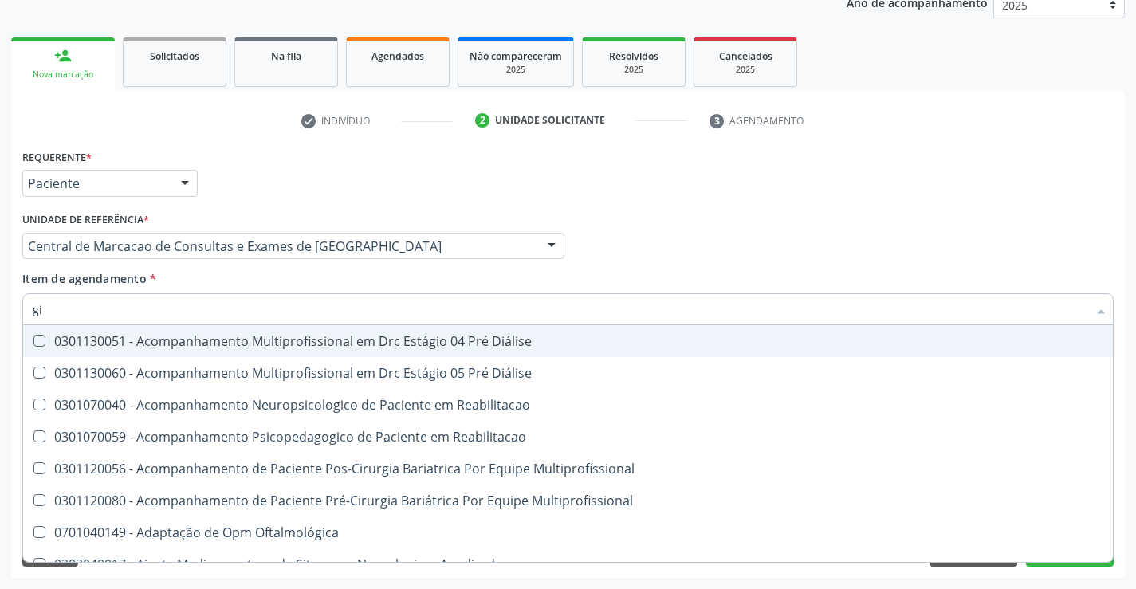
type input "gin"
checkbox Vaso-Espasmo "true"
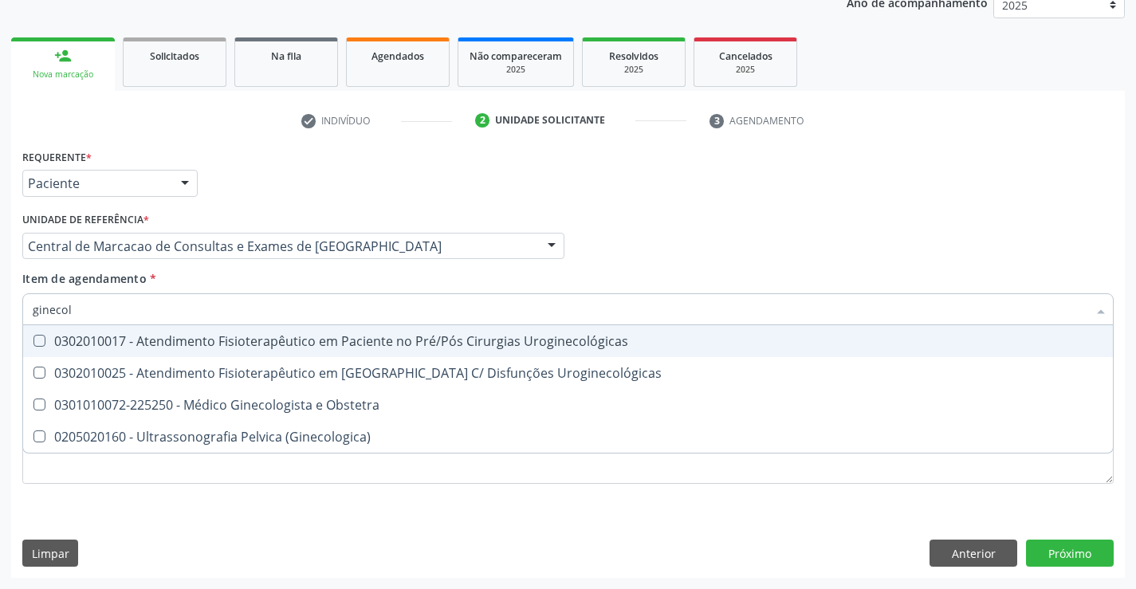
type input "ginecolo"
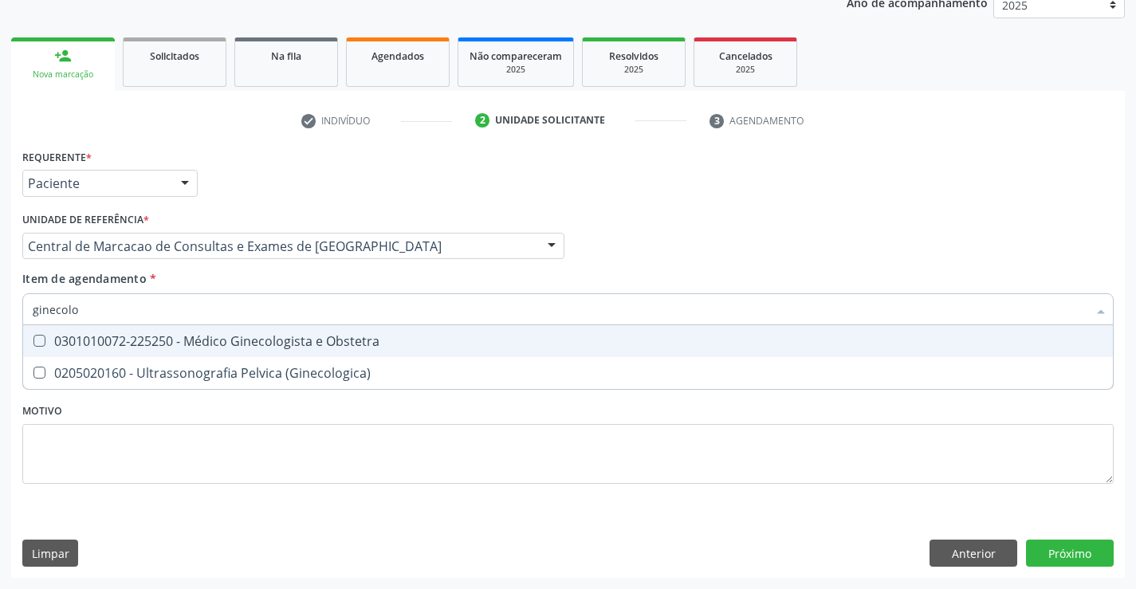
click at [269, 346] on div "0301010072-225250 - Médico Ginecologista e Obstetra" at bounding box center [568, 341] width 1071 height 13
checkbox Obstetra "true"
drag, startPoint x: 716, startPoint y: 239, endPoint x: 723, endPoint y: 249, distance: 12.0
click at [723, 249] on div "Profissional Solicitante Por favor, selecione a Unidade de Atendimento primeiro…" at bounding box center [567, 239] width 1099 height 62
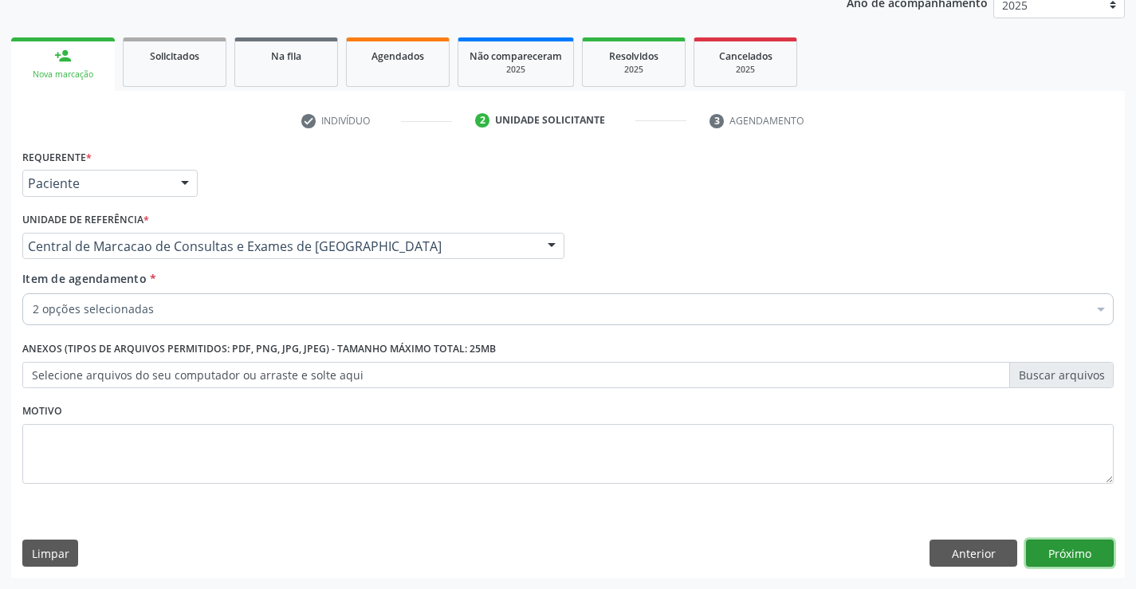
click at [1053, 556] on button "Próximo" at bounding box center [1070, 553] width 88 height 27
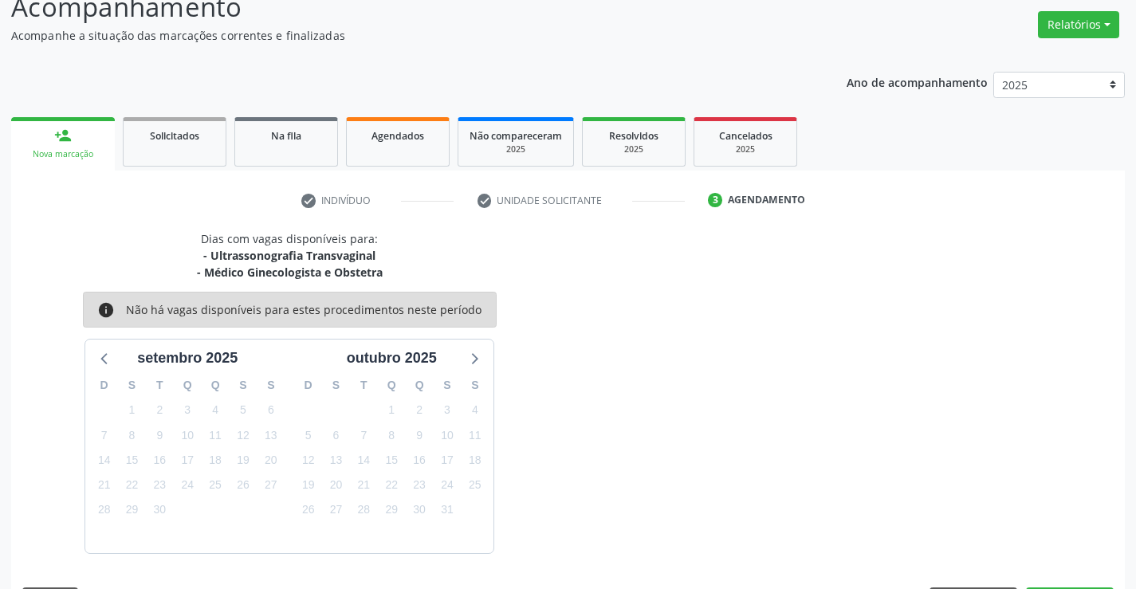
scroll to position [168, 0]
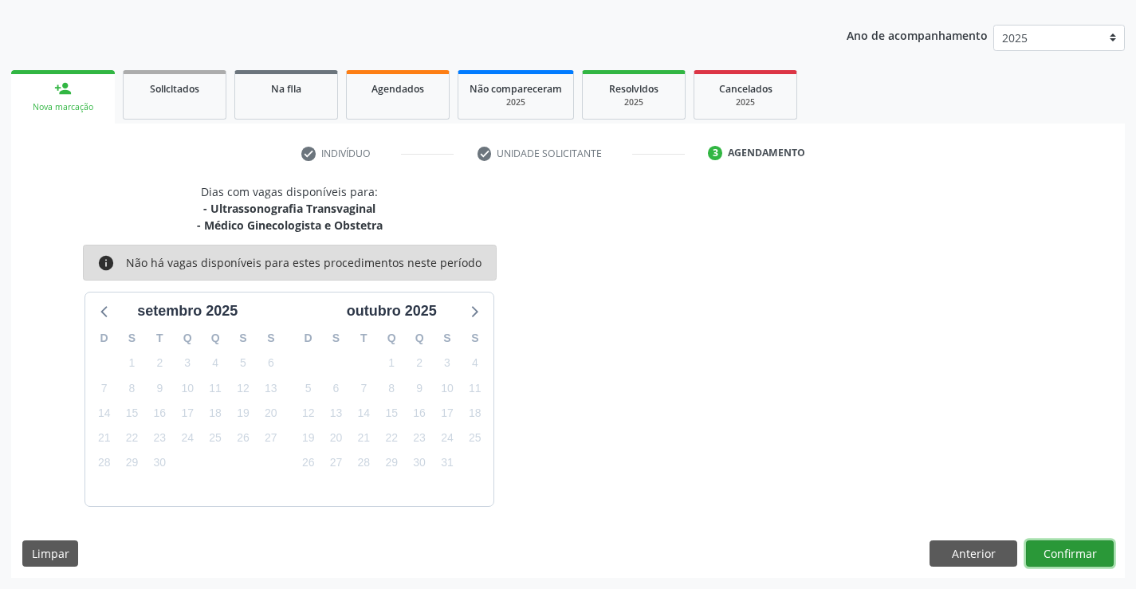
click at [1045, 555] on button "Confirmar" at bounding box center [1070, 553] width 88 height 27
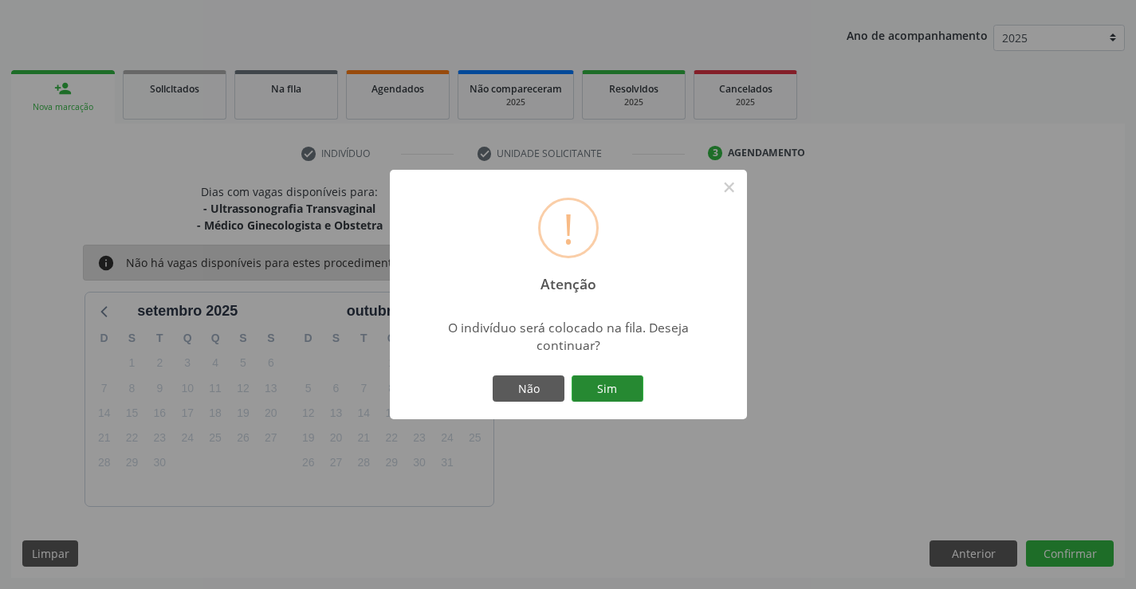
click at [633, 390] on button "Sim" at bounding box center [608, 388] width 72 height 27
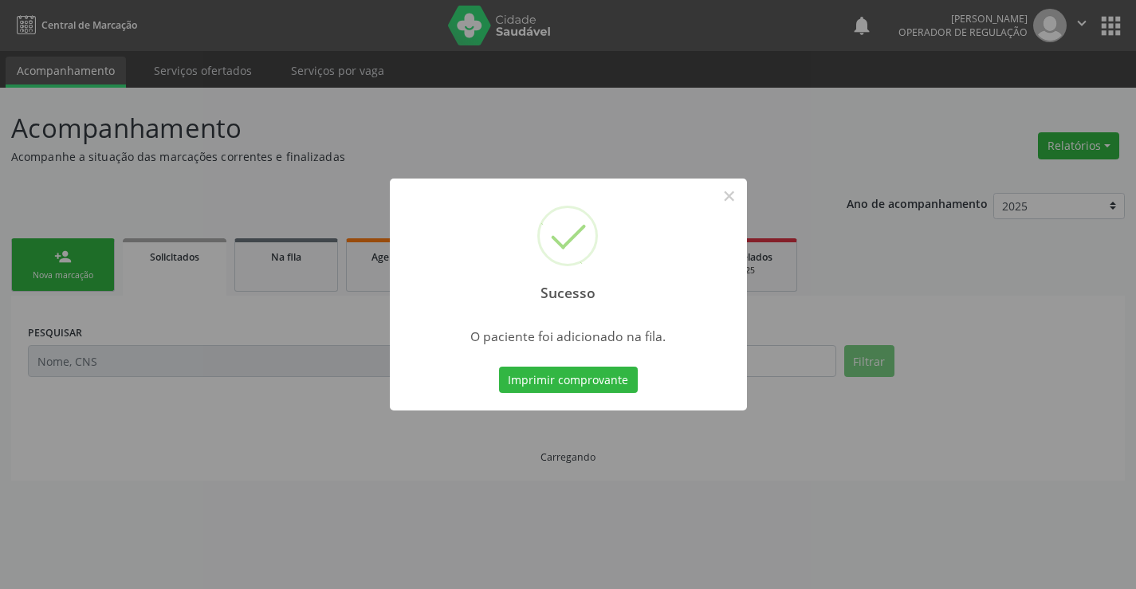
scroll to position [0, 0]
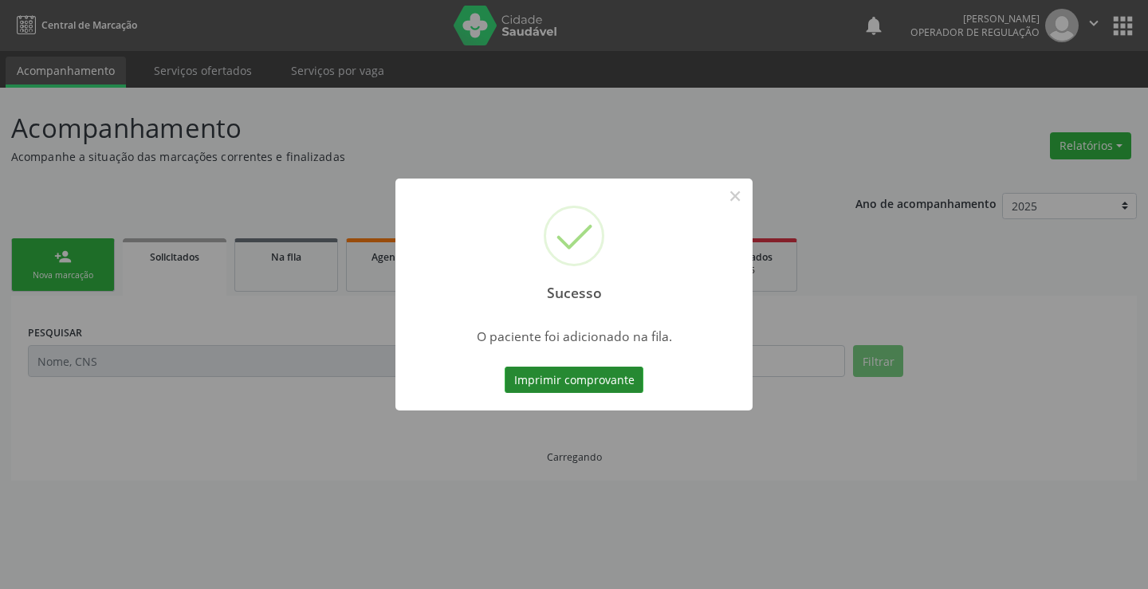
click at [630, 379] on button "Imprimir comprovante" at bounding box center [574, 380] width 139 height 27
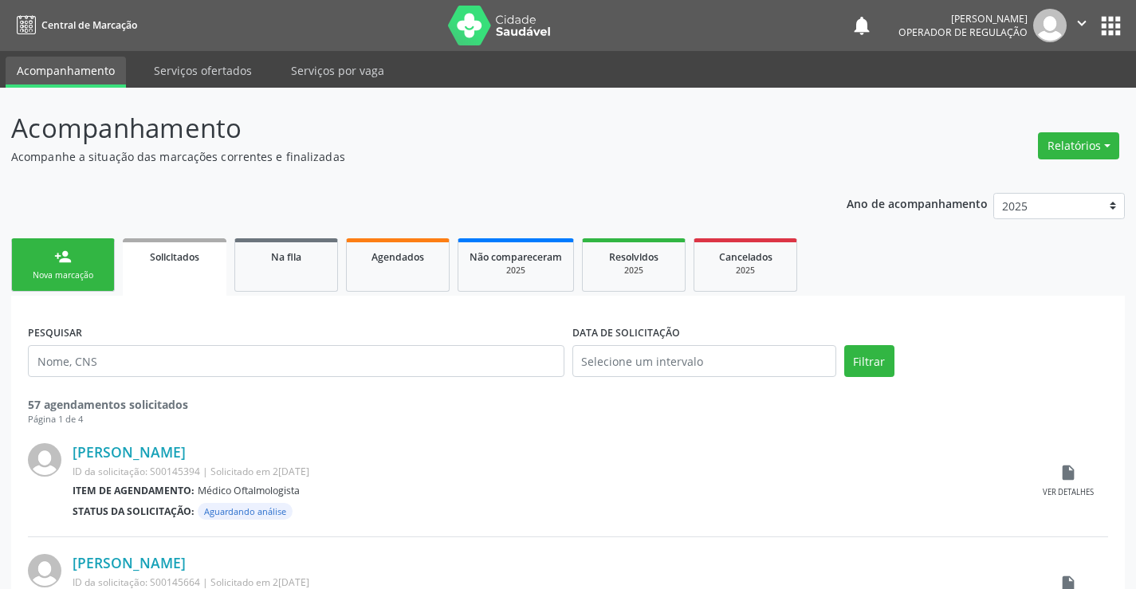
click at [1084, 18] on icon "" at bounding box center [1082, 23] width 18 height 18
click at [1010, 90] on link "Sair" at bounding box center [1041, 97] width 110 height 22
